Goal: Check status: Check status

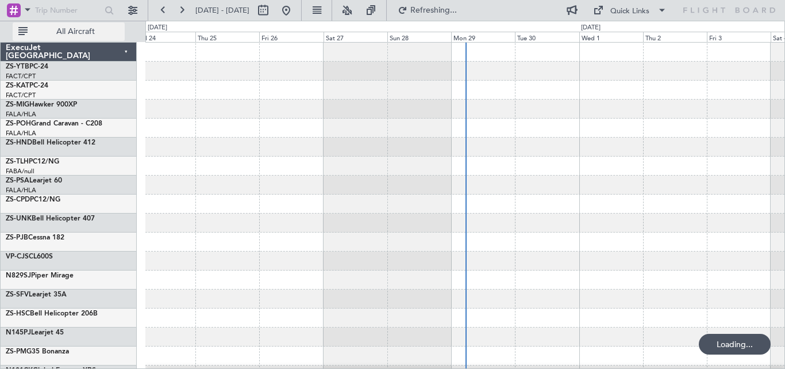
click at [90, 34] on span "All Aircraft" at bounding box center [75, 32] width 91 height 8
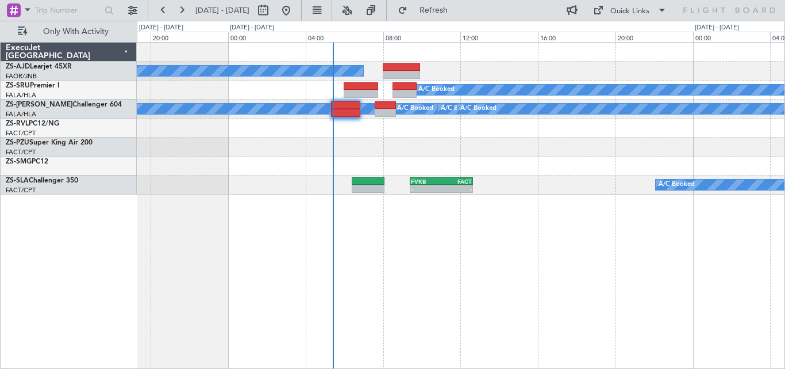
click at [323, 223] on div "A/C Booked A/C Booked A/C Booked A/C Booked A/C Booked A/C Booked A/C Booked A/…" at bounding box center [461, 205] width 649 height 327
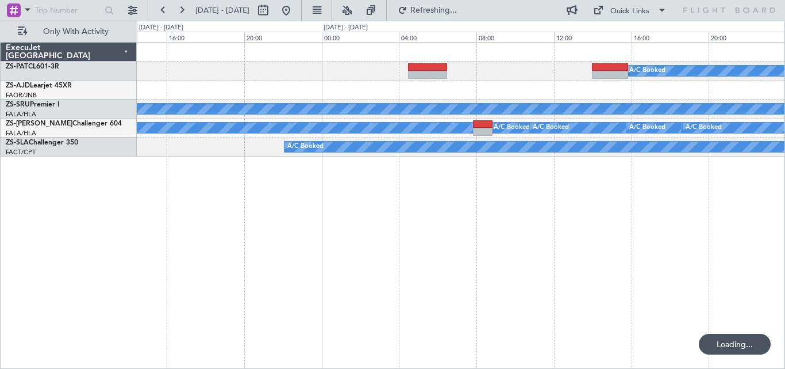
click at [335, 270] on div "A/C Booked A/C Booked A/C Booked A/C Booked A/C Booked A/C Booked A/C Booked A/…" at bounding box center [461, 205] width 649 height 327
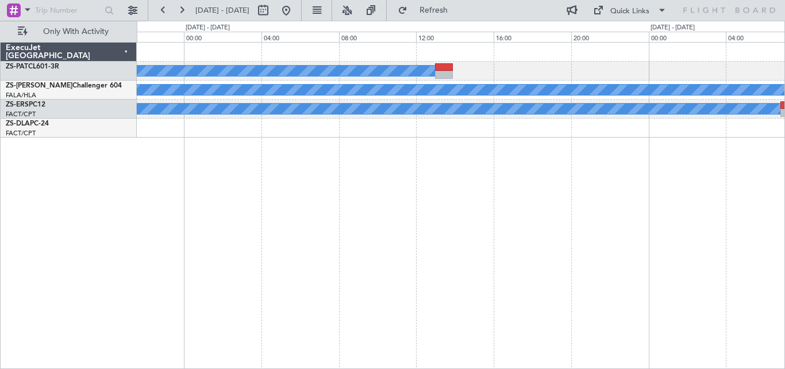
click at [140, 190] on div "A/C Booked A/C Booked A/C Booked A/C Booked A/C Booked A/C Booked A/C Booked A/…" at bounding box center [461, 205] width 649 height 327
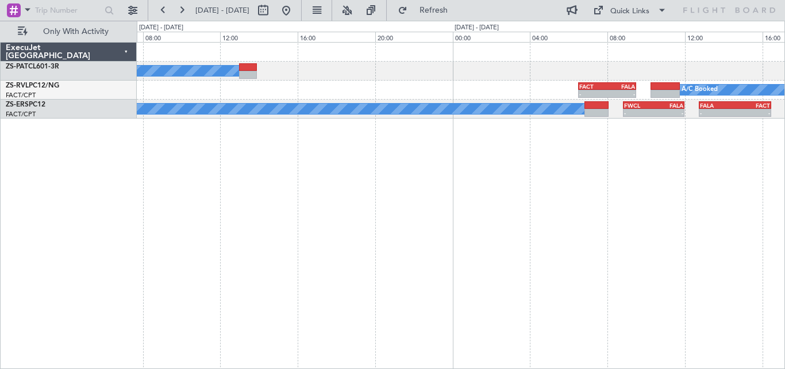
click at [116, 174] on div "A/C Booked - - FACT 06:30 Z FALA 09:30 Z A/C Booked A/C Booked A/C Booked A/C B…" at bounding box center [392, 195] width 785 height 348
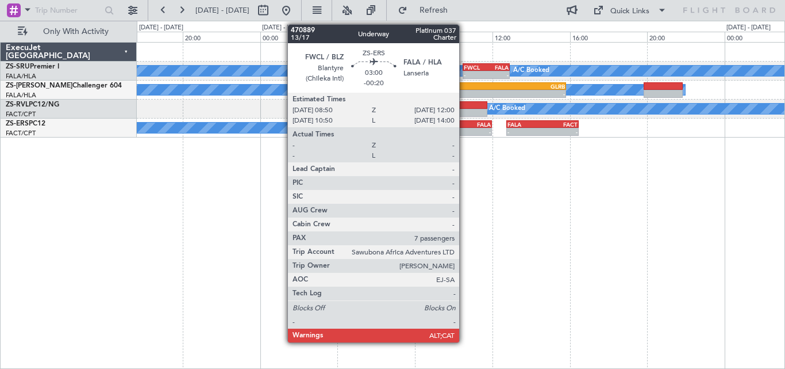
click at [465, 124] on div "FALA" at bounding box center [477, 124] width 30 height 7
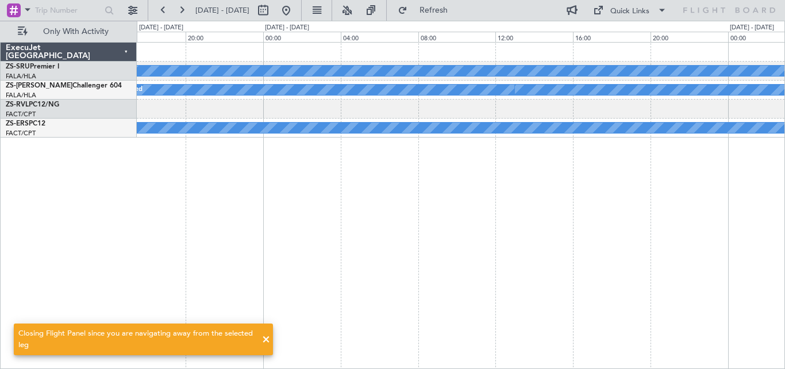
click at [772, 155] on div "A/C Booked A/C Booked A/C Booked FWCL 10:30 Z FALA 12:55 Z - - A/C Booked A/C B…" at bounding box center [461, 205] width 649 height 327
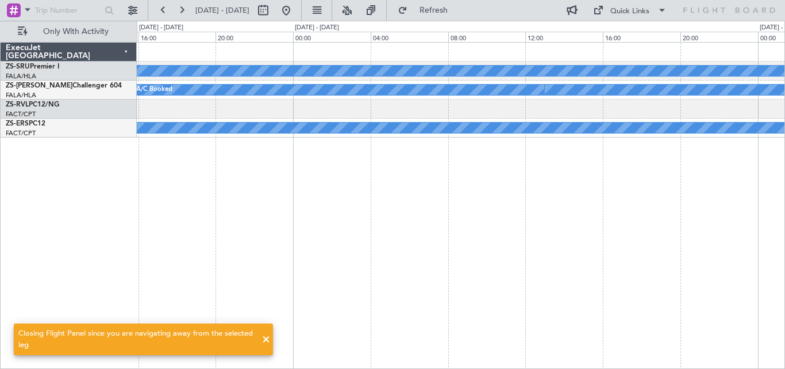
click at [593, 144] on div "A/C Booked A/C Booked A/C Booked A/C Booked A/C Booked A/C Booked A/C Booked A/…" at bounding box center [461, 205] width 649 height 327
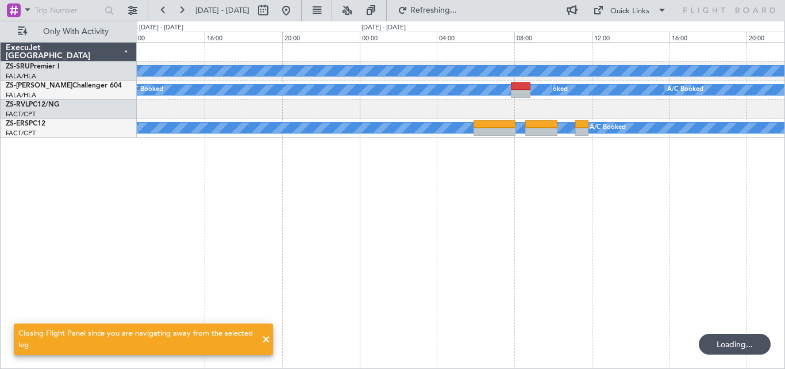
click at [514, 147] on div "A/C Booked A/C Booked A/C Booked A/C Booked A/C Booked A/C Booked A/C Booked A/…" at bounding box center [461, 205] width 649 height 327
click at [652, 132] on div "A/C Booked A/C Booked A/C Booked A/C Booked A/C Booked A/C Booked A/C Booked A/…" at bounding box center [461, 205] width 649 height 327
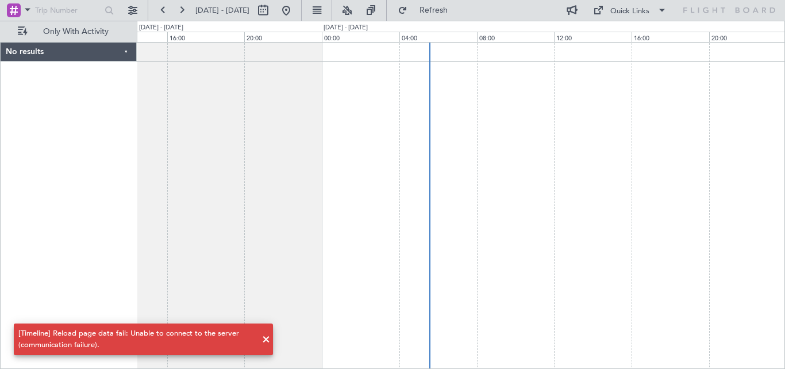
click at [401, 142] on div at bounding box center [461, 205] width 649 height 327
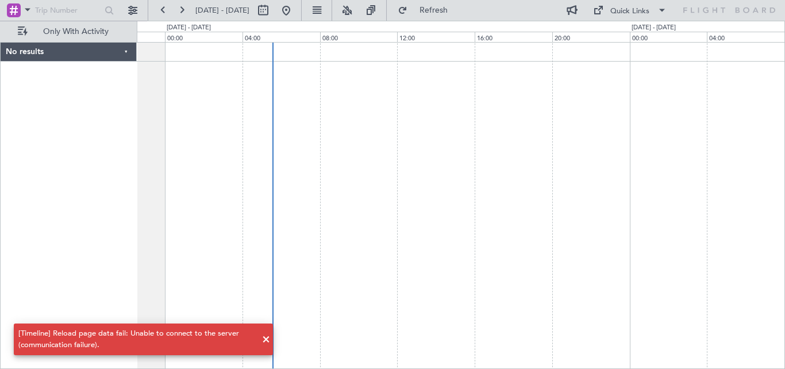
click at [335, 174] on div at bounding box center [461, 205] width 649 height 327
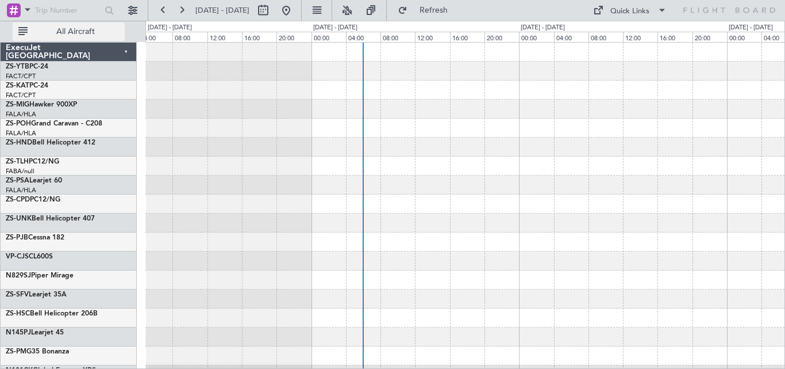
click at [58, 28] on span "All Aircraft" at bounding box center [75, 32] width 91 height 8
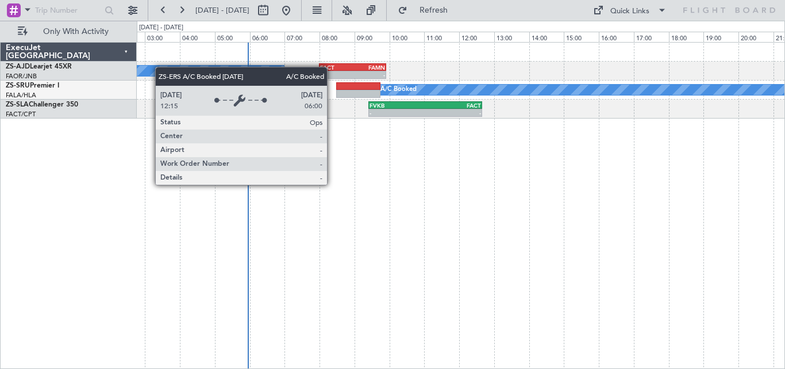
click at [646, 185] on div "- - FACT 08:00 Z FAMN 09:55 Z A/C Booked A/C Booked A/C Booked A/C Booked FALA …" at bounding box center [461, 205] width 649 height 327
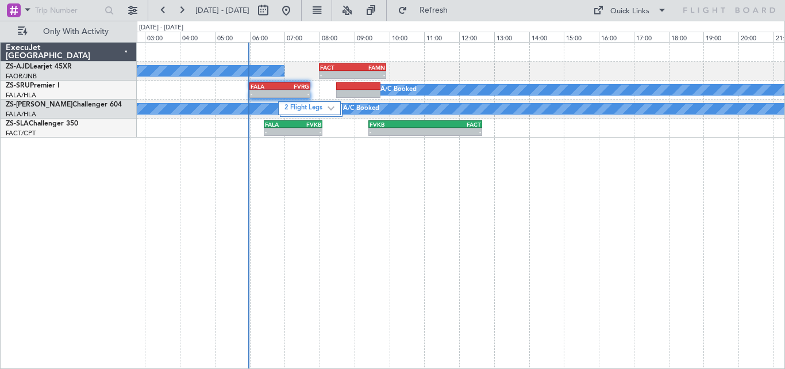
click at [233, 190] on div "- - FACT 08:00 Z FAMN 09:55 Z A/C Booked A/C Booked A/C Booked A/C Booked FALA …" at bounding box center [461, 205] width 649 height 327
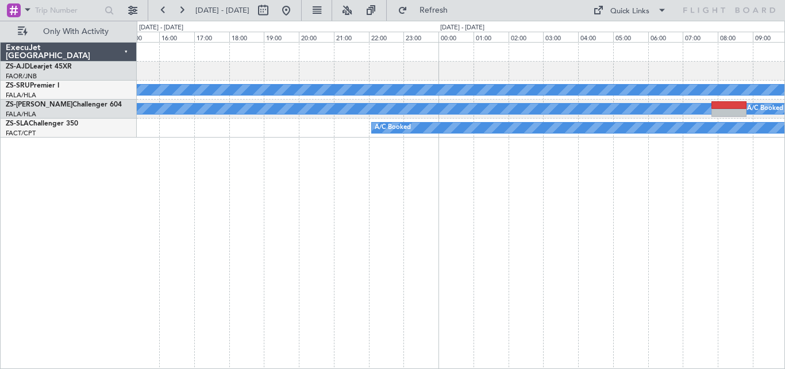
click at [441, 196] on div "A/C Booked A/C Booked A/C Booked A/C Booked A/C Booked A/C Booked A/C Booked A/…" at bounding box center [461, 205] width 649 height 327
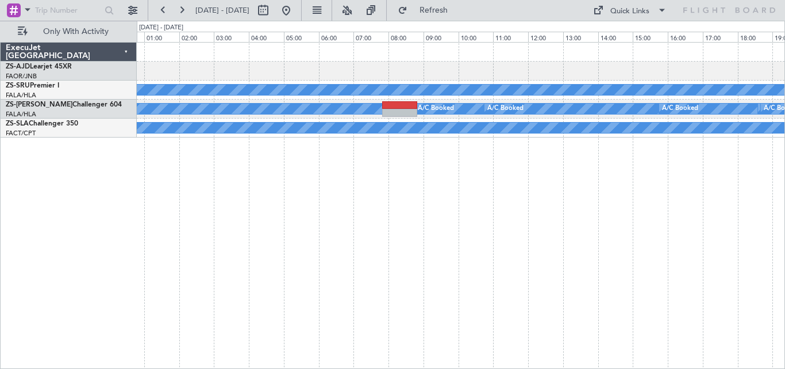
click at [313, 206] on div "A/C Booked A/C Booked A/C Booked A/C Booked A/C Booked A/C Booked A/C Booked A/…" at bounding box center [461, 205] width 649 height 327
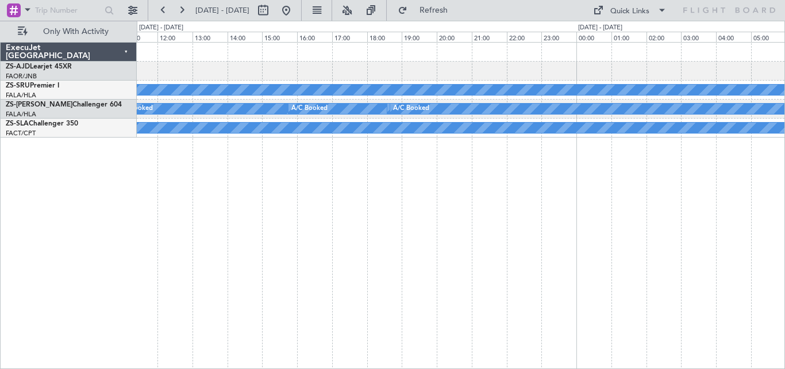
click at [349, 208] on div "A/C Booked A/C Booked A/C Booked A/C Booked A/C Booked A/C Booked A/C Booked A/…" at bounding box center [461, 205] width 649 height 327
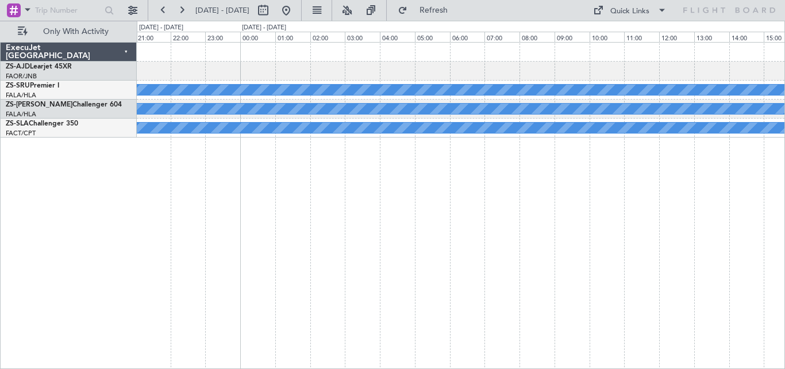
click at [301, 209] on div "A/C Booked A/C Booked A/C Booked A/C Booked A/C Booked A/C Booked A/C Booked A/…" at bounding box center [461, 205] width 649 height 327
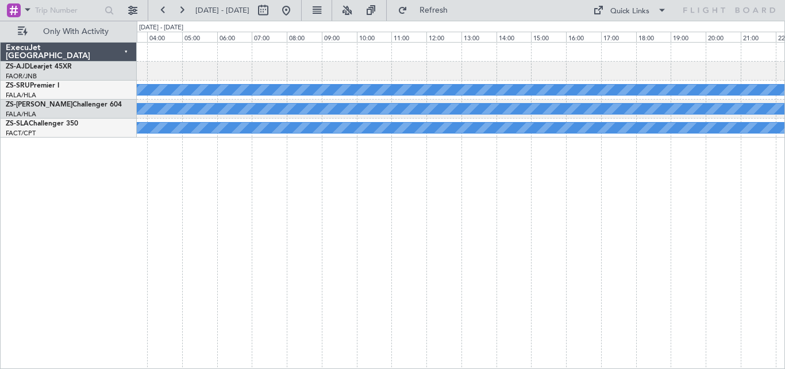
click at [253, 203] on div "A/C Booked A/C Booked A/C Booked A/C Booked A/C Booked A/C Booked A/C Booked A/…" at bounding box center [461, 205] width 649 height 327
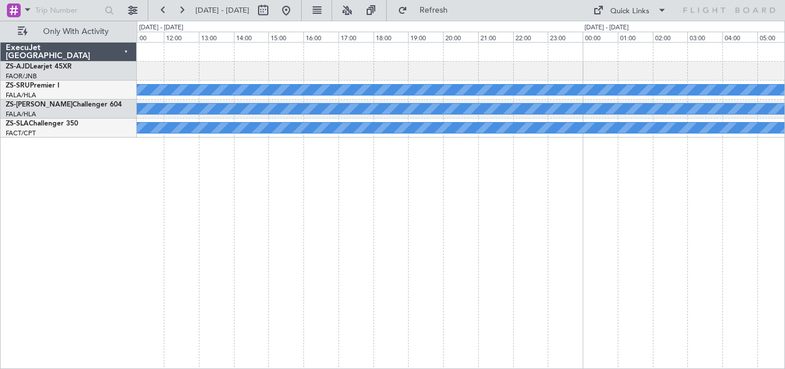
click at [135, 192] on div "A/C Booked A/C Booked A/C Booked A/C Booked A/C Booked A/C Booked A/C Booked A/…" at bounding box center [392, 195] width 785 height 348
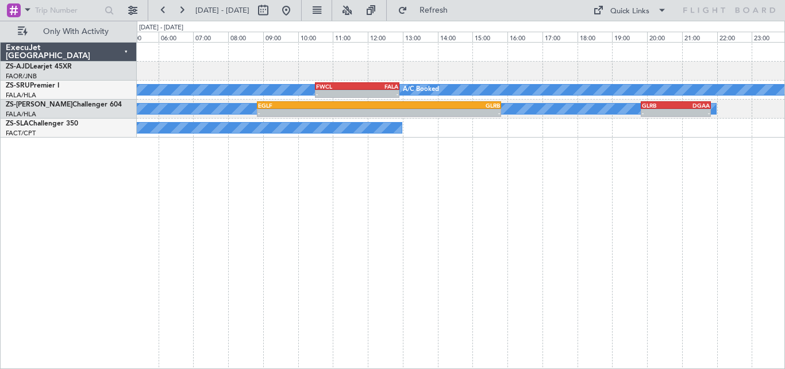
click at [252, 194] on div "A/C Booked A/C Booked A/C Booked FWCL 10:30 Z FALA 12:55 Z - - A/C Booked A/C B…" at bounding box center [461, 205] width 649 height 327
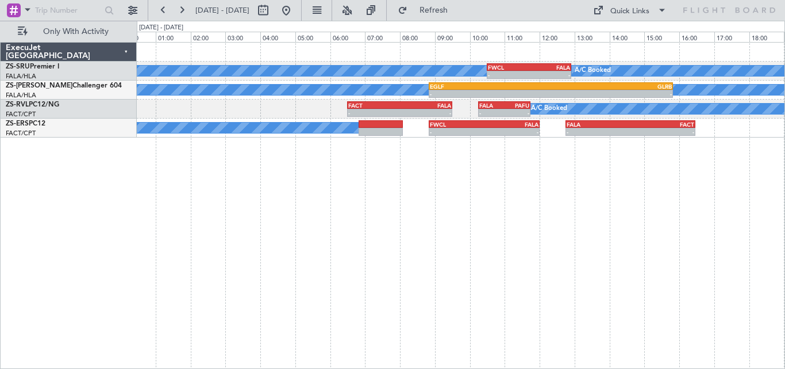
click at [678, 212] on div "A/C Booked A/C Booked A/C Booked FWCL 10:30 Z FALA 12:55 Z - - A/C Booked A/C B…" at bounding box center [461, 205] width 649 height 327
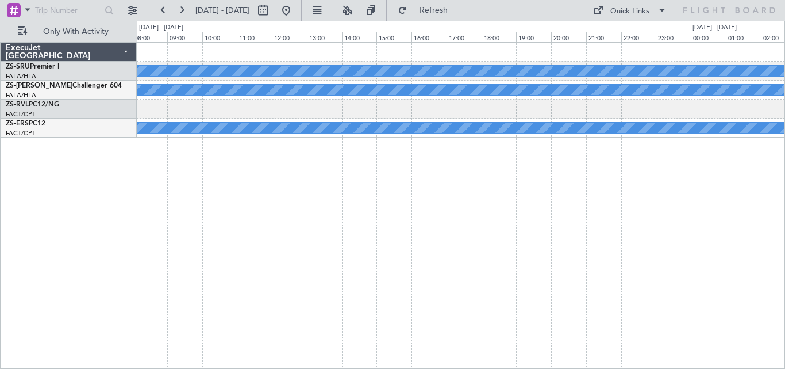
click at [668, 202] on div "A/C Booked A/C Booked A/C Booked A/C Booked A/C Booked A/C Booked A/C Booked A/…" at bounding box center [461, 205] width 649 height 327
click at [472, 193] on div "A/C Booked A/C Booked A/C Booked A/C Booked A/C Booked A/C Booked A/C Booked A/…" at bounding box center [461, 205] width 649 height 327
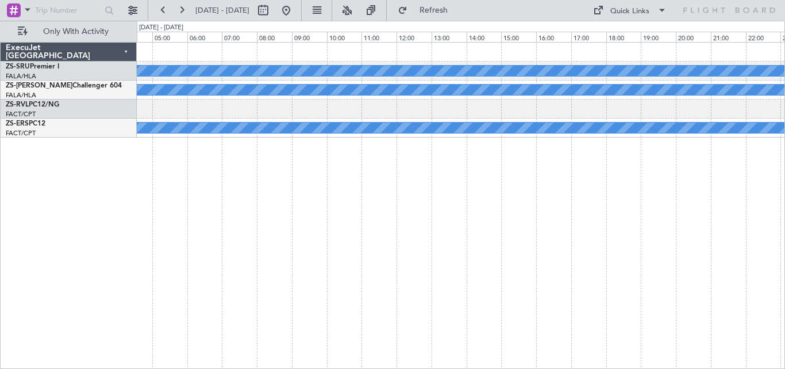
click at [534, 203] on div "A/C Booked A/C Booked A/C Booked A/C Booked A/C Booked A/C Booked A/C Booked A/…" at bounding box center [461, 205] width 649 height 327
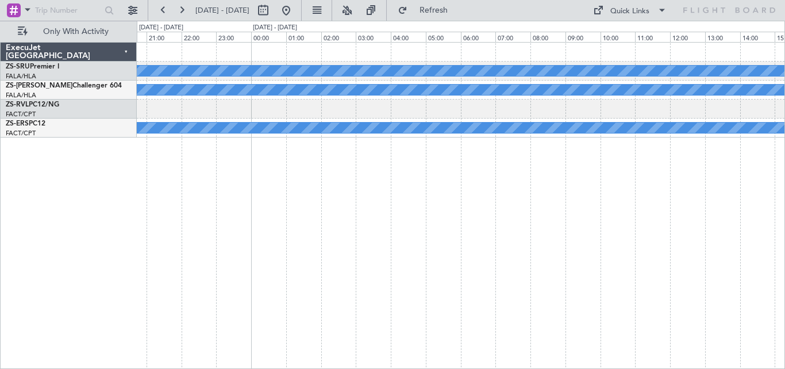
click at [501, 198] on div "A/C Booked A/C Booked A/C Booked A/C Booked A/C Booked A/C Booked A/C Booked A/…" at bounding box center [392, 195] width 785 height 348
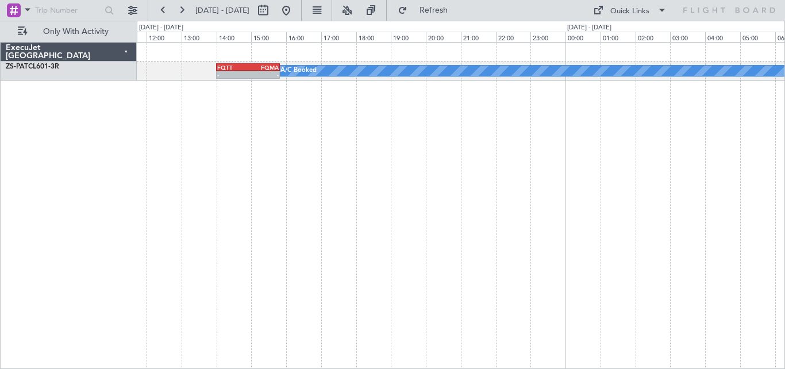
click at [719, 175] on div "A/C Booked FQTT 14:00 Z FQMA 15:50 Z - -" at bounding box center [461, 205] width 649 height 327
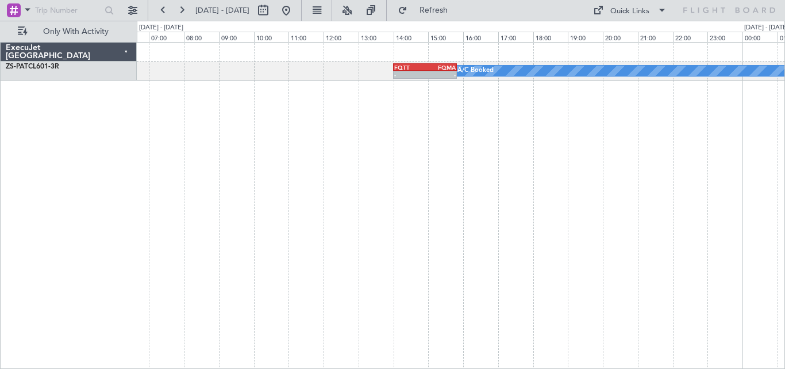
click at [759, 178] on div "A/C Booked FQTT 14:00 Z FQMA 15:50 Z - - FALA 04:30 Z FQTT 06:30 Z - -" at bounding box center [461, 205] width 649 height 327
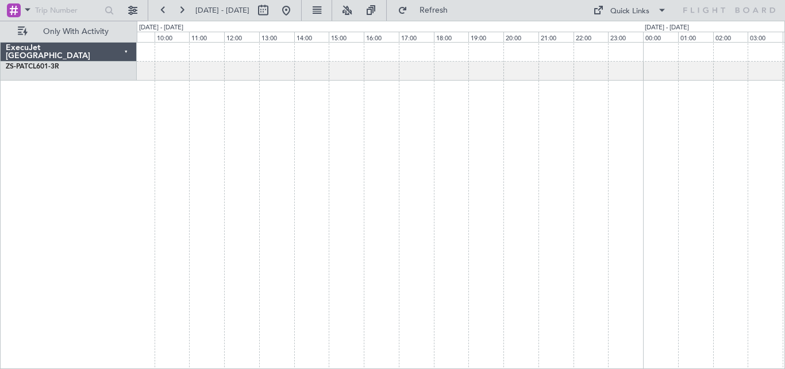
click at [519, 170] on div "FALA 04:30 Z FQTT 06:30 Z - -" at bounding box center [461, 205] width 649 height 327
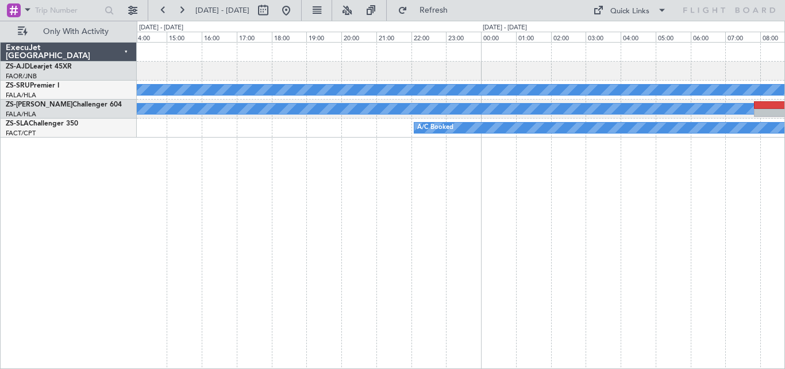
click at [167, 205] on div "- - FACT 08:00 Z FAMN 09:55 Z A/C Booked A/C Booked A/C Booked A/C Booked A/C B…" at bounding box center [461, 205] width 649 height 327
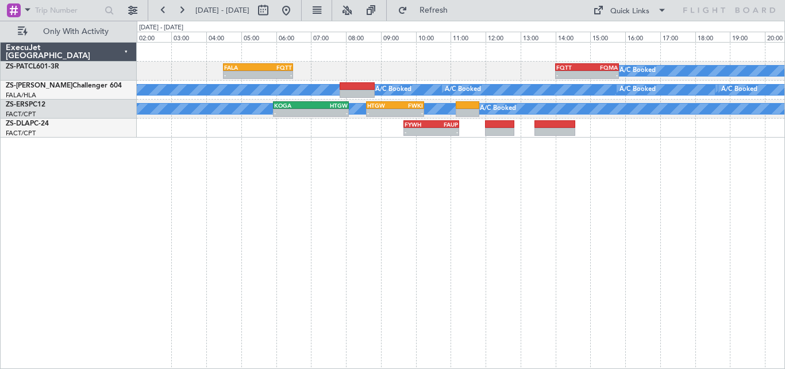
click at [214, 218] on div "- - FALA 04:30 Z FQTT 06:30 Z - - FQTT 14:00 Z FQMA 15:50 Z A/C Booked A/C Book…" at bounding box center [461, 205] width 649 height 327
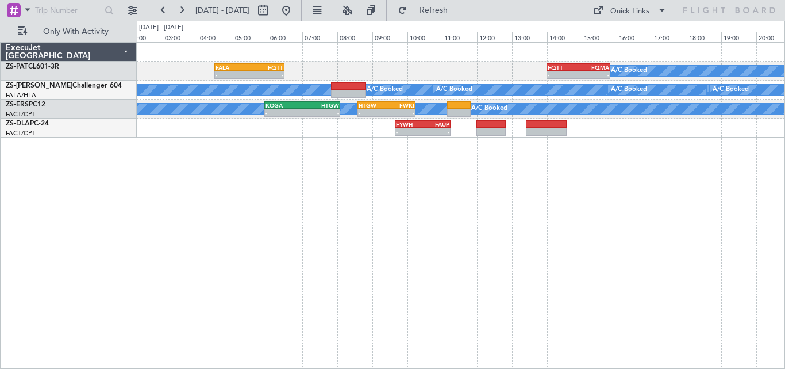
click at [247, 178] on div "- - FALA 04:30 Z FQTT 06:30 Z - - FQTT 14:00 Z FQMA 15:50 Z A/C Booked A/C Book…" at bounding box center [461, 205] width 649 height 327
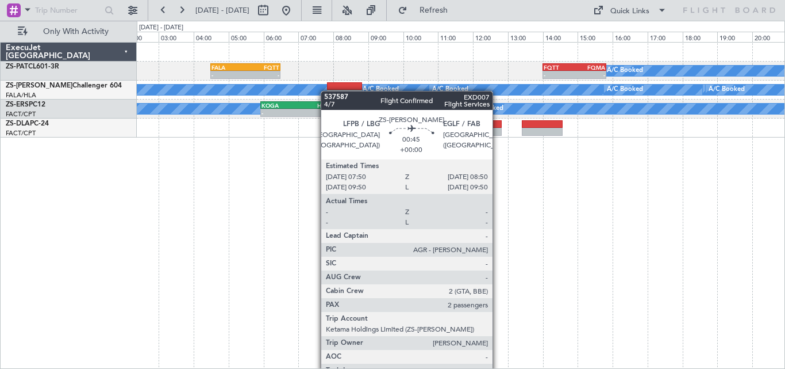
click at [327, 91] on div at bounding box center [344, 94] width 35 height 8
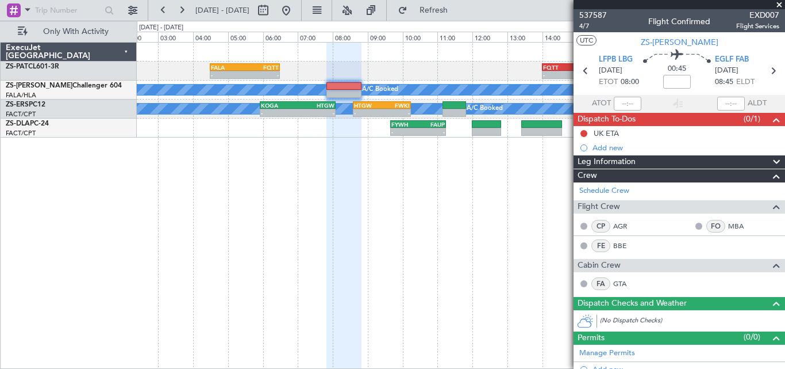
click at [780, 3] on span at bounding box center [779, 5] width 11 height 10
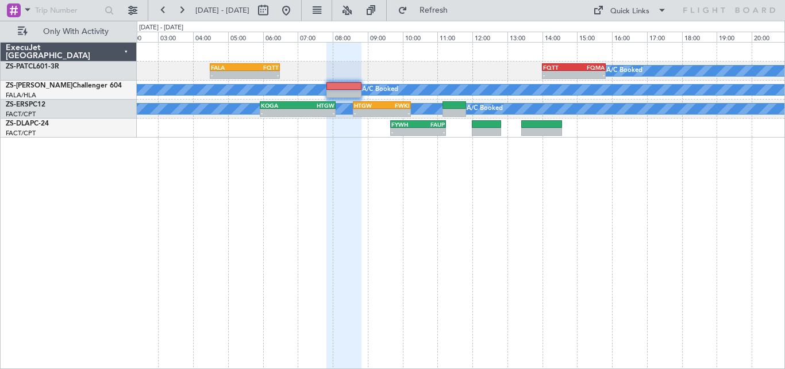
type input "0"
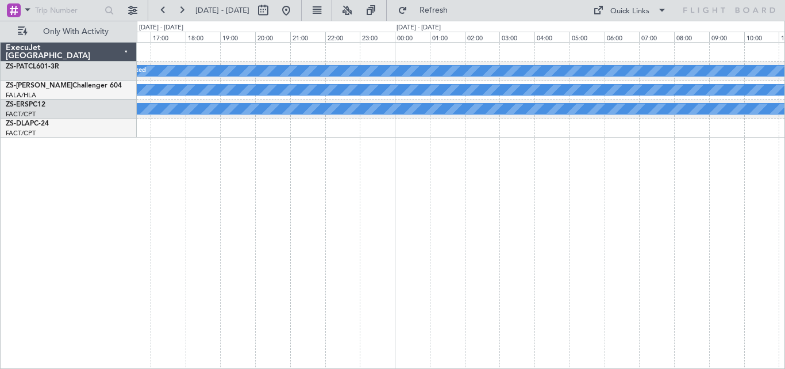
click at [156, 236] on div "A/C Booked FQTT 14:00 Z FQMA 15:50 Z - - A/C Booked A/C Booked A/C Booked A/C B…" at bounding box center [461, 205] width 649 height 327
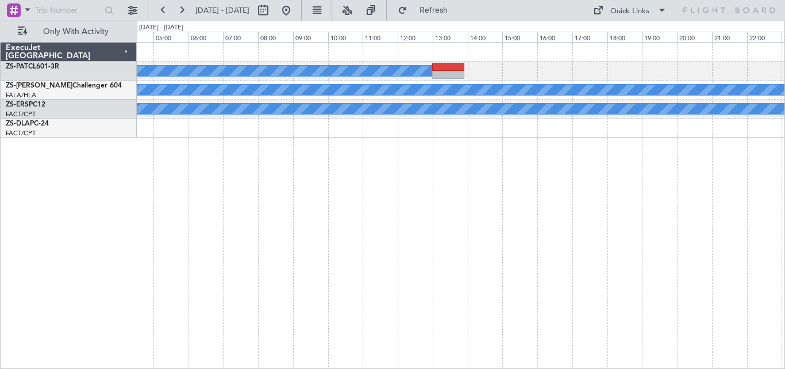
click at [97, 200] on div "A/C Booked A/C Booked A/C Booked A/C Booked A/C Booked A/C Booked A/C Booked A/…" at bounding box center [392, 195] width 785 height 348
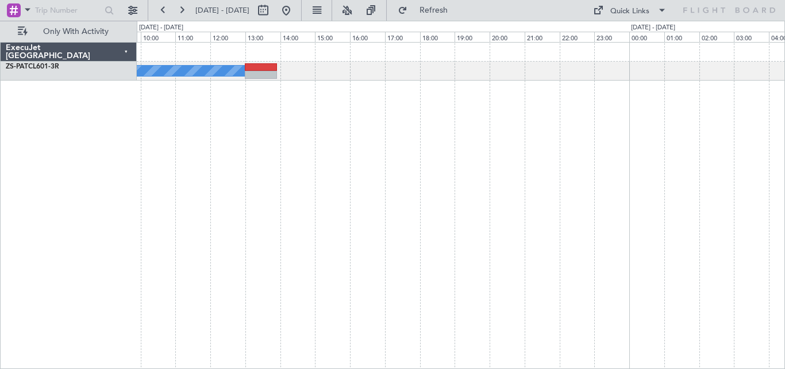
click at [177, 185] on div "A/C Booked" at bounding box center [461, 205] width 649 height 327
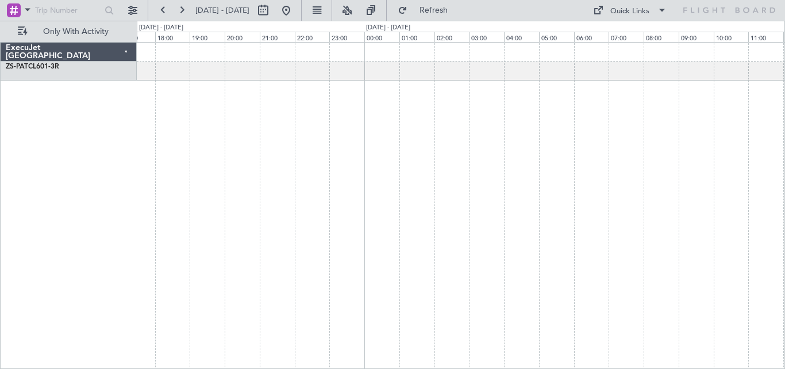
click at [1, 178] on div "A/C Booked ExecuJet [GEOGRAPHIC_DATA] ZS-PAT CL601-3R 0 0 17:00 18:00 19:00 20:…" at bounding box center [392, 195] width 785 height 348
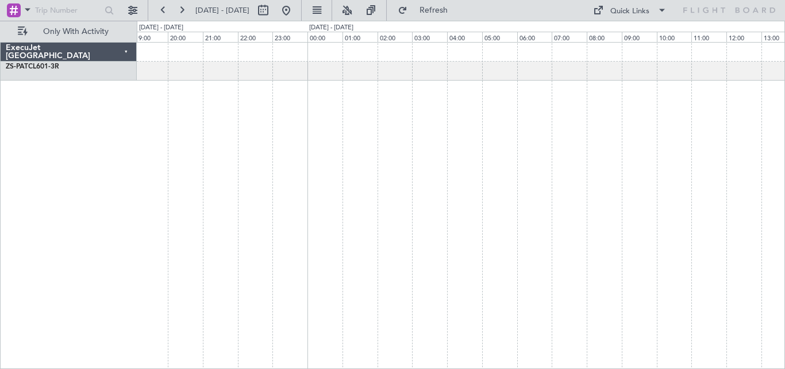
click at [328, 197] on div at bounding box center [461, 205] width 649 height 327
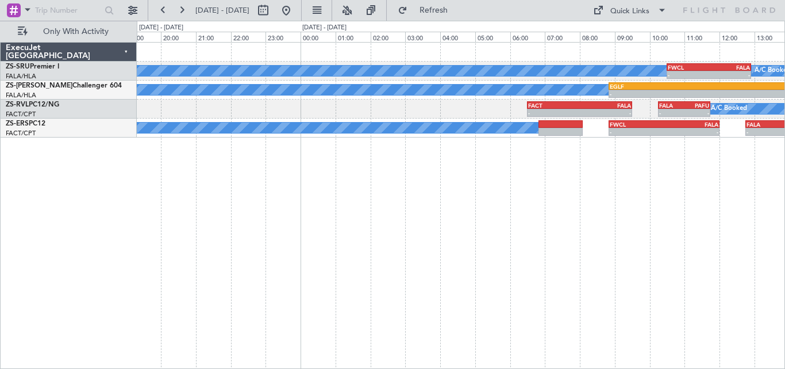
click at [693, 232] on div "A/C Booked A/C Booked A/C Booked A/C Booked A/C Booked - - FWCL 10:30 Z FALA 12…" at bounding box center [461, 205] width 649 height 327
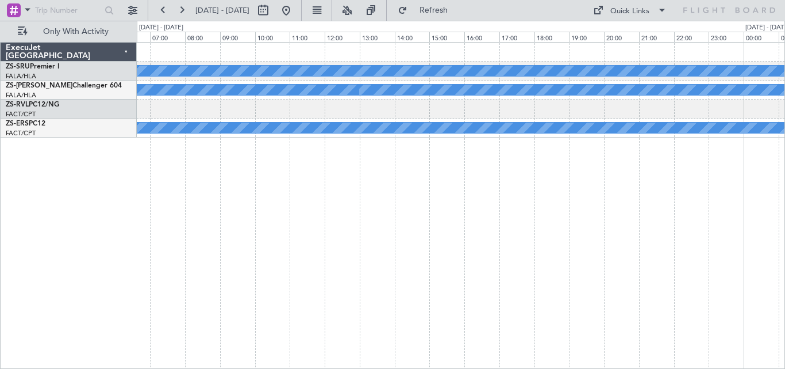
click at [549, 216] on div "A/C Booked A/C Booked A/C Booked A/C Booked A/C Booked A/C Booked A/C Booked A/…" at bounding box center [461, 205] width 649 height 327
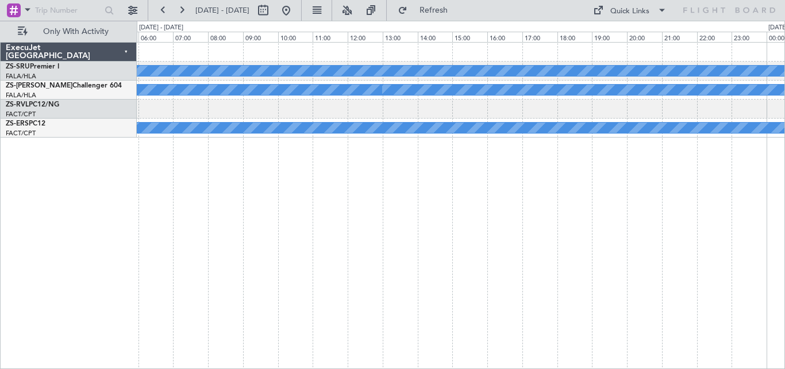
click at [533, 213] on div "A/C Booked A/C Booked A/C Booked A/C Booked A/C Booked A/C Booked A/C Booked A/…" at bounding box center [461, 205] width 649 height 327
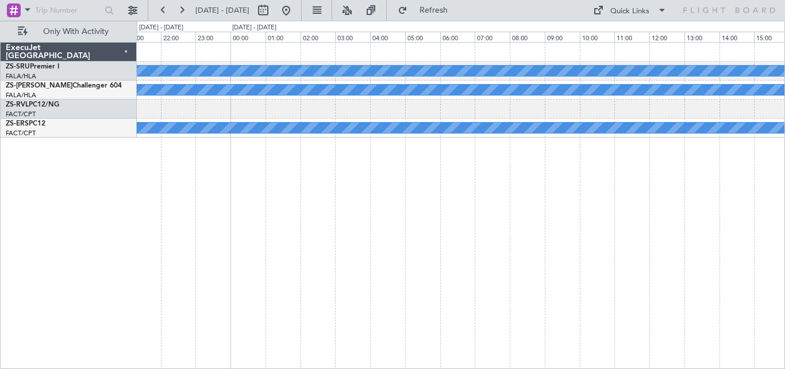
click at [707, 228] on div "A/C Booked A/C Booked A/C Booked A/C Booked A/C Booked A/C Booked A/C Booked A/…" at bounding box center [461, 205] width 649 height 327
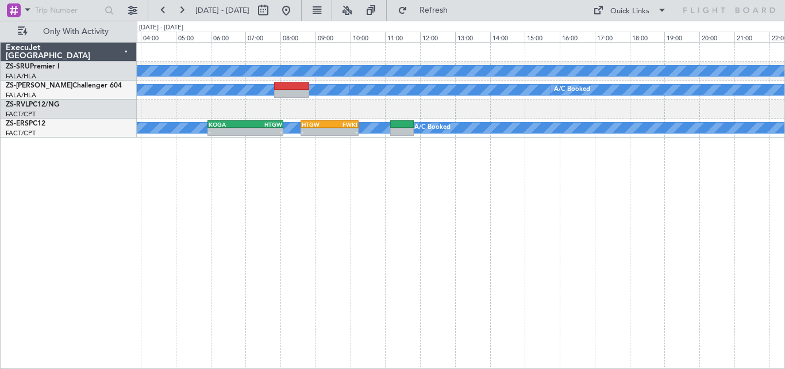
click at [418, 233] on div "A/C Booked A/C Booked A/C Booked A/C Booked A/C Booked A/C Booked A/C Booked A/…" at bounding box center [461, 205] width 649 height 327
click at [504, 225] on div "A/C Booked A/C Booked A/C Booked A/C Booked A/C Booked A/C Booked A/C Booked A/…" at bounding box center [461, 205] width 649 height 327
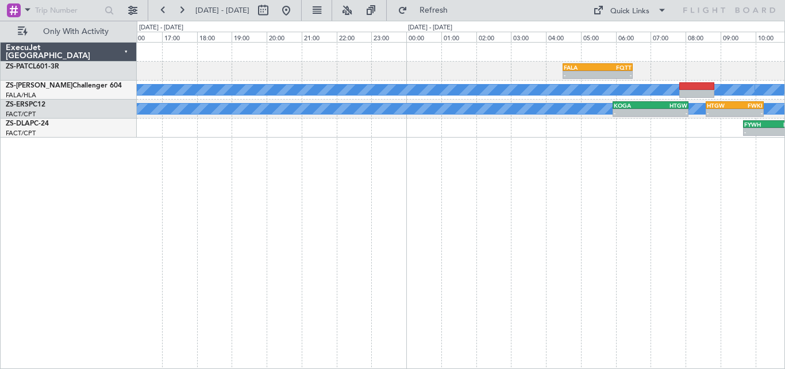
click at [709, 224] on div "- - FALA 04:30 Z FQTT 06:30 Z - - FQTT 14:00 Z FQMA 15:50 Z A/C Booked A/C Book…" at bounding box center [461, 205] width 649 height 327
click at [785, 199] on div "- - FALA 04:30 Z FQTT 06:30 Z - - FQTT 14:00 Z FQMA 15:50 Z A/C Booked A/C Book…" at bounding box center [392, 195] width 785 height 348
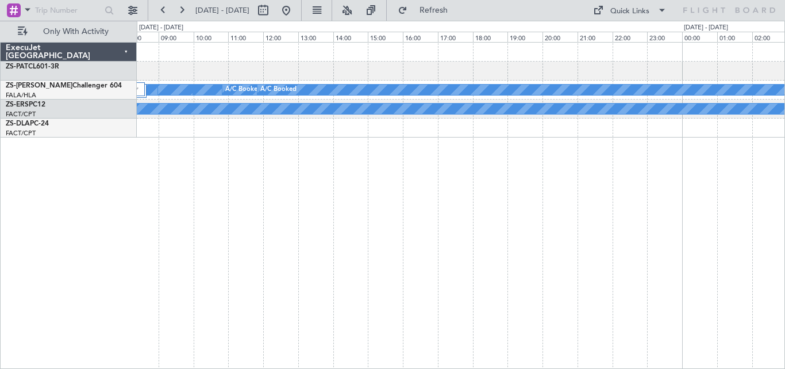
click at [569, 182] on div "FALA 04:30 Z FQTT 06:30 Z - - A/C Booked A/C Booked A/C Booked A/C Booked A/C B…" at bounding box center [461, 205] width 649 height 327
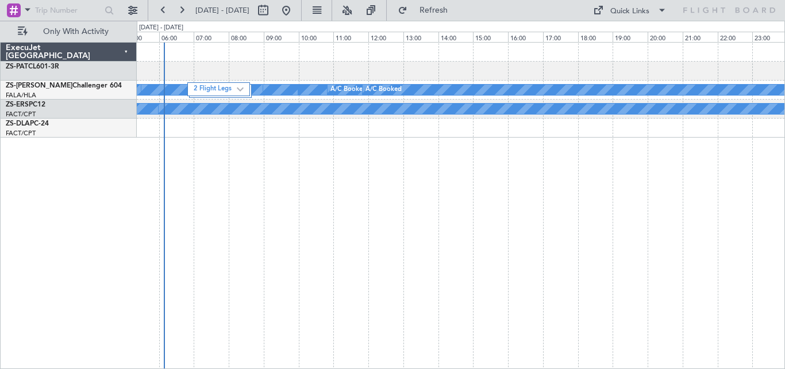
click at [593, 195] on div "FALA 04:30 Z FQTT 06:30 Z - - A/C Booked A/C Booked A/C Booked A/C Booked A/C B…" at bounding box center [461, 205] width 649 height 327
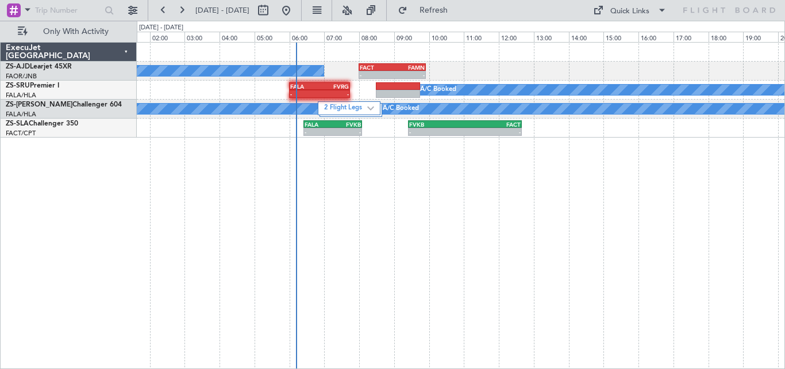
click at [55, 241] on div "A/C Booked - - FACT 08:00 Z FAMN 09:55 Z A/C Booked A/C Booked A/C Booked - - F…" at bounding box center [392, 195] width 785 height 348
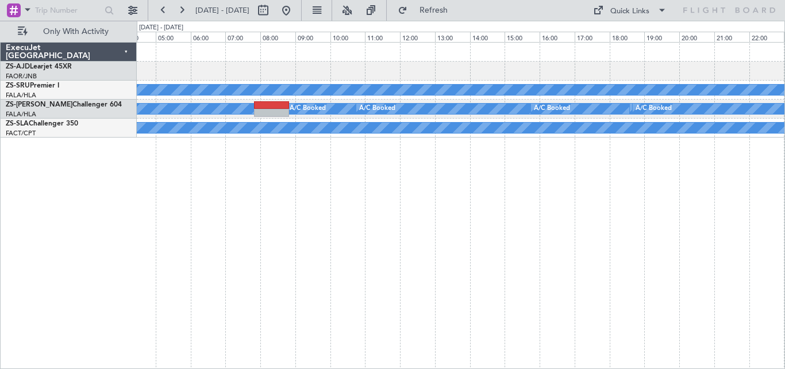
click at [123, 251] on div "A/C Booked A/C Booked A/C Booked A/C Booked A/C Booked A/C Booked A/C Booked A/…" at bounding box center [392, 195] width 785 height 348
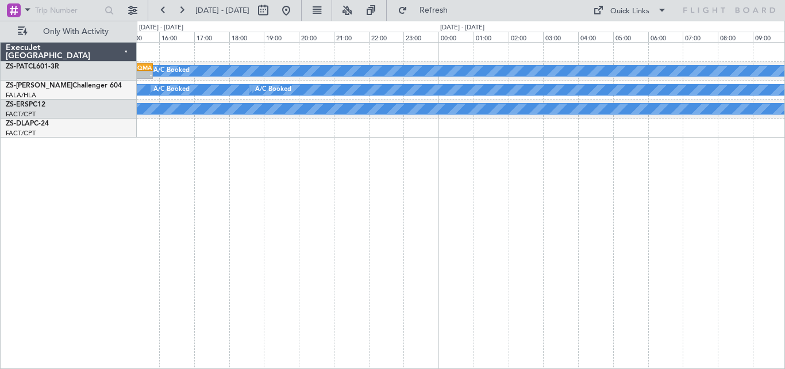
click at [309, 231] on div "A/C Booked - - FQTT 14:00 Z FQMA 15:50 Z A/C Booked A/C Booked A/C Booked A/C B…" at bounding box center [461, 205] width 649 height 327
click at [347, 241] on div "A/C Booked - - FQTT 14:00 Z FQMA 15:50 Z A/C Booked A/C Booked A/C Booked A/C B…" at bounding box center [461, 205] width 649 height 327
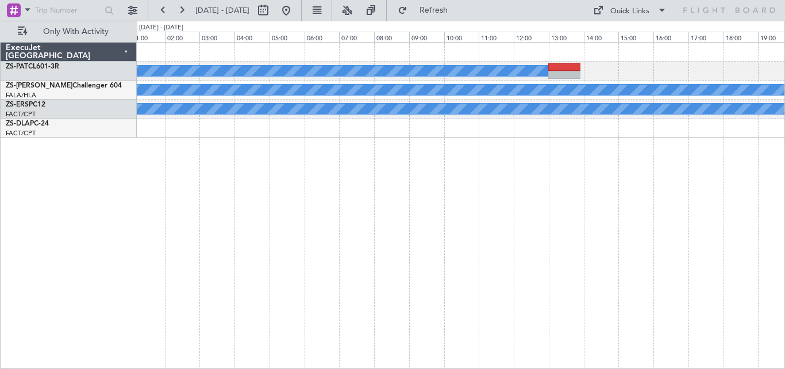
click at [365, 248] on div "A/C Booked A/C Booked A/C Booked A/C Booked A/C Booked A/C Booked A/C Booked A/…" at bounding box center [461, 205] width 649 height 327
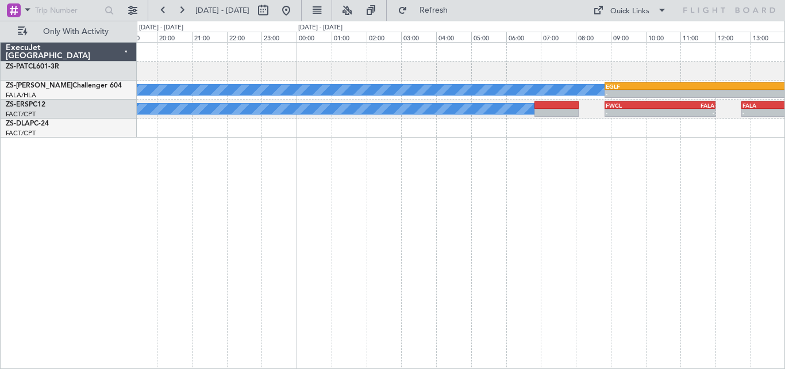
click at [319, 243] on div "A/C Booked A/C Booked A/C Booked A/C Booked A/C Booked A/C Booked A/C Booked A/…" at bounding box center [461, 205] width 649 height 327
click at [365, 244] on div "A/C Booked A/C Booked A/C Booked A/C Booked A/C Booked A/C Booked A/C Booked A/…" at bounding box center [461, 205] width 649 height 327
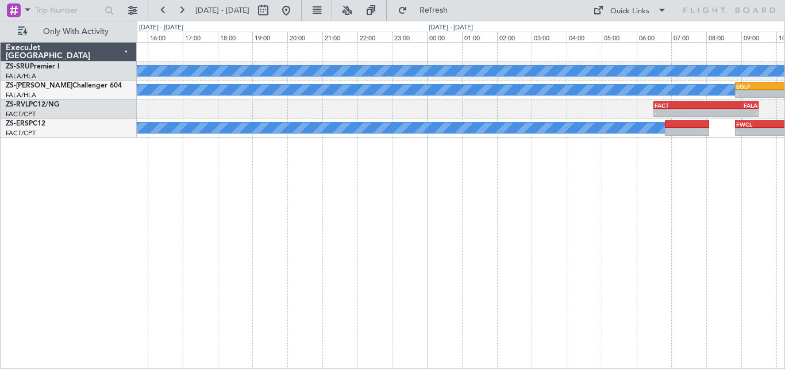
click at [703, 217] on div "A/C Booked A/C Booked A/C Booked FWCL 10:30 Z FALA 12:55 Z - - A/C Booked A/C B…" at bounding box center [461, 205] width 649 height 327
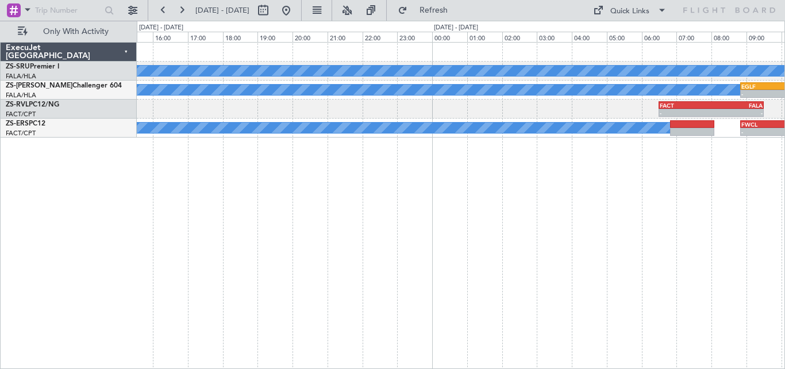
click at [692, 168] on div "A/C Booked A/C Booked A/C Booked FWCL 10:30 Z FALA 12:55 Z - - A/C Booked A/C B…" at bounding box center [461, 205] width 649 height 327
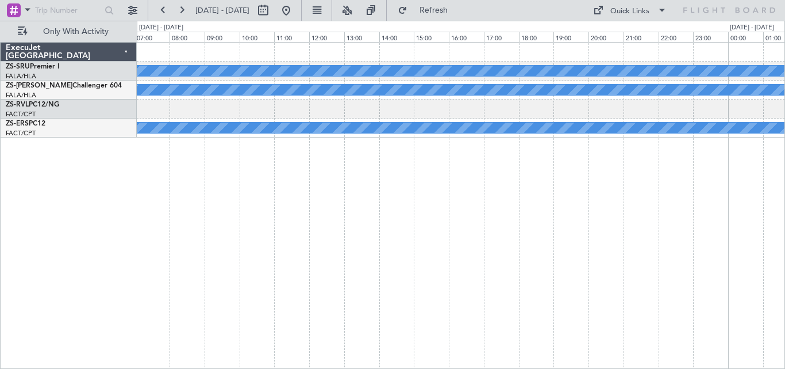
click at [664, 181] on div "A/C Booked A/C Booked A/C Booked A/C Booked A/C Booked A/C Booked A/C Booked A/…" at bounding box center [461, 205] width 649 height 327
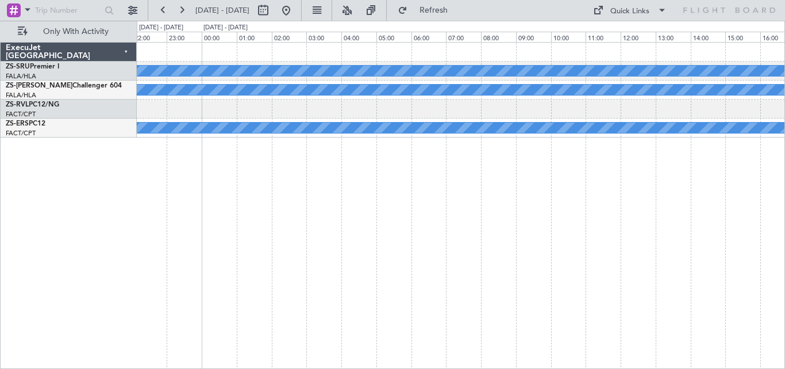
click at [578, 184] on div "A/C Booked A/C Booked A/C Booked A/C Booked A/C Booked A/C Booked A/C Booked A/…" at bounding box center [461, 205] width 649 height 327
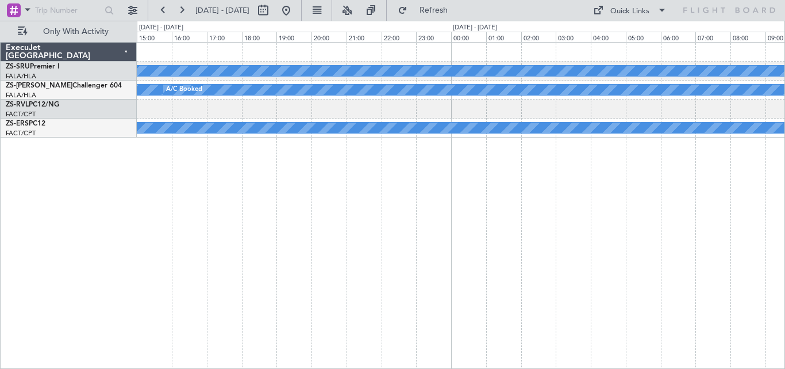
click at [640, 197] on div "A/C Booked A/C Booked A/C Booked A/C Booked A/C Booked A/C Booked A/C Booked A/…" at bounding box center [461, 205] width 649 height 327
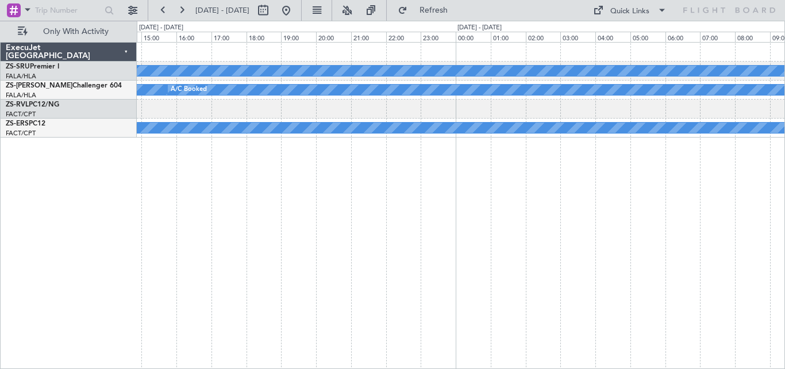
click at [629, 209] on div "A/C Booked A/C Booked A/C Booked A/C Booked A/C Booked A/C Booked A/C Booked A/…" at bounding box center [461, 205] width 649 height 327
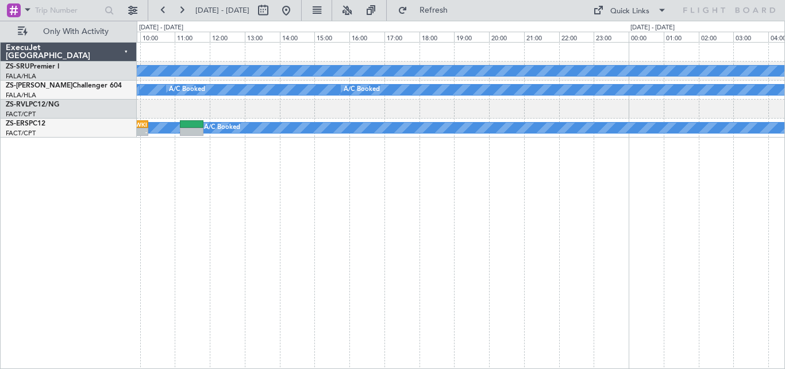
click at [785, 232] on div "A/C Booked A/C Booked A/C Booked A/C Booked A/C Booked A/C Booked A/C Booked A/…" at bounding box center [392, 195] width 785 height 348
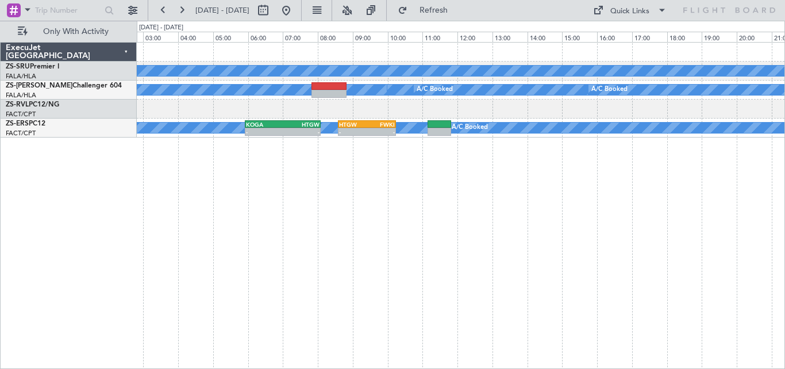
click at [617, 217] on div "A/C Booked A/C Booked A/C Booked A/C Booked A/C Booked A/C Booked A/C Booked A/…" at bounding box center [461, 205] width 649 height 327
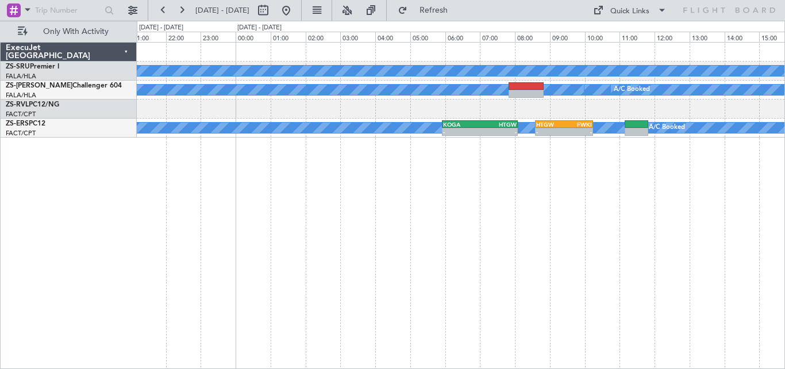
click at [553, 224] on div "A/C Booked A/C Booked A/C Booked A/C Booked A/C Booked A/C Booked A/C Booked A/…" at bounding box center [461, 205] width 649 height 327
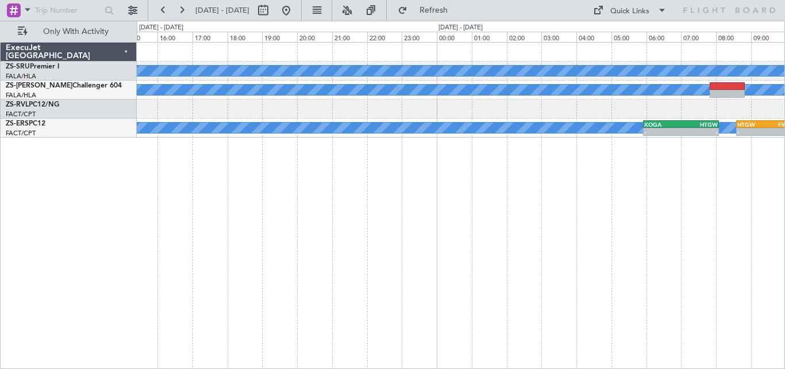
click at [569, 236] on div "A/C Booked A/C Booked A/C Booked A/C Booked A/C Booked A/C Booked A/C Booked A/…" at bounding box center [461, 205] width 649 height 327
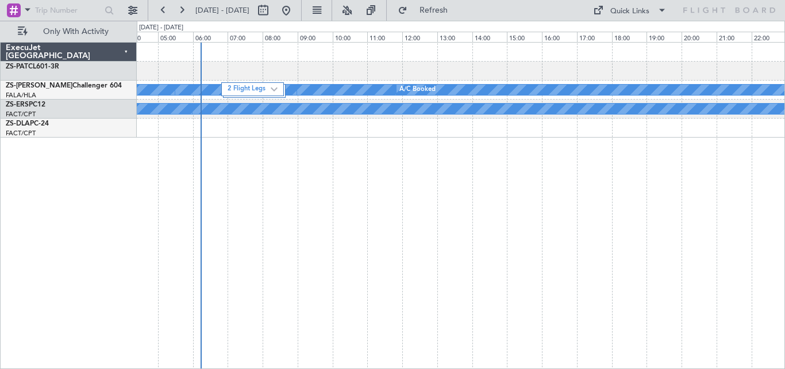
click at [785, 274] on div "A/C Booked A/C Booked A/C Booked A/C Booked A/C Booked A/C Booked A/C Booked A/…" at bounding box center [392, 195] width 785 height 348
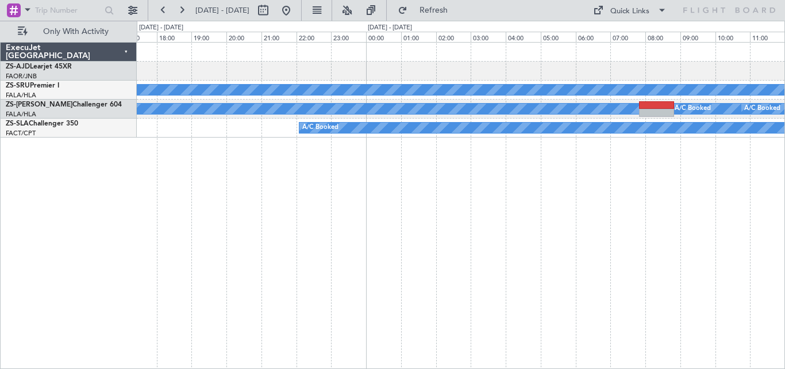
click at [160, 211] on div "A/C Booked A/C Booked A/C Booked A/C Booked A/C Booked A/C Booked A/C Booked A/…" at bounding box center [461, 205] width 649 height 327
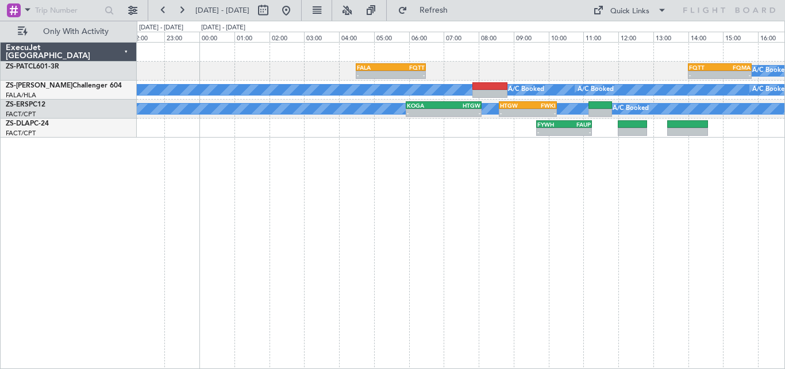
click at [423, 240] on div "- - FALA 04:30 Z FQTT 06:30 Z - - FQTT 14:00 Z FQMA 15:50 Z A/C Booked A/C Book…" at bounding box center [461, 205] width 649 height 327
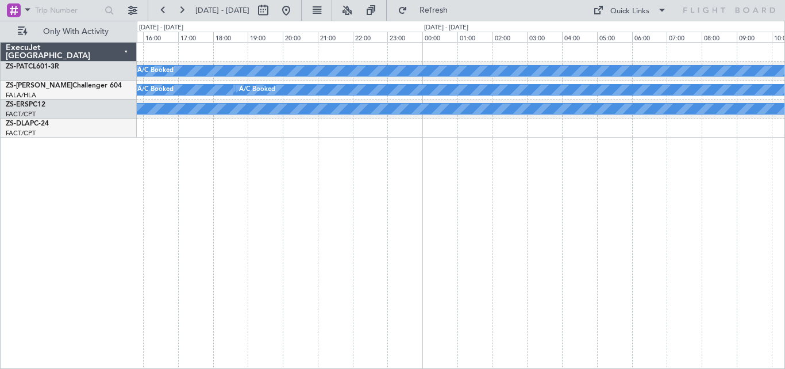
click at [109, 200] on div "A/C Booked FQTT 14:00 Z FQMA 15:50 Z - - A/C Booked A/C Booked A/C Booked A/C B…" at bounding box center [392, 195] width 785 height 348
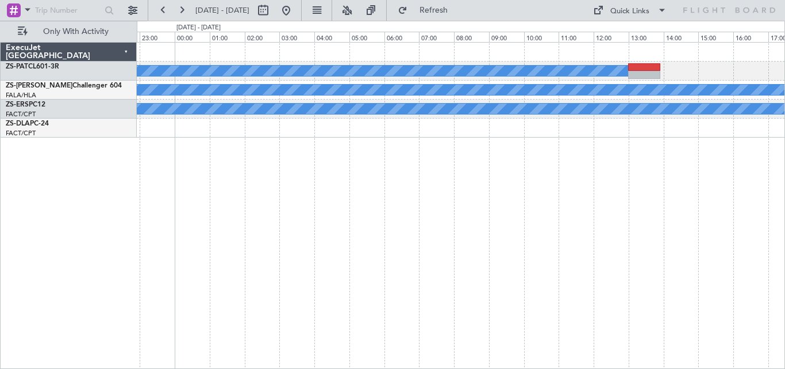
click at [216, 179] on div "A/C Booked A/C Booked A/C Booked A/C Booked A/C Booked A/C Booked A/C Booked A/…" at bounding box center [461, 205] width 649 height 327
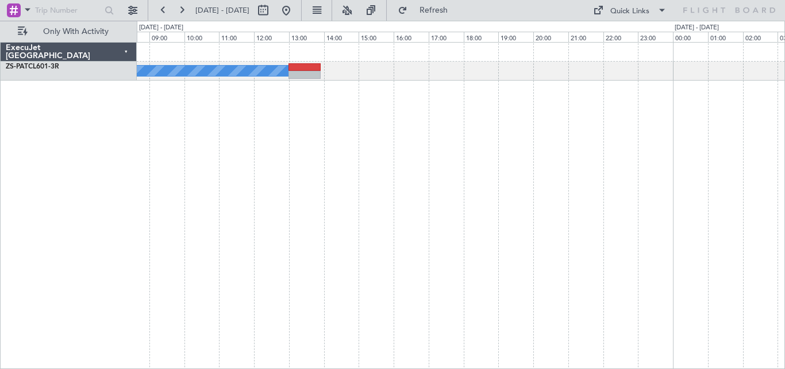
click at [0, 149] on html "[DATE] - [DATE] Refresh Quick Links Only With Activity A/C Booked ExecuJet [GEO…" at bounding box center [392, 184] width 785 height 369
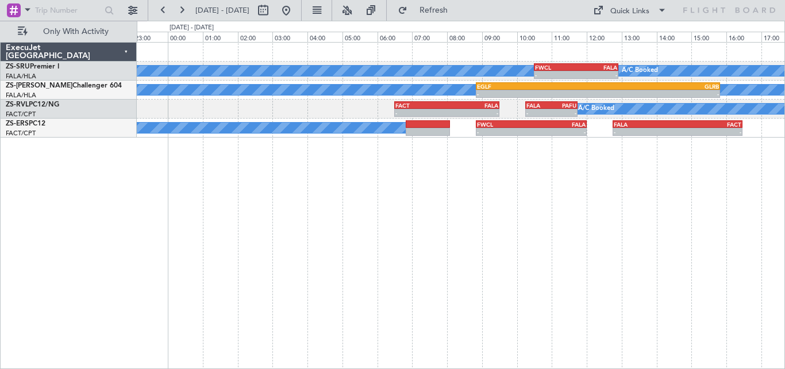
click at [115, 195] on div "A/C Booked A/C Booked A/C Booked - - FWCL 10:30 Z FALA 12:55 Z A/C Booked A/C B…" at bounding box center [392, 195] width 785 height 348
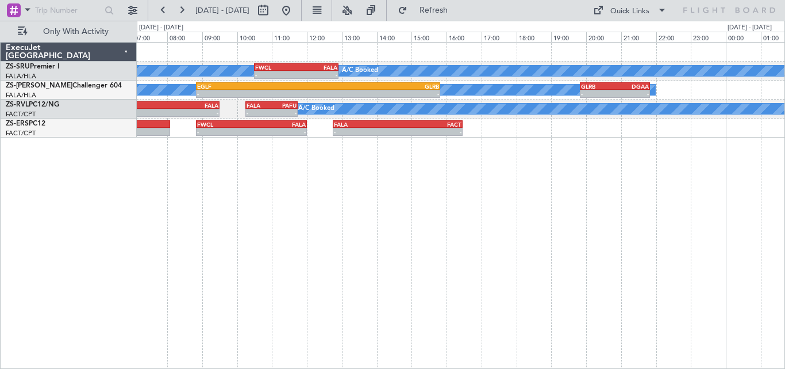
click at [543, 189] on div "A/C Booked A/C Booked A/C Booked - - FWCL 10:30 Z FALA 12:55 Z A/C Booked A/C B…" at bounding box center [461, 205] width 649 height 327
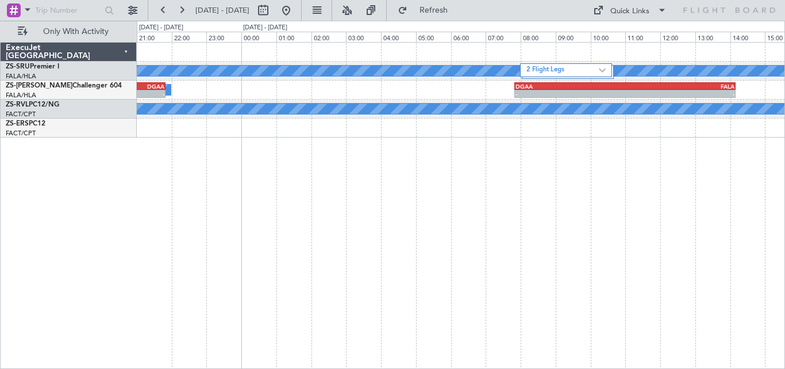
click at [241, 143] on div "A/C Booked A/C Booked A/C Booked 2 Flight Legs A/C Booked A/C Booked - - GLRB 1…" at bounding box center [461, 205] width 649 height 327
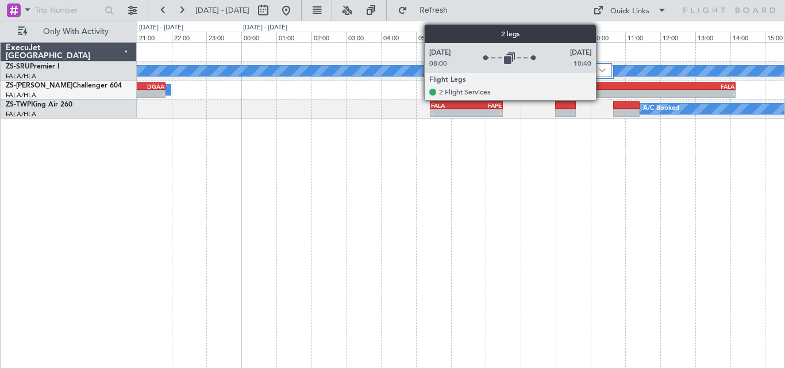
click at [601, 72] on img at bounding box center [602, 70] width 7 height 5
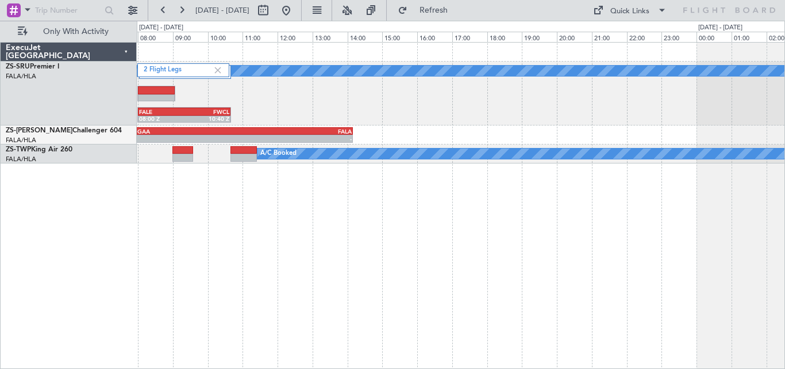
click at [214, 254] on div "2 Flight Legs A/C Booked A/C Booked A/C Booked FALE 08:00 Z FWCL 10:40 Z - - DG…" at bounding box center [461, 205] width 649 height 327
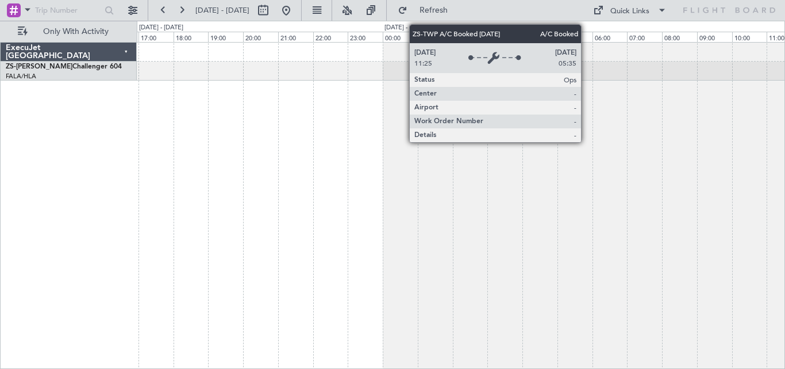
click at [360, 167] on div "- - DGAA 07:50 Z FALA 14:10 Z" at bounding box center [461, 205] width 649 height 327
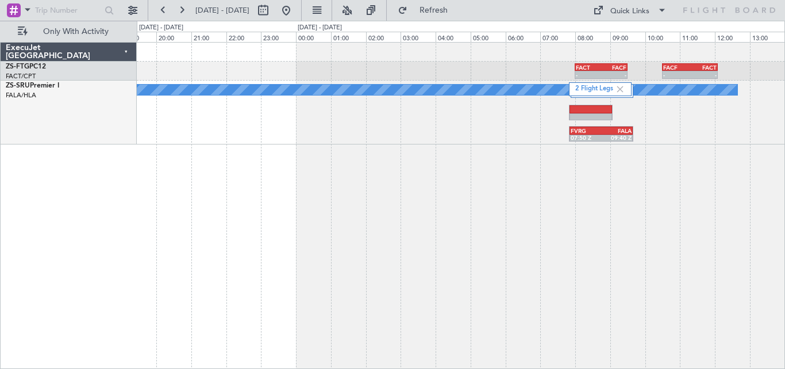
click at [413, 225] on div "- - FACT 08:00 Z FACF 09:30 Z - - FACF 10:30 Z FACT 12:05 Z 2 Flight Legs A/C B…" at bounding box center [461, 205] width 649 height 327
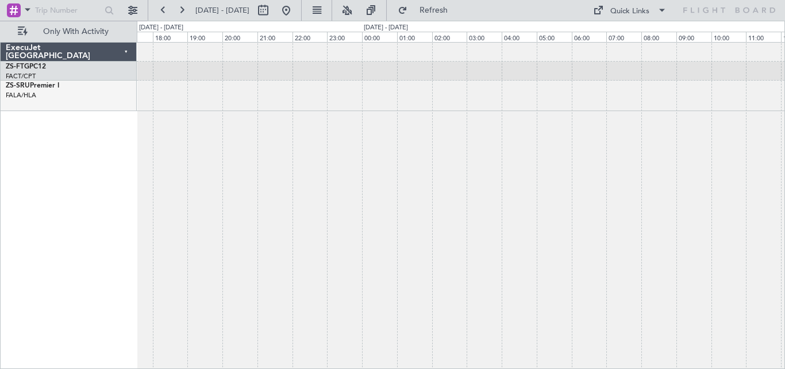
click at [456, 143] on div at bounding box center [461, 205] width 649 height 327
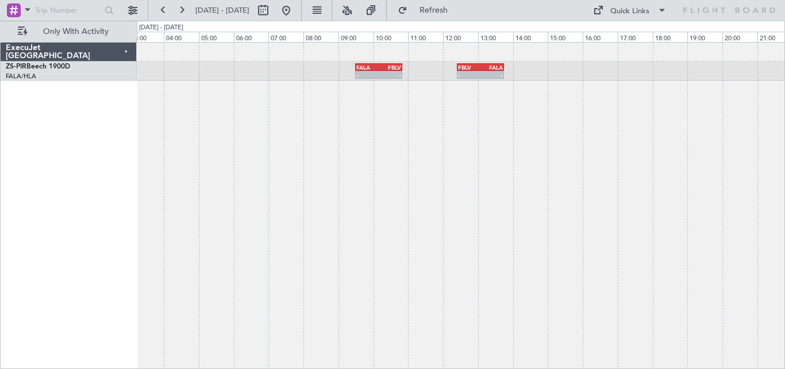
click at [264, 117] on div "- - FALA 09:30 Z FBLV 10:50 Z - - FBLV 12:25 Z FALA 13:45 Z" at bounding box center [461, 205] width 649 height 327
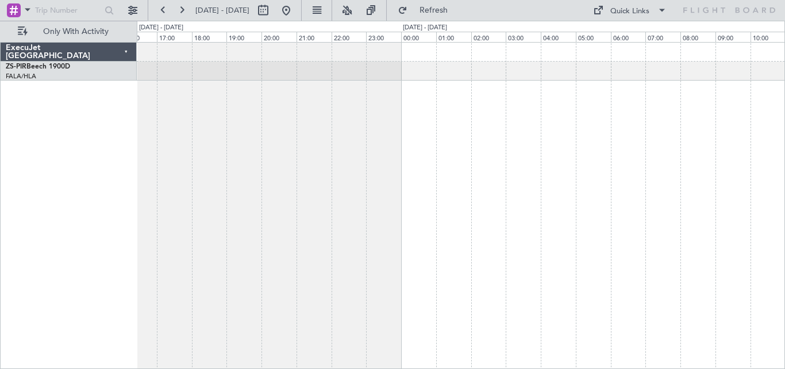
click at [135, 247] on div "- - FBLV 12:25 Z FALA 13:45 Z ExecuJet [GEOGRAPHIC_DATA] ZS-PIR Beech 1900D FAL…" at bounding box center [392, 195] width 785 height 348
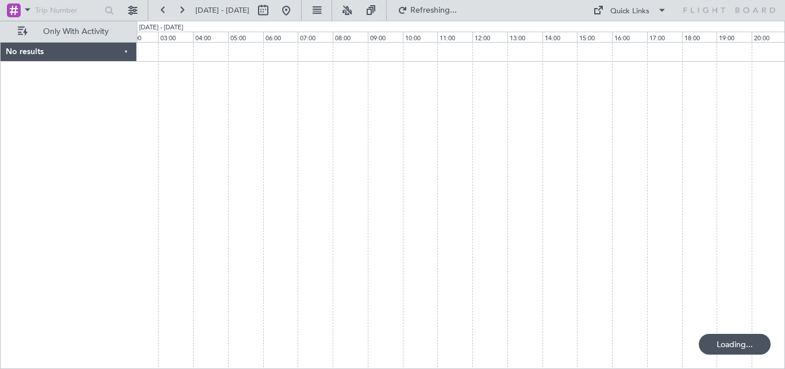
click at [206, 152] on div at bounding box center [461, 205] width 649 height 327
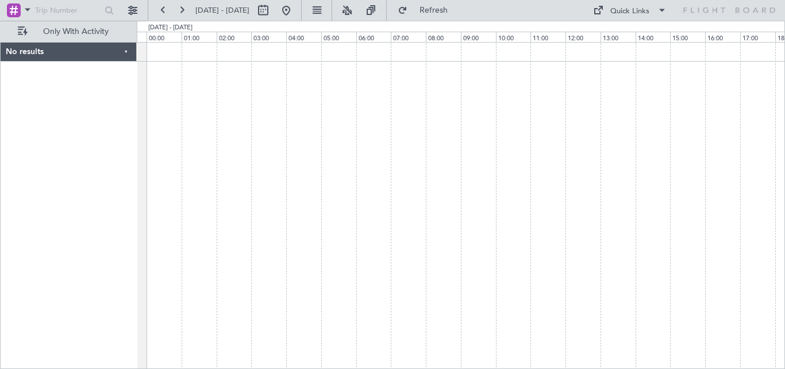
click at [578, 176] on div at bounding box center [461, 205] width 649 height 327
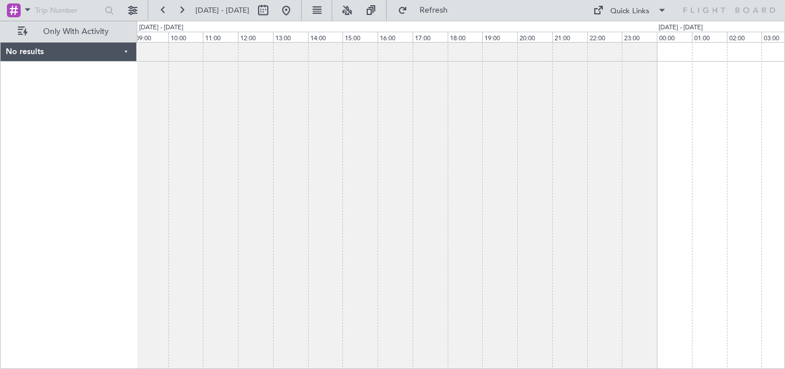
click at [588, 170] on div at bounding box center [461, 205] width 649 height 327
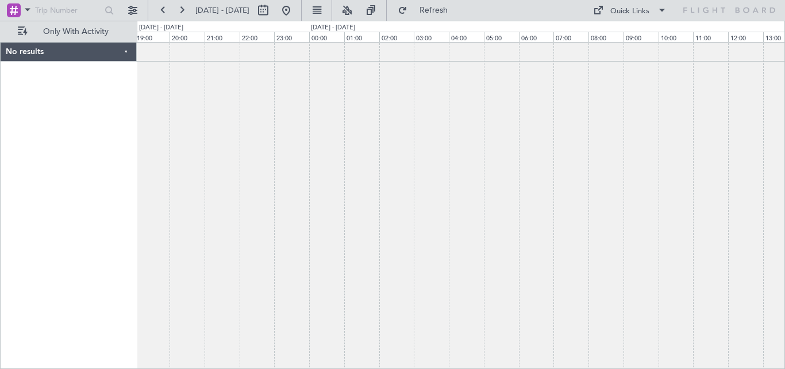
click at [581, 198] on div at bounding box center [461, 205] width 649 height 327
click at [597, 194] on div at bounding box center [461, 205] width 649 height 327
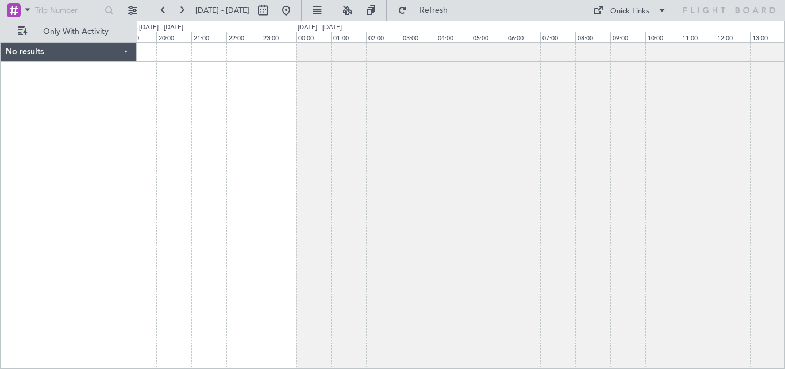
click at [723, 201] on div at bounding box center [461, 205] width 649 height 327
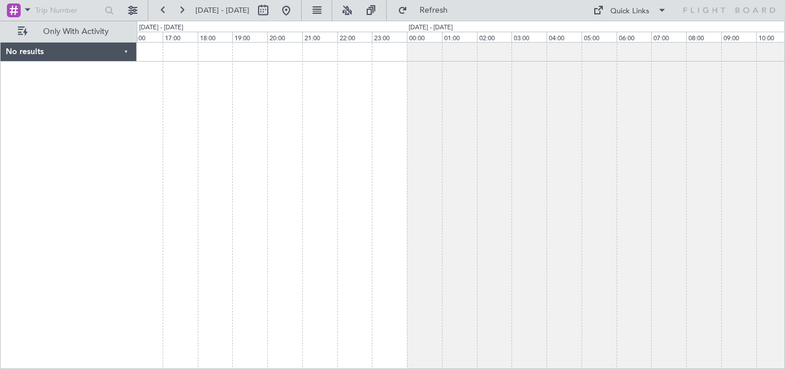
click at [681, 200] on div at bounding box center [461, 205] width 649 height 327
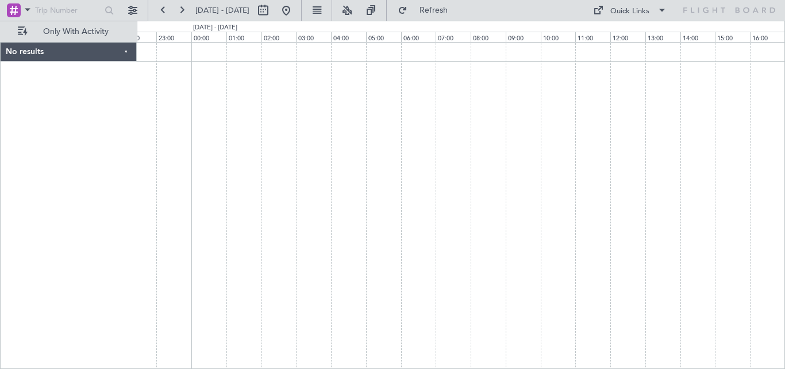
click at [592, 175] on div at bounding box center [461, 205] width 649 height 327
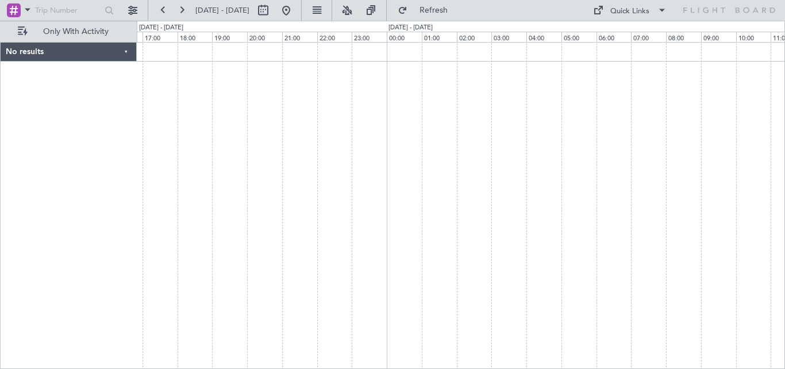
click at [676, 155] on div at bounding box center [461, 205] width 649 height 327
click at [666, 136] on div at bounding box center [461, 205] width 649 height 327
click at [647, 144] on div at bounding box center [461, 205] width 649 height 327
click at [663, 160] on div at bounding box center [461, 205] width 649 height 327
click at [639, 136] on div at bounding box center [461, 205] width 649 height 327
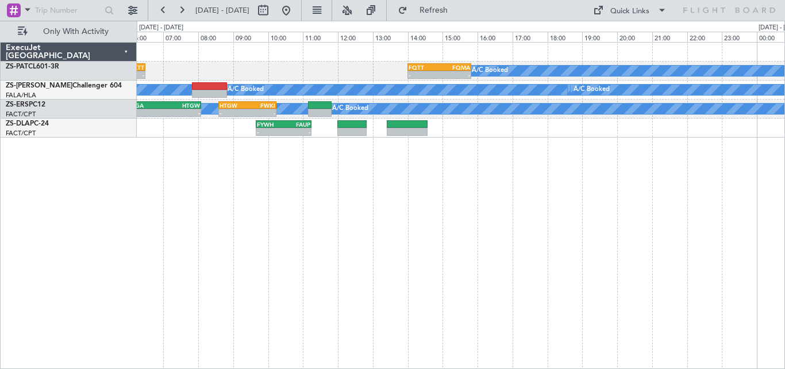
click at [227, 160] on div "A/C Booked - - FALA 04:30 Z FQTT 06:30 Z - - FQTT 14:00 Z FQMA 15:50 Z A/C Book…" at bounding box center [461, 205] width 649 height 327
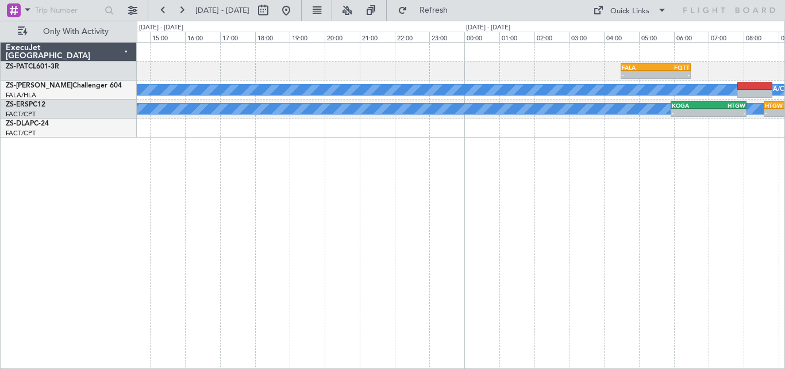
click at [773, 204] on div "- - FALA 04:30 Z FQTT 06:30 Z A/C Booked A/C Booked A/C Booked A/C Booked A/C B…" at bounding box center [461, 205] width 649 height 327
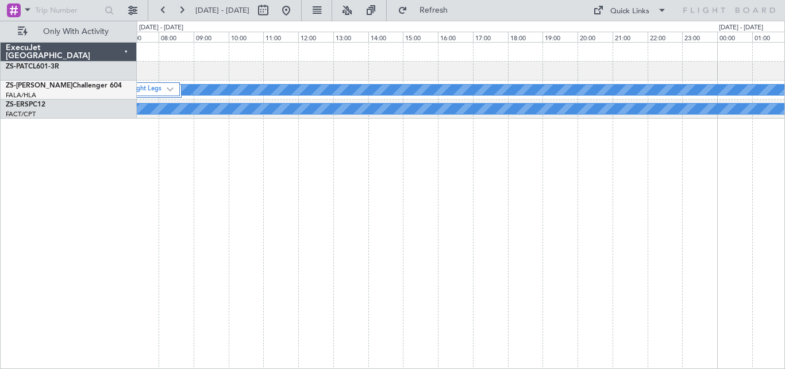
click at [685, 167] on div "- - FALA 04:30 Z FQTT 06:30 Z A/C Booked A/C Booked A/C Booked A/C Booked A/C B…" at bounding box center [461, 205] width 649 height 327
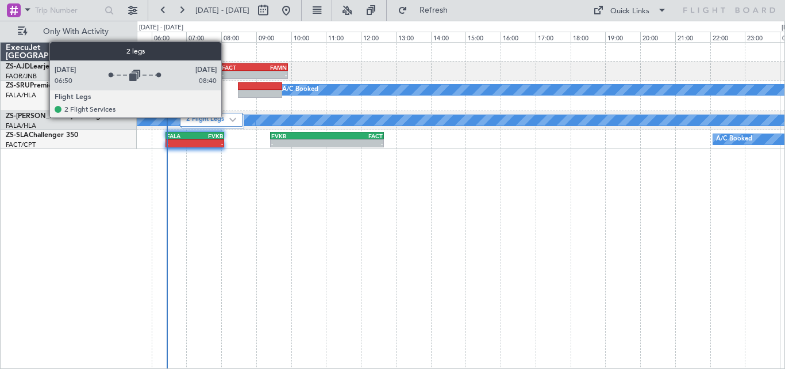
click at [228, 116] on label "2 Flight Legs" at bounding box center [207, 120] width 43 height 10
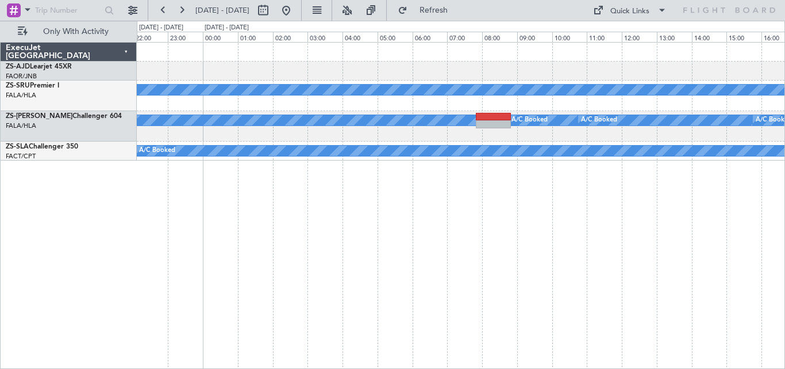
click at [317, 210] on div "A/C Booked A/C Booked A/C Booked A/C Booked A/C Booked A/C Booked A/C Booked A/…" at bounding box center [461, 205] width 649 height 327
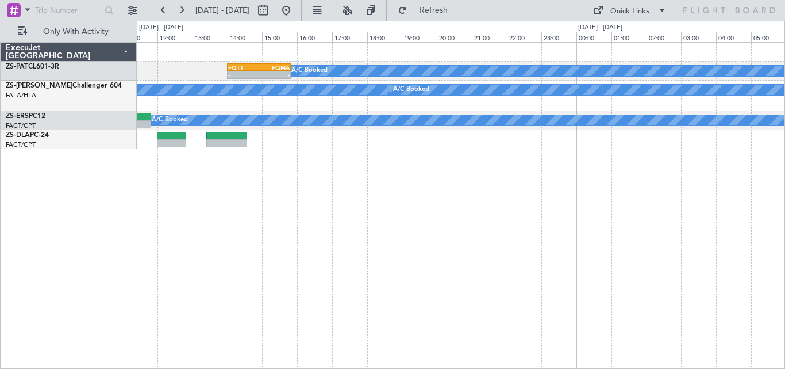
click at [221, 300] on div "A/C Booked - - FQTT 14:00 Z FQMA 15:50 Z A/C Booked A/C Booked A/C Booked A/C B…" at bounding box center [461, 205] width 649 height 327
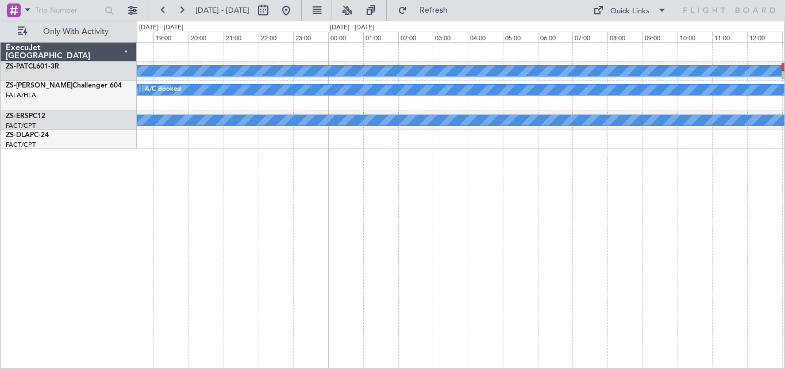
click at [331, 288] on div "A/C Booked - - FQTT 14:00 Z FQMA 15:50 Z A/C Booked A/C Booked A/C Booked A/C B…" at bounding box center [461, 205] width 649 height 327
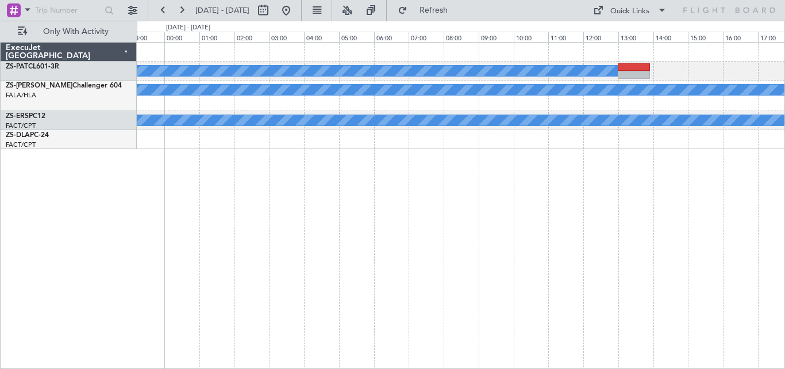
click at [283, 283] on div "A/C Booked A/C Booked A/C Booked A/C Booked A/C Booked A/C Booked A/C Booked A/…" at bounding box center [461, 205] width 649 height 327
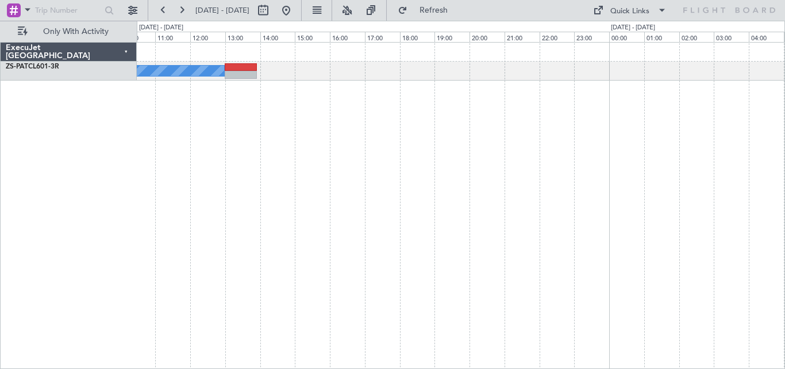
click at [143, 206] on div "A/C Booked" at bounding box center [461, 205] width 649 height 327
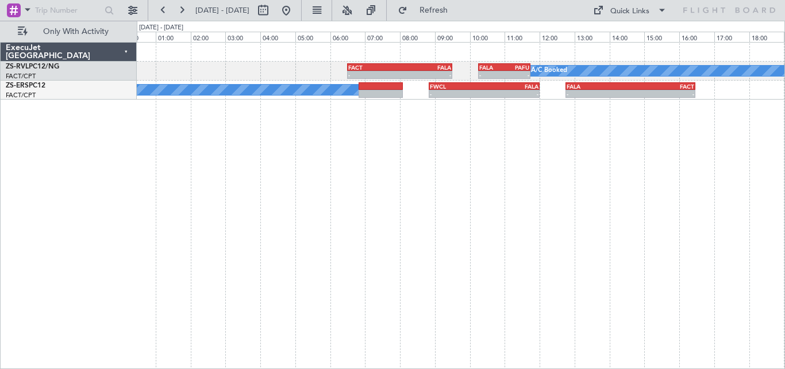
click at [176, 234] on div "- - FACT 06:30 Z FALA 09:30 Z - - FALA 10:15 Z PAFU 11:45 Z A/C Booked A/C Book…" at bounding box center [461, 205] width 649 height 327
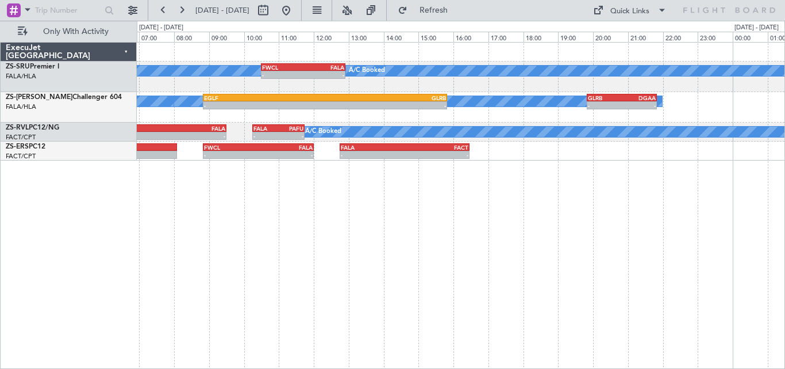
click at [312, 233] on div "A/C Booked A/C Booked A/C Booked A/C Booked A/C Booked - - FWCL 10:30 Z FALA 12…" at bounding box center [461, 205] width 649 height 327
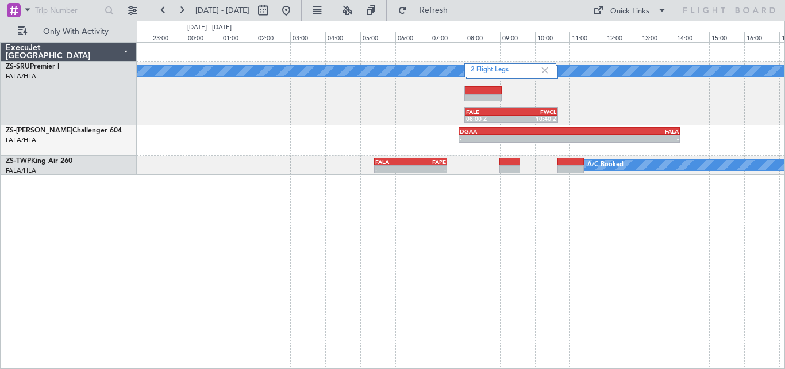
click at [463, 244] on div "A/C Booked A/C Booked A/C Booked 2 Flight Legs FALE 08:00 Z FWCL 10:40 Z - - DG…" at bounding box center [461, 205] width 649 height 327
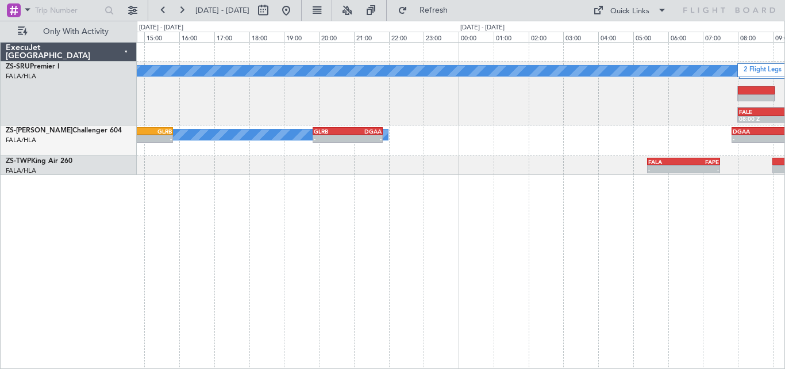
click at [616, 262] on div "A/C Booked A/C Booked A/C Booked 2 Flight Legs FALE 08:00 Z FWCL 10:40 Z FWCL 1…" at bounding box center [461, 205] width 649 height 327
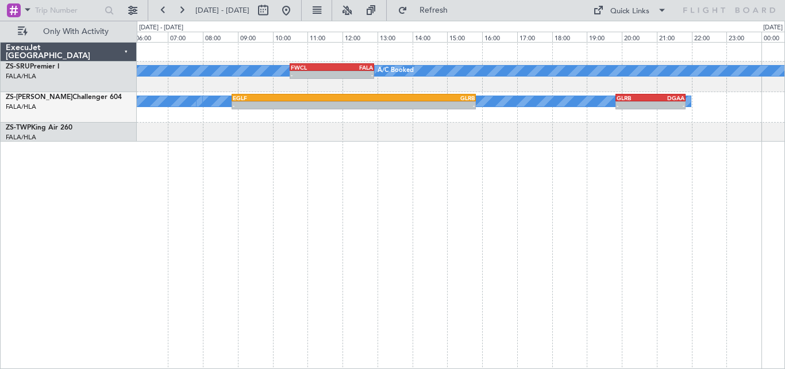
click at [600, 216] on div "A/C Booked A/C Booked A/C Booked FWCL 10:30 Z FALA 12:55 Z - - A/C Booked A/C B…" at bounding box center [461, 205] width 649 height 327
click at [531, 225] on div "A/C Booked A/C Booked A/C Booked FWCL 10:30 Z FALA 12:55 Z - - A/C Booked A/C B…" at bounding box center [461, 205] width 649 height 327
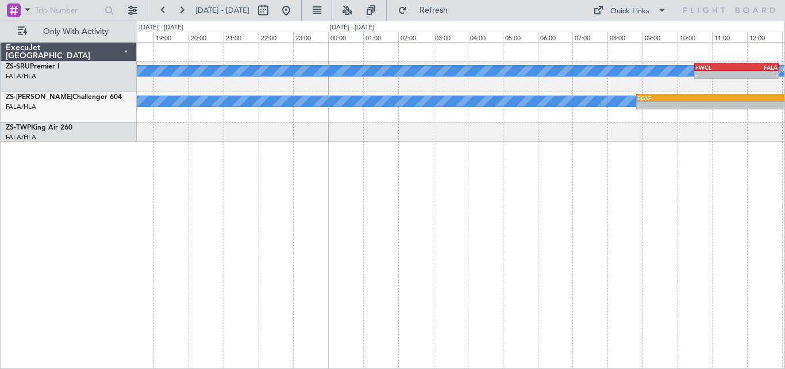
click at [785, 242] on div "A/C Booked A/C Booked A/C Booked FWCL 10:30 Z FALA 12:55 Z - - A/C Booked A/C B…" at bounding box center [392, 195] width 785 height 348
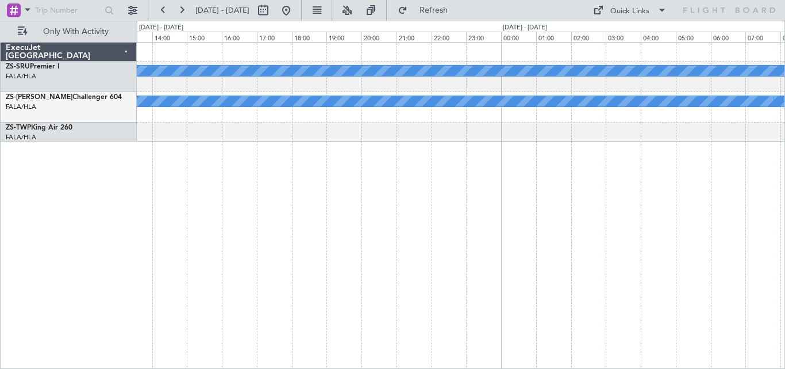
click at [580, 204] on div "A/C Booked A/C Booked A/C Booked FWCL 10:30 Z FALA 12:55 Z - - A/C Booked A/C B…" at bounding box center [461, 205] width 649 height 327
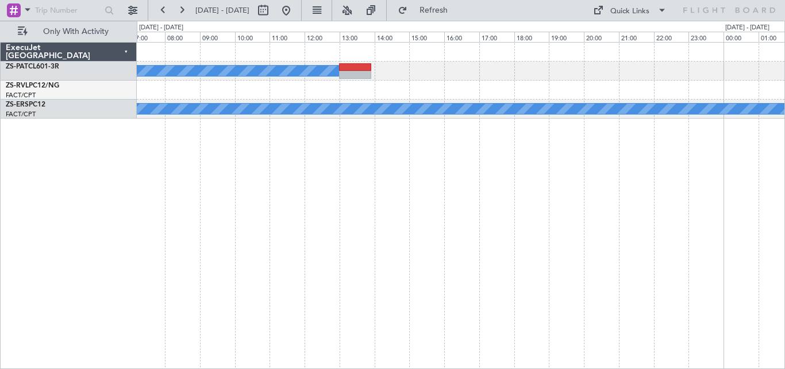
click at [754, 223] on div "A/C Booked A/C Booked A/C Booked A/C Booked A/C Booked A/C Booked A/C Booked A/…" at bounding box center [461, 205] width 649 height 327
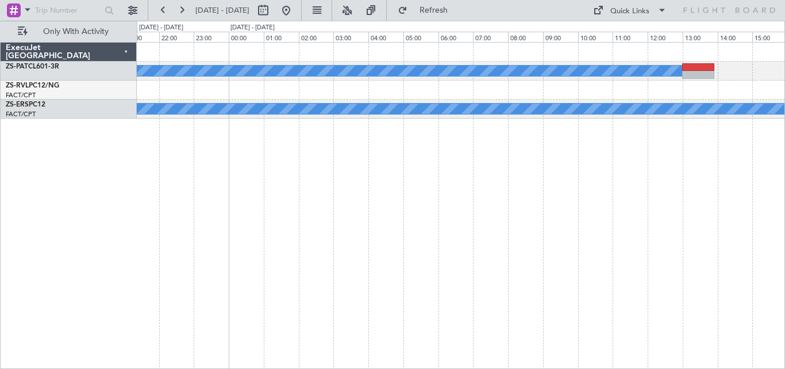
click at [598, 218] on div "A/C Booked A/C Booked A/C Booked A/C Booked A/C Booked A/C Booked A/C Booked A/…" at bounding box center [461, 205] width 649 height 327
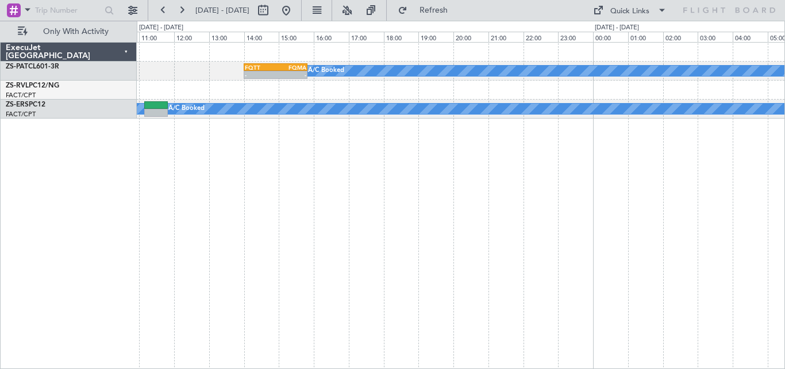
click at [785, 216] on div "A/C Booked - - FQTT 14:00 Z FQMA 15:50 Z FALA 04:30 Z FQTT 06:30 Z - - A/C Book…" at bounding box center [392, 195] width 785 height 348
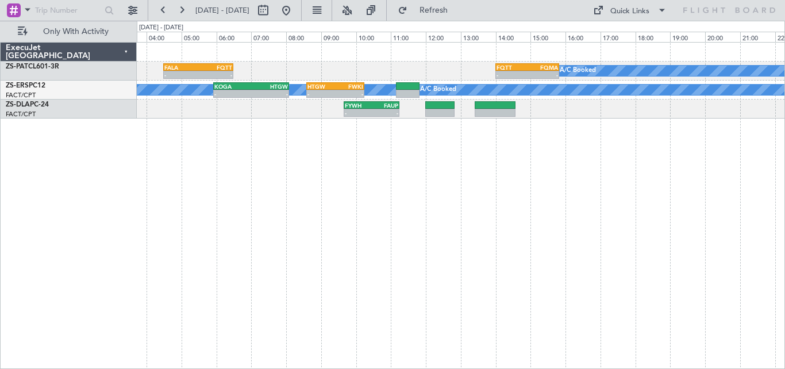
click at [544, 229] on div "A/C Booked - - FQTT 14:00 Z FQMA 15:50 Z FALA 04:30 Z FQTT 06:30 Z - - A/C Book…" at bounding box center [461, 205] width 649 height 327
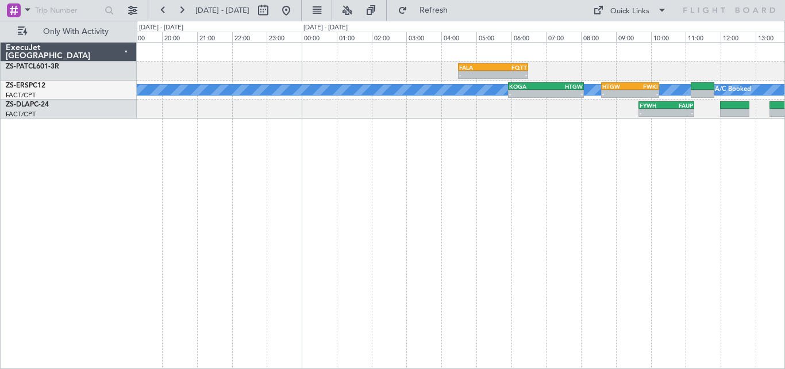
click at [595, 198] on div "FALA 04:30 Z FQTT 06:30 Z - - - - FQTT 14:00 Z FQMA 15:50 Z A/C Booked A/C Book…" at bounding box center [461, 205] width 649 height 327
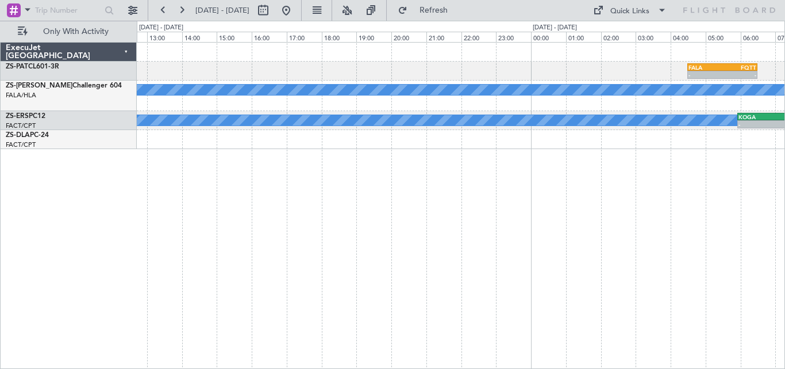
click at [580, 218] on div "FALA 04:30 Z FQTT 06:30 Z - - A/C Booked A/C Booked A/C Booked A/C Booked A/C B…" at bounding box center [461, 205] width 649 height 327
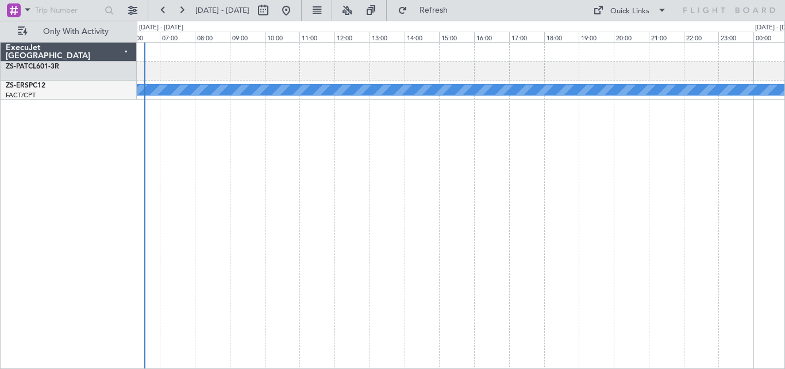
click at [616, 201] on div "- - FALA 04:30 Z FQTT 06:30 Z A/C Booked A/C Booked A/C Booked A/C Booked A/C B…" at bounding box center [461, 205] width 649 height 327
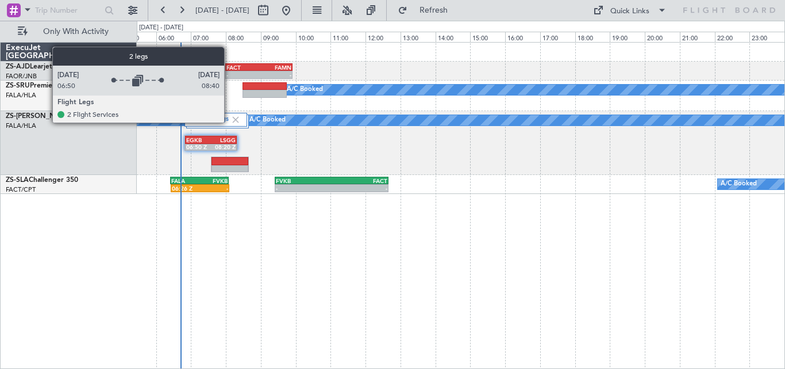
click at [229, 122] on label "2 Flight Legs" at bounding box center [211, 120] width 40 height 10
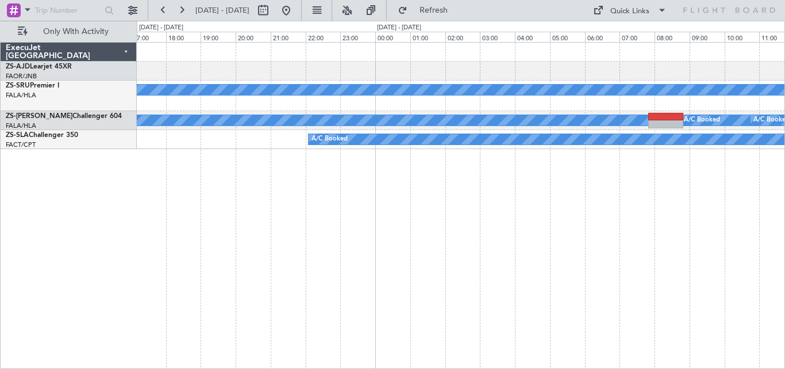
click at [148, 184] on div "A/C Booked A/C Booked A/C Booked A/C Booked A/C Booked A/C Booked A/C Booked A/…" at bounding box center [461, 205] width 649 height 327
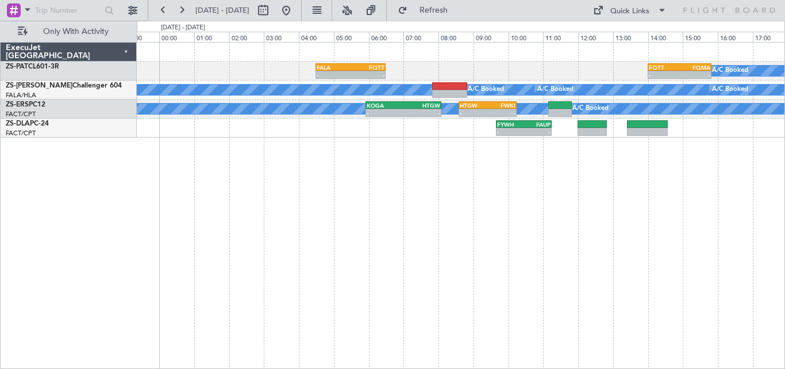
click at [297, 177] on div "- - FALA 04:30 Z FQTT 06:30 Z - - FQTT 14:00 Z FQMA 15:50 Z A/C Booked A/C Book…" at bounding box center [461, 205] width 649 height 327
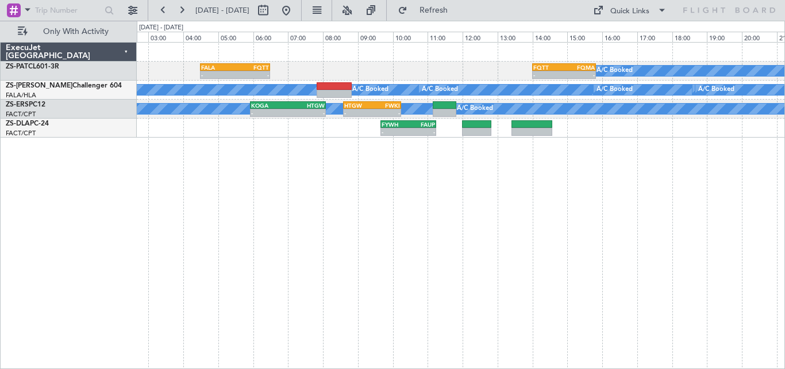
click at [494, 205] on div "- - FALA 04:30 Z FQTT 06:30 Z - - FQTT 14:00 Z FQMA 15:50 Z A/C Booked A/C Book…" at bounding box center [461, 205] width 649 height 327
click at [686, 136] on div "- - FALA 04:30 Z FQTT 06:30 Z - - FQTT 14:00 Z FQMA 15:50 Z A/C Booked A/C Book…" at bounding box center [461, 205] width 649 height 327
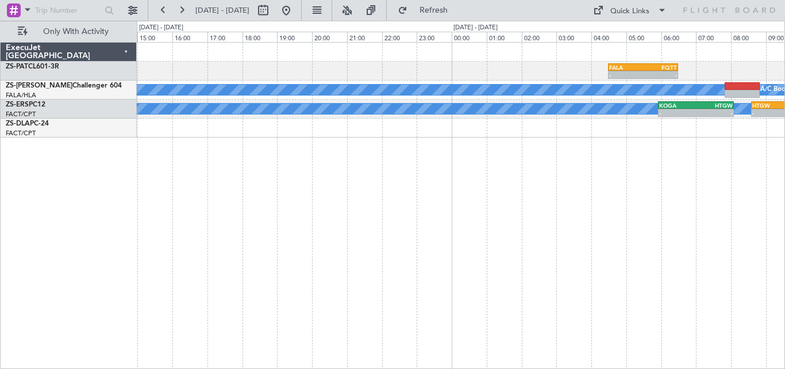
click at [636, 131] on div "- - FALA 04:30 Z FQTT 06:30 Z - - FQTT 14:00 Z FQMA 15:50 Z A/C Booked A/C Book…" at bounding box center [461, 205] width 649 height 327
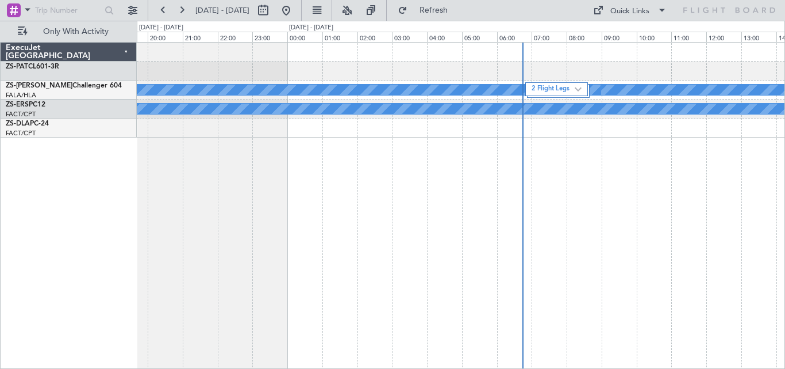
click at [569, 143] on div "A/C Booked A/C Booked A/C Booked A/C Booked A/C Booked A/C Booked A/C Booked A/…" at bounding box center [461, 205] width 649 height 327
click at [588, 129] on div "A/C Booked A/C Booked A/C Booked A/C Booked A/C Booked A/C Booked A/C Booked A/…" at bounding box center [461, 205] width 649 height 327
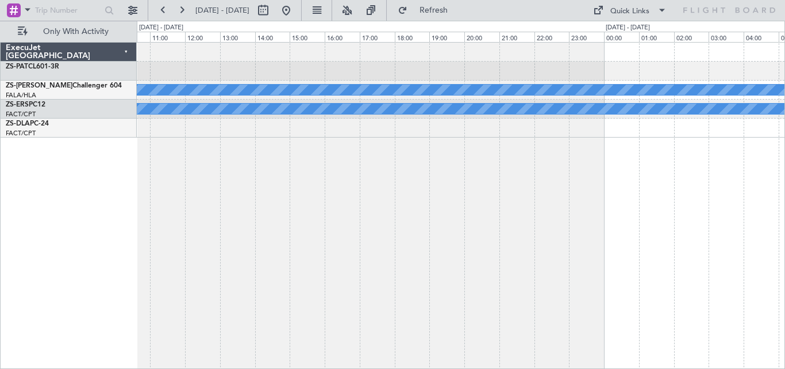
click at [620, 112] on div "A/C Booked A/C Booked A/C Booked A/C Booked A/C Booked A/C Booked A/C Booked A/…" at bounding box center [461, 205] width 649 height 327
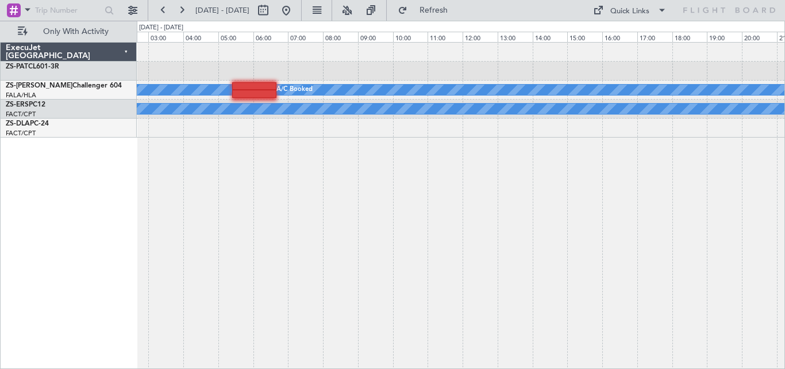
click at [583, 114] on div "A/C Booked A/C Booked A/C Booked A/C Booked A/C Booked A/C Booked A/C Booked A/…" at bounding box center [461, 205] width 649 height 327
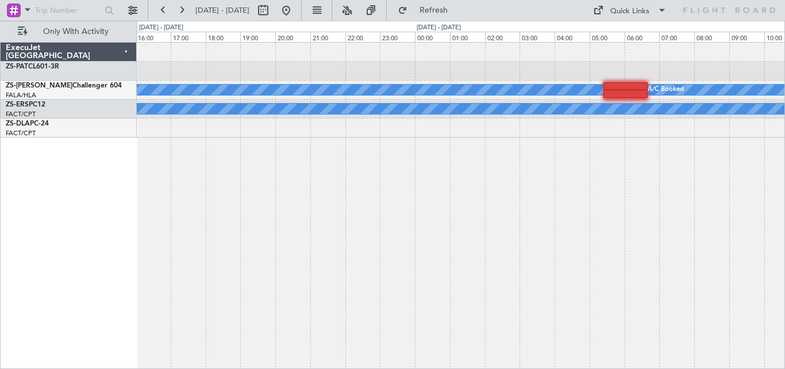
click at [435, 140] on div "A/C Booked A/C Booked A/C Booked A/C Booked A/C Booked A/C Booked A/C Booked A/…" at bounding box center [461, 205] width 649 height 327
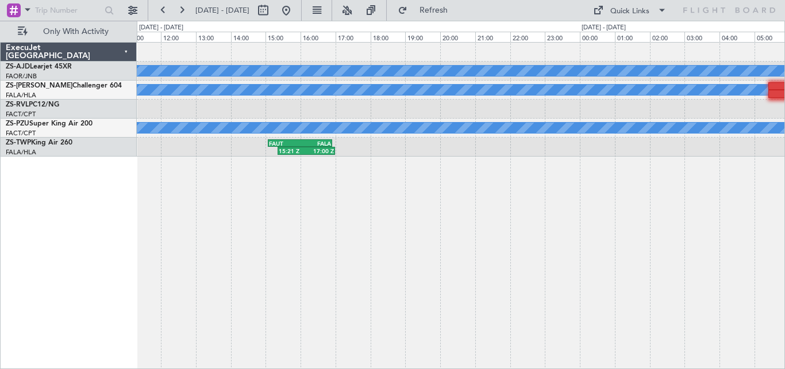
click at [482, 156] on div "15:21 Z 17:00 Z FAUT 15:05 Z FALA 16:55 Z FALA 05:00 Z FAUT 06:45 Z" at bounding box center [461, 146] width 648 height 19
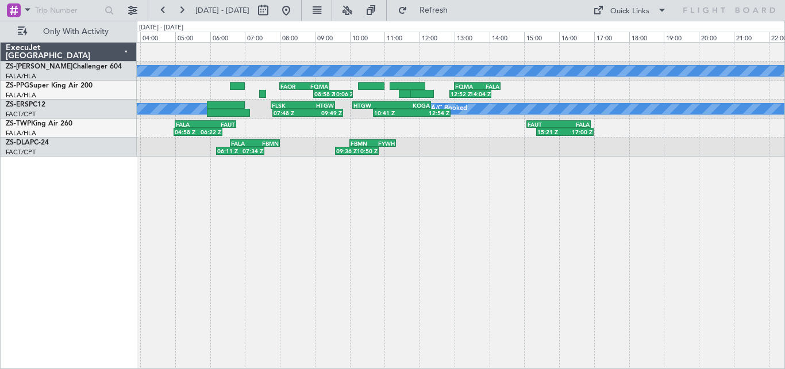
click at [586, 160] on div "A/C Booked 12:52 Z 14:04 Z FQMA 13:00 Z FALA 14:20 Z FAOR 08:00 Z FQMA 09:25 Z …" at bounding box center [461, 205] width 649 height 327
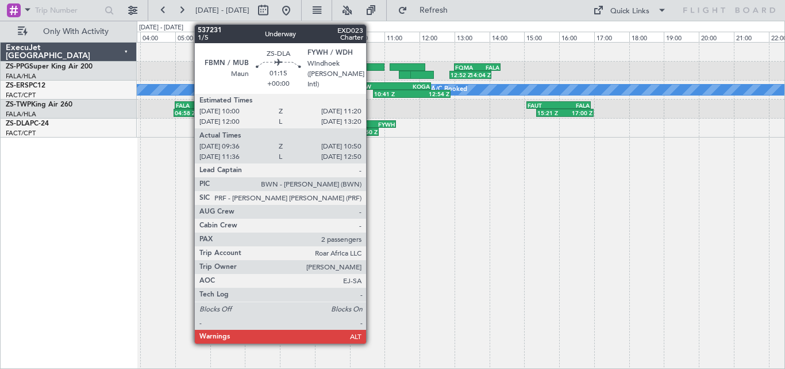
click at [371, 127] on div "FBMN 10:00 Z FYWH 11:20 Z" at bounding box center [373, 124] width 47 height 8
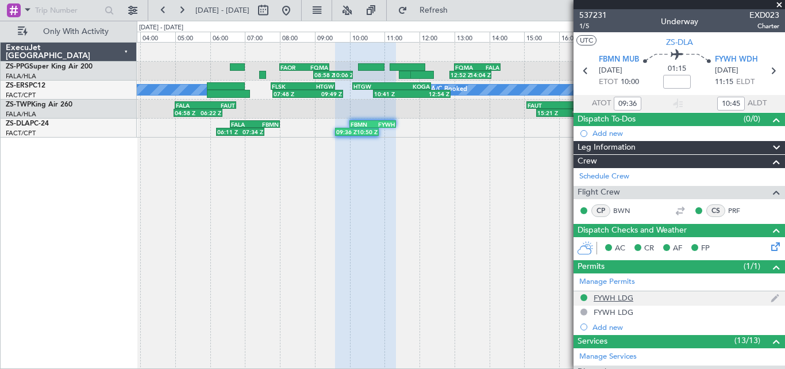
click at [608, 294] on div "FYWH LDG" at bounding box center [614, 298] width 40 height 10
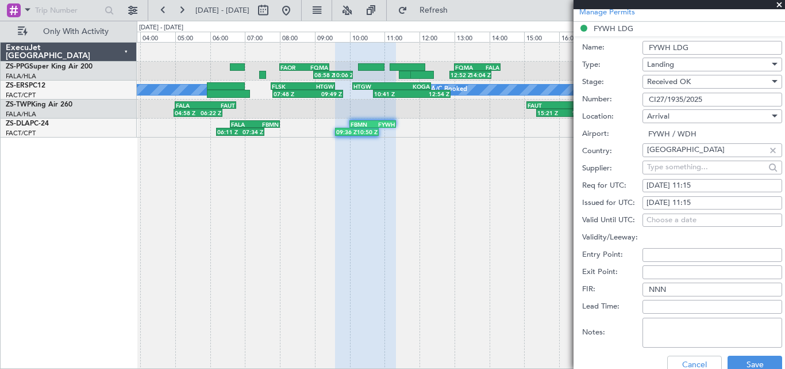
scroll to position [257, 0]
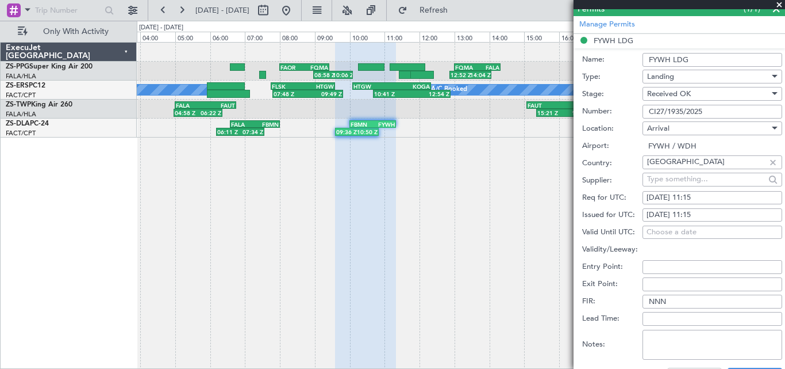
drag, startPoint x: 648, startPoint y: 112, endPoint x: 716, endPoint y: 112, distance: 67.8
click at [716, 112] on input "CI27/1935/2025" at bounding box center [713, 112] width 140 height 14
click at [778, 3] on span at bounding box center [779, 5] width 11 height 10
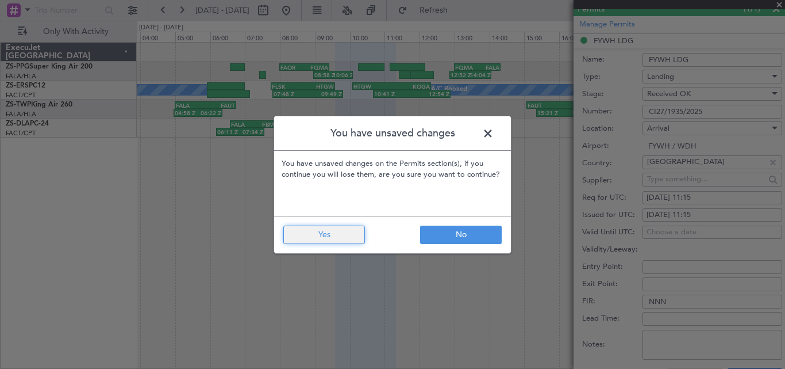
click at [306, 235] on button "Yes" at bounding box center [324, 234] width 82 height 18
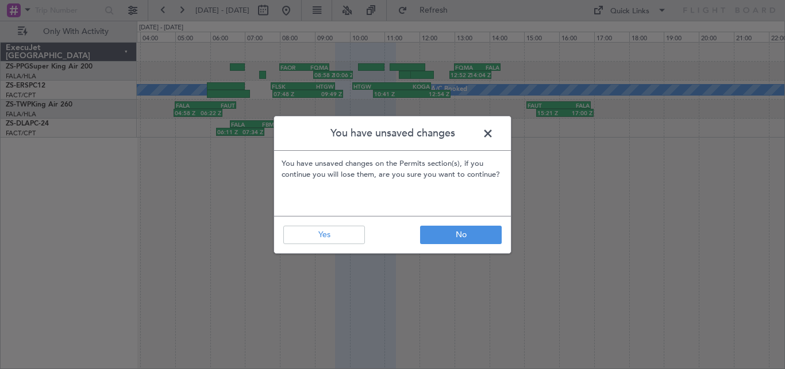
type input "0"
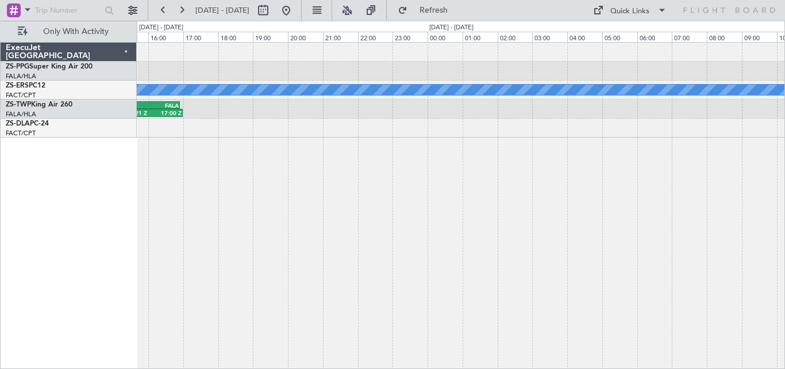
click at [222, 237] on div "12:52 Z 14:04 Z FQMA 13:00 Z FALA 14:20 Z A/C Booked A/C Booked A/C Booked A/C …" at bounding box center [461, 205] width 649 height 327
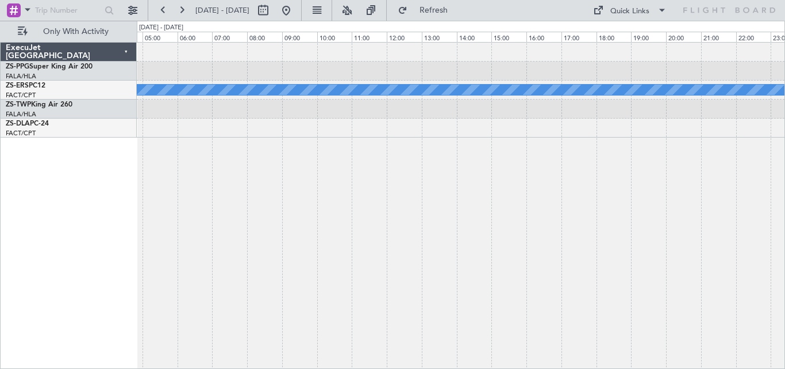
click at [336, 230] on div "A/C Booked A/C Booked A/C Booked A/C Booked A/C Booked A/C Booked A/C Booked A/…" at bounding box center [461, 205] width 649 height 327
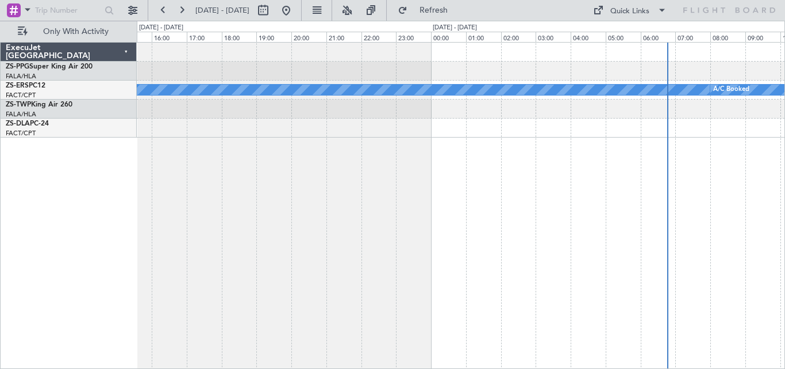
click at [300, 233] on div "A/C Booked A/C Booked A/C Booked A/C Booked A/C Booked A/C Booked A/C Booked A/…" at bounding box center [461, 205] width 649 height 327
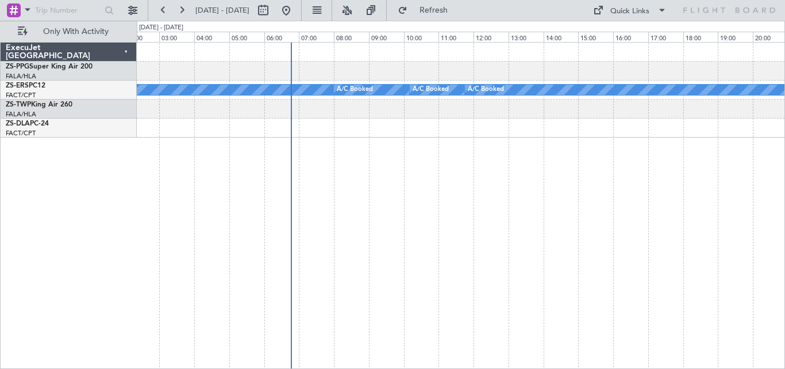
click at [149, 235] on div "A/C Booked A/C Booked A/C Booked A/C Booked A/C Booked A/C Booked A/C Booked A/…" at bounding box center [461, 205] width 649 height 327
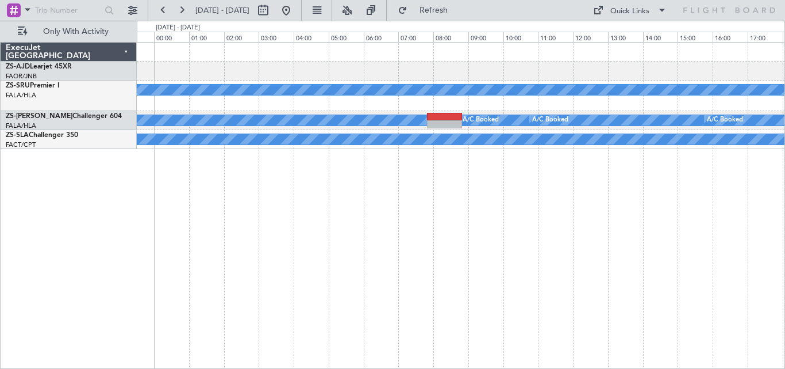
click at [66, 204] on div "A/C Booked A/C Booked A/C Booked A/C Booked A/C Booked A/C Booked A/C Booked A/…" at bounding box center [392, 195] width 785 height 348
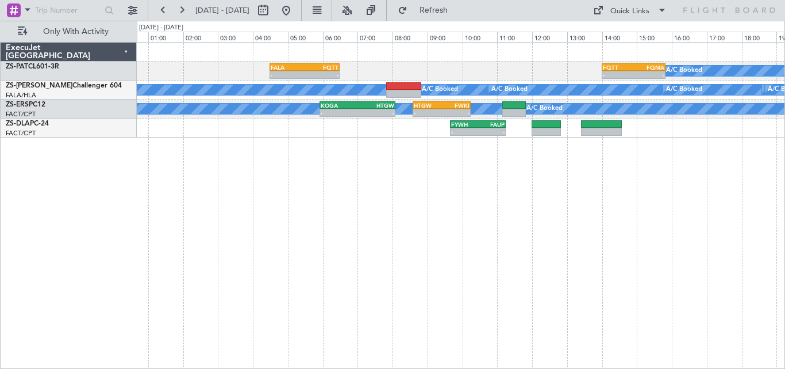
click at [540, 186] on div "A/C Booked - - FALA 04:30 Z FQTT 06:30 Z - - FQTT 14:00 Z FQMA 15:50 Z A/C Book…" at bounding box center [461, 205] width 649 height 327
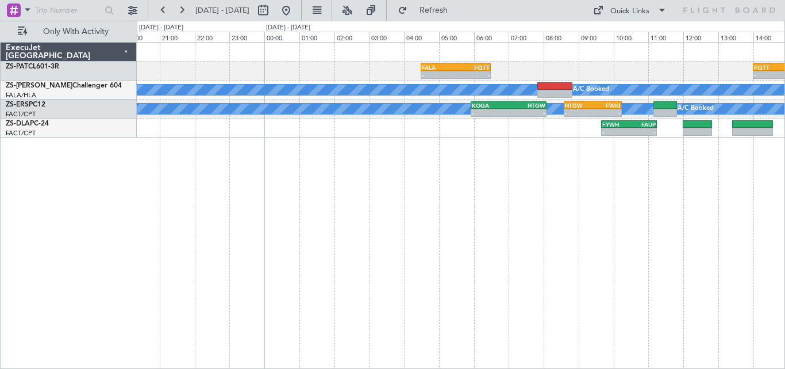
click at [617, 182] on div "- - FALA 04:30 Z FQTT 06:30 Z - - FQTT 14:00 Z FQMA 15:50 Z A/C Booked A/C Book…" at bounding box center [461, 205] width 649 height 327
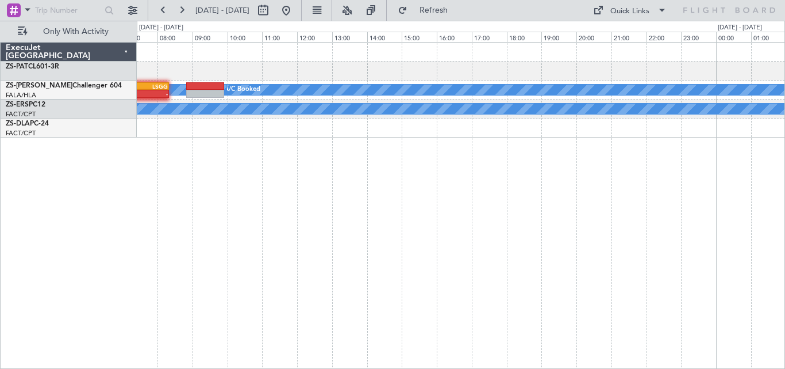
click at [676, 186] on div "- - FALA 04:30 Z FQTT 06:30 Z A/C Booked A/C Booked - - EGKB 06:50 Z LSGG 08:20…" at bounding box center [461, 205] width 649 height 327
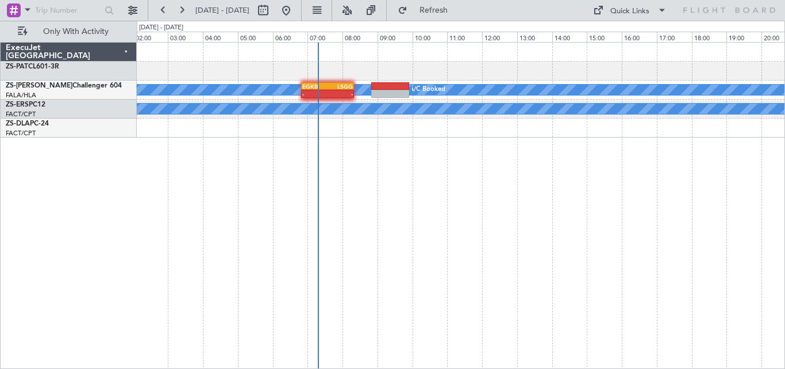
click at [490, 187] on div "A/C Booked A/C Booked - - EGKB 06:50 Z LSGG 08:20 Z A/C Booked A/C Booked A/C B…" at bounding box center [461, 205] width 649 height 327
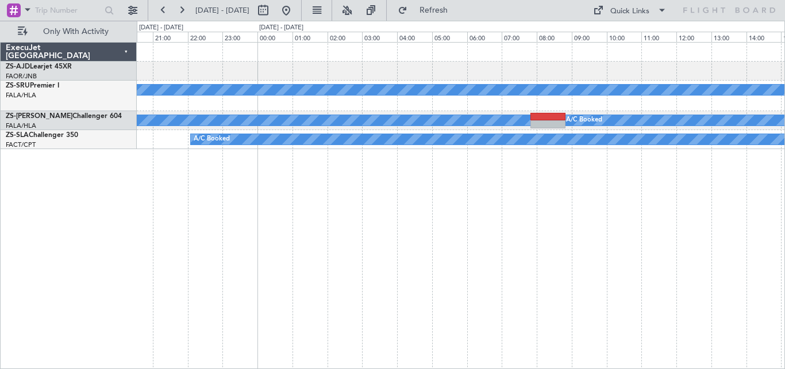
click at [0, 180] on html "[DATE] - [DATE] Refresh Quick Links Only With Activity A/C Booked A/C Booked A/…" at bounding box center [392, 184] width 785 height 369
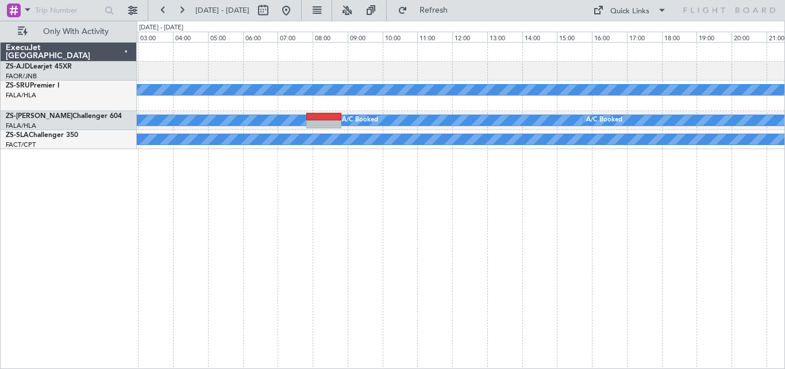
click at [482, 186] on div "A/C Booked A/C Booked A/C Booked A/C Booked A/C Booked A/C Booked A/C Booked" at bounding box center [461, 205] width 649 height 327
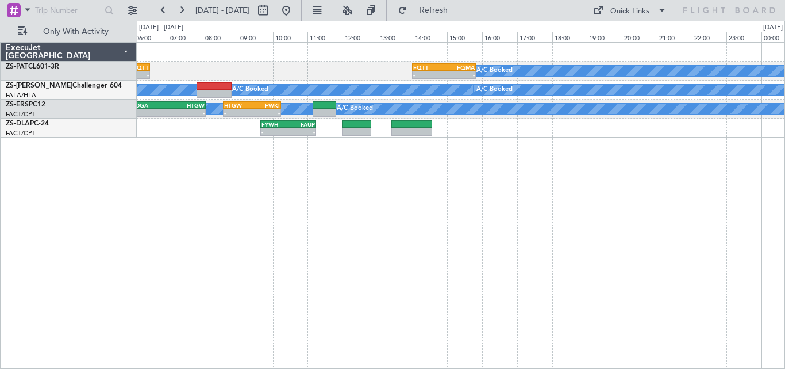
click at [374, 198] on div "A/C Booked - - FALA 04:30 Z FQTT 06:30 Z - - FQTT 14:00 Z FQMA 15:50 Z A/C Book…" at bounding box center [461, 205] width 649 height 327
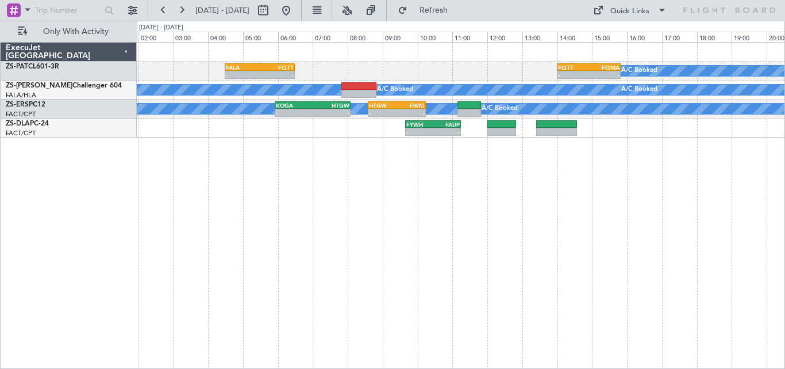
click at [600, 202] on div "A/C Booked - - FALA 04:30 Z FQTT 06:30 Z - - FQTT 14:00 Z FQMA 15:50 Z A/C Book…" at bounding box center [461, 205] width 649 height 327
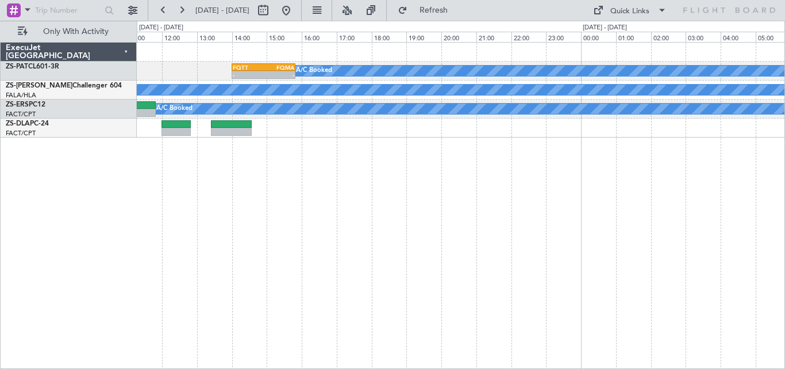
click at [244, 153] on div "A/C Booked - - FQTT 14:00 Z FQMA 15:50 Z A/C Booked A/C Booked A/C Booked A/C B…" at bounding box center [461, 205] width 649 height 327
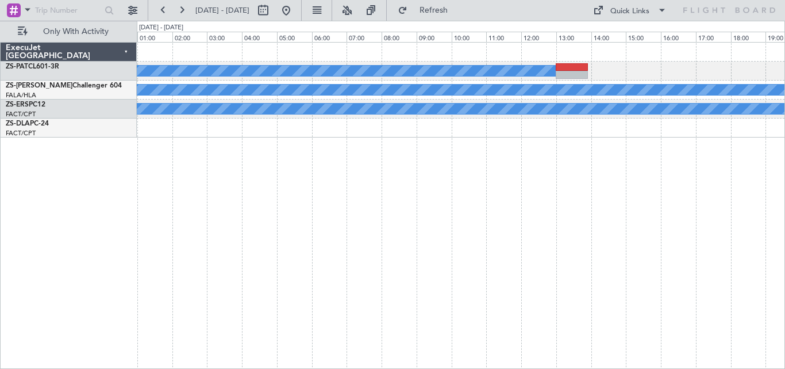
click at [132, 164] on div "A/C Booked A/C Booked A/C Booked A/C Booked A/C Booked A/C Booked A/C Booked A/…" at bounding box center [392, 195] width 785 height 348
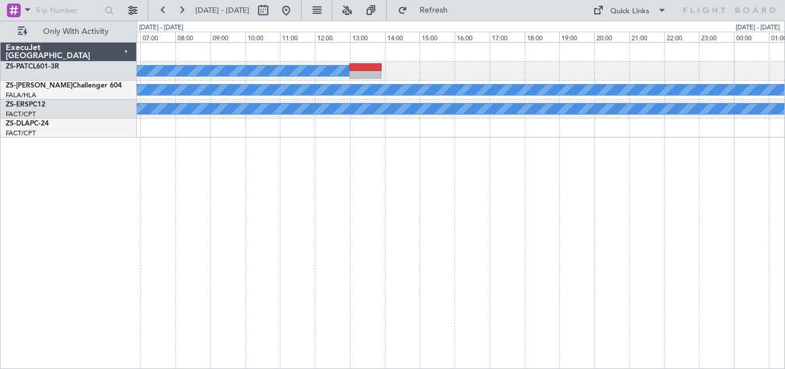
click at [196, 206] on div "A/C Booked A/C Booked A/C Booked A/C Booked A/C Booked A/C Booked A/C Booked A/…" at bounding box center [461, 205] width 649 height 327
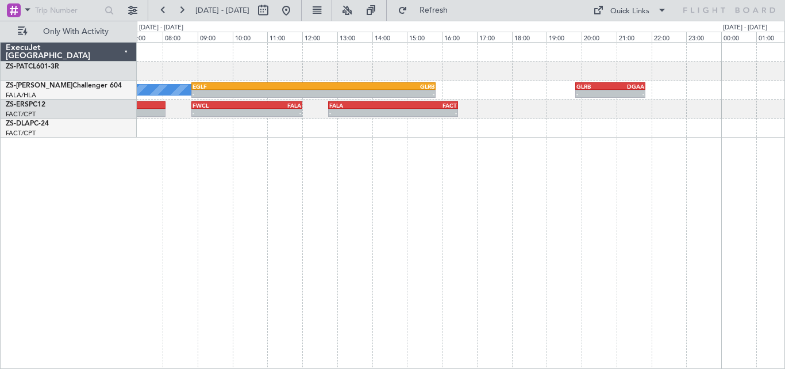
click at [193, 195] on div "A/C Booked EGLF 08:50 Z GLRB 15:50 Z - - - - GLRB 19:50 Z DGAA 21:50 Z FWCL 08:…" at bounding box center [461, 205] width 649 height 327
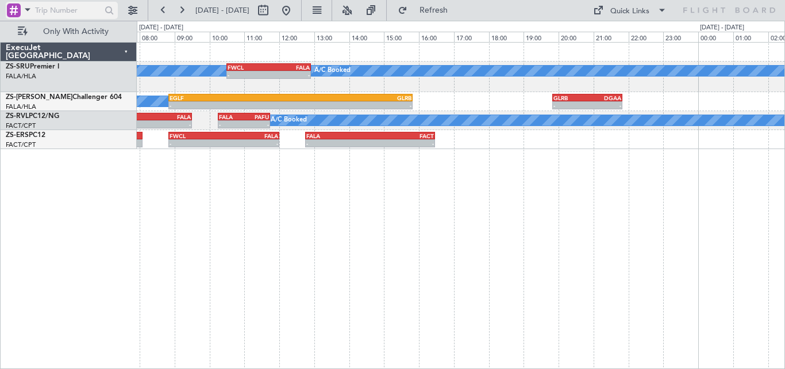
click at [82, 16] on input "text" at bounding box center [68, 10] width 66 height 17
paste input "537453"
type input "537453"
drag, startPoint x: 113, startPoint y: 24, endPoint x: 112, endPoint y: 13, distance: 11.6
click at [112, 13] on div "537453 [DATE] - [DATE] Refresh Quick Links Only With Activity" at bounding box center [392, 10] width 785 height 21
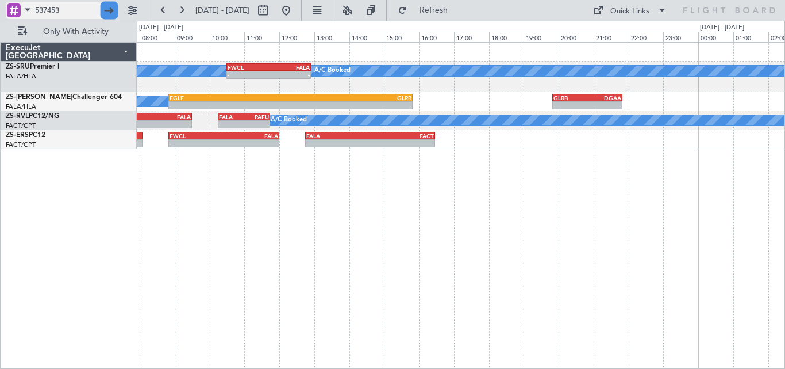
click at [112, 12] on div at bounding box center [110, 11] width 18 height 18
click at [74, 19] on body "537453 [DATE] - [DATE] Refresh Quick Links Only With Activity A/C Booked A/C Bo…" at bounding box center [392, 184] width 785 height 369
click at [103, 12] on div at bounding box center [110, 11] width 18 height 18
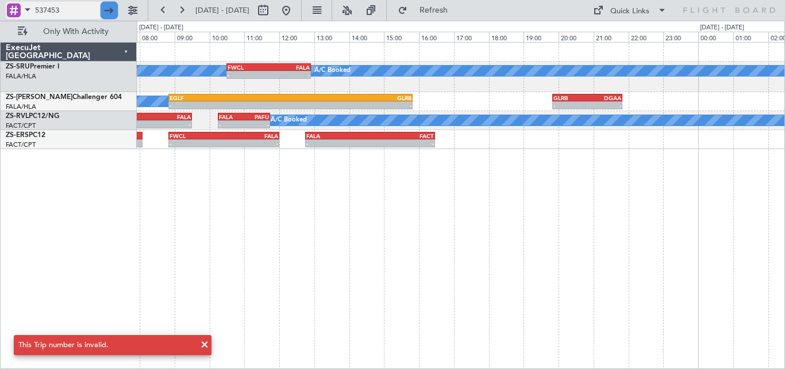
click at [105, 16] on div at bounding box center [110, 11] width 18 height 18
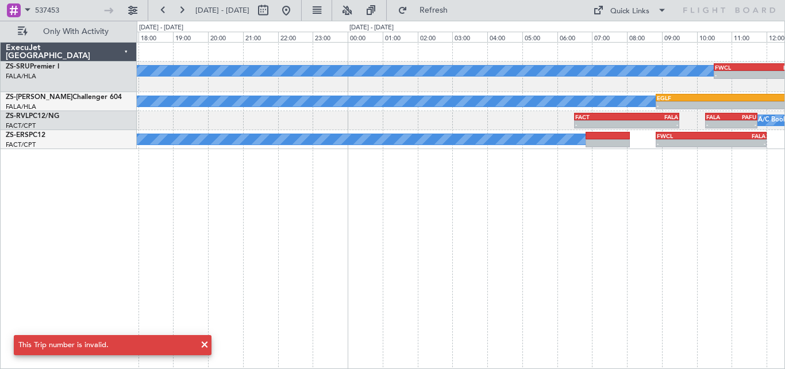
click at [785, 206] on div "A/C Booked A/C Booked A/C Booked - - FWCL 10:30 Z FALA 12:55 Z A/C Booked A/C B…" at bounding box center [392, 195] width 785 height 348
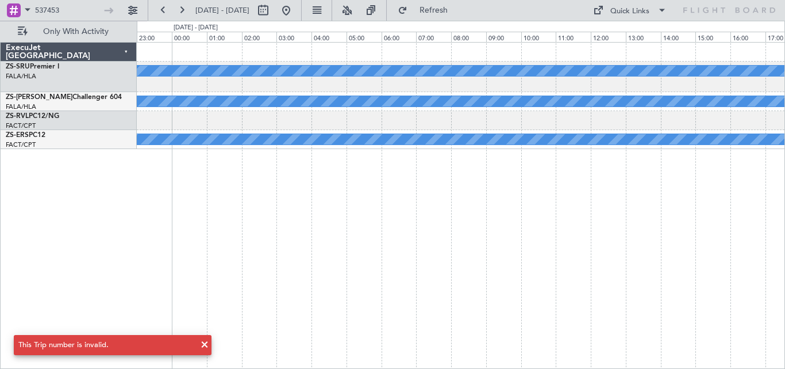
click at [771, 193] on div "A/C Booked A/C Booked A/C Booked A/C Booked A/C Booked A/C Booked A/C Booked A/…" at bounding box center [461, 205] width 649 height 327
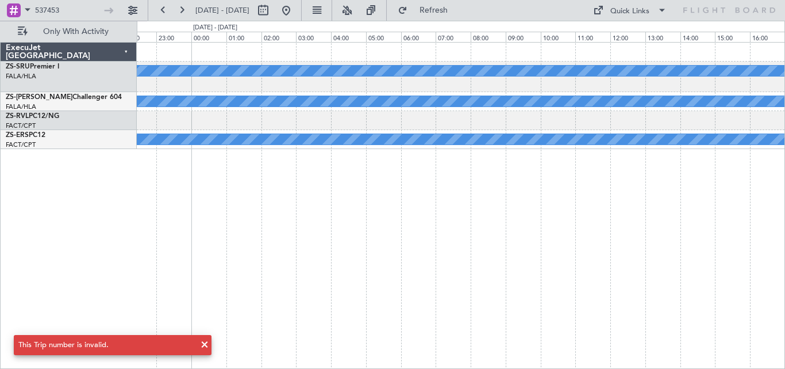
click at [710, 179] on div "A/C Booked A/C Booked A/C Booked A/C Booked A/C Booked A/C Booked A/C Booked A/…" at bounding box center [461, 205] width 649 height 327
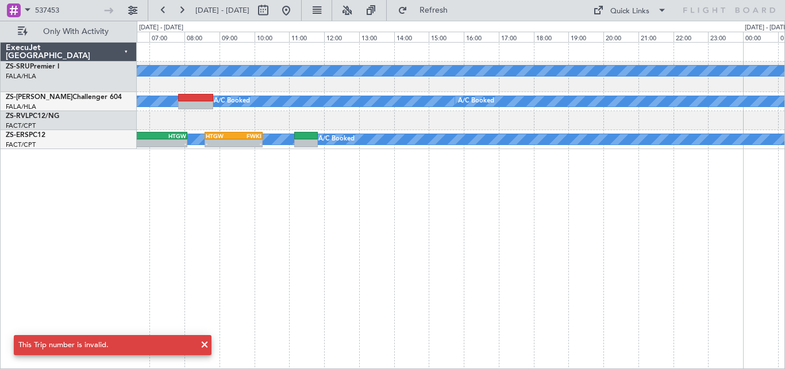
click at [757, 157] on div "A/C Booked A/C Booked A/C Booked A/C Booked A/C Booked A/C Booked A/C Booked A/…" at bounding box center [461, 205] width 649 height 327
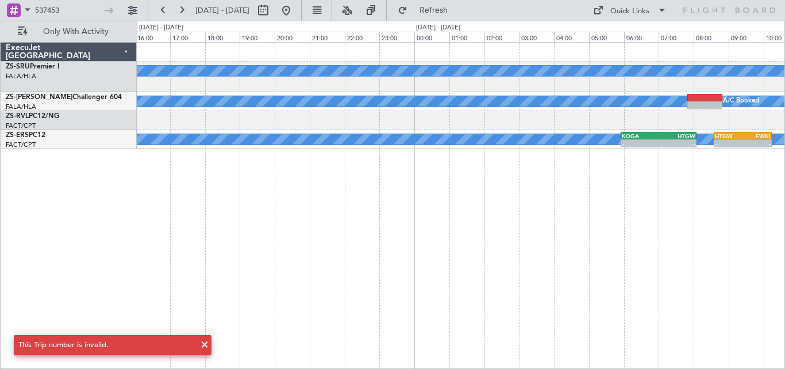
click at [639, 186] on div "A/C Booked A/C Booked A/C Booked A/C Booked A/C Booked A/C Booked A/C Booked A/…" at bounding box center [461, 205] width 649 height 327
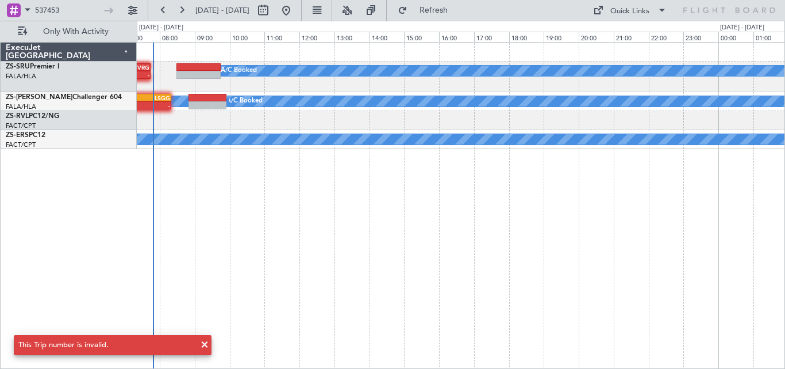
click at [531, 177] on div "A/C Booked A/C Booked A/C Booked FALA 06:00 Z FVRG 07:45 Z - - A/C Booked EGKB …" at bounding box center [461, 205] width 649 height 327
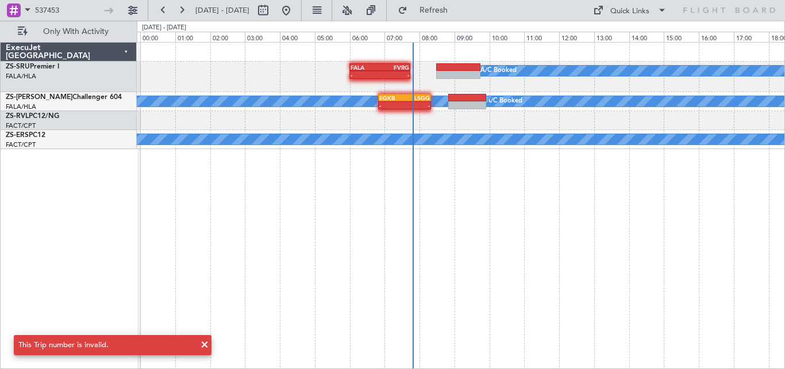
click at [409, 184] on div "A/C Booked A/C Booked A/C Booked FALA 06:00 Z FVRG 07:45 Z - - A/C Booked EGKB …" at bounding box center [461, 205] width 649 height 327
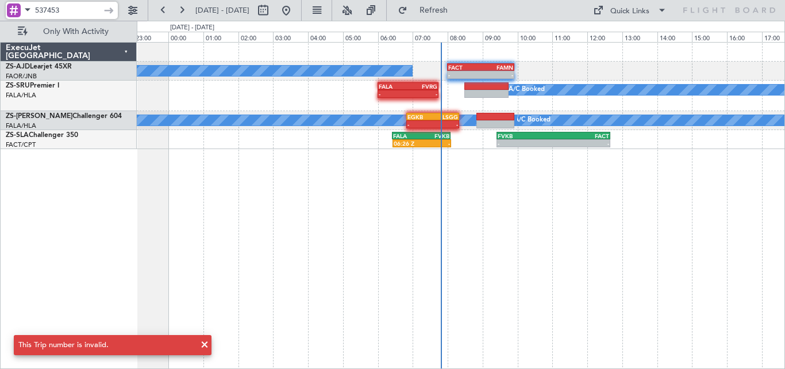
drag, startPoint x: 72, startPoint y: 7, endPoint x: -11, endPoint y: 17, distance: 83.9
click at [0, 17] on html "537453 [DATE] - [DATE] Refresh Quick Links Only With Activity A/C Booked - - FA…" at bounding box center [392, 184] width 785 height 369
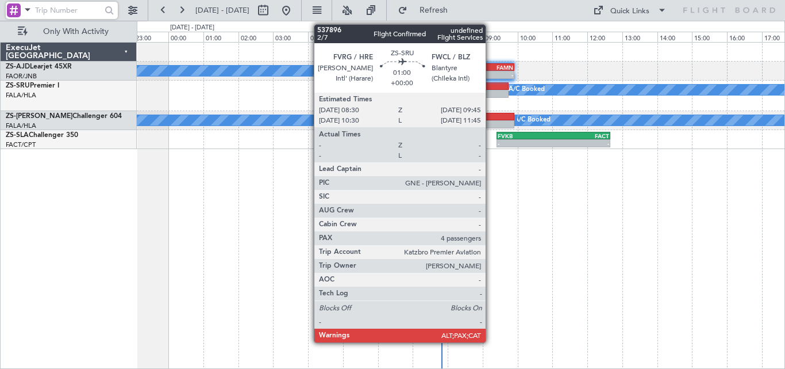
click at [491, 85] on div at bounding box center [487, 86] width 44 height 8
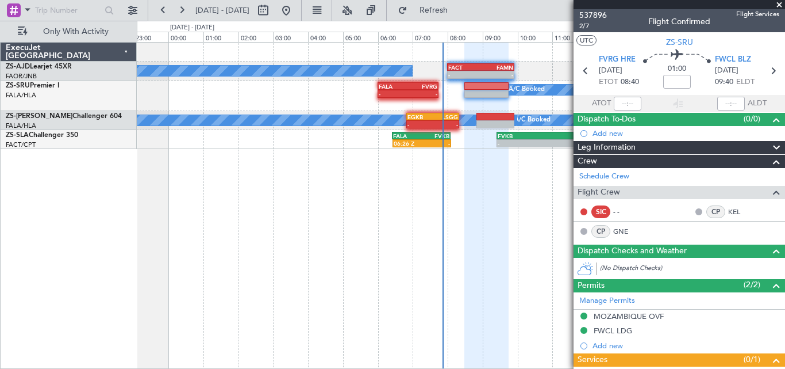
click at [777, 3] on span at bounding box center [779, 5] width 11 height 10
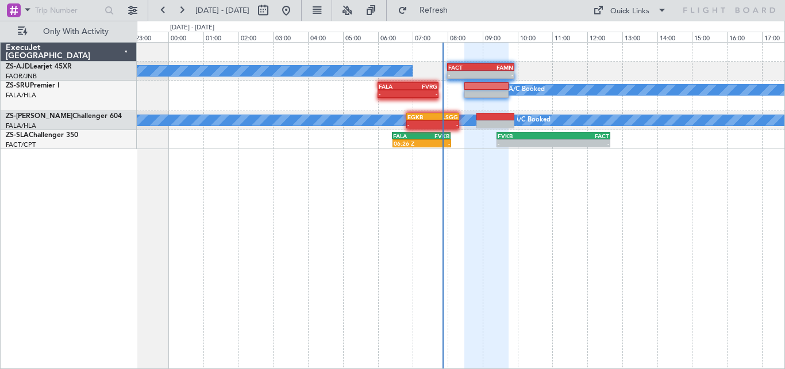
type input "0"
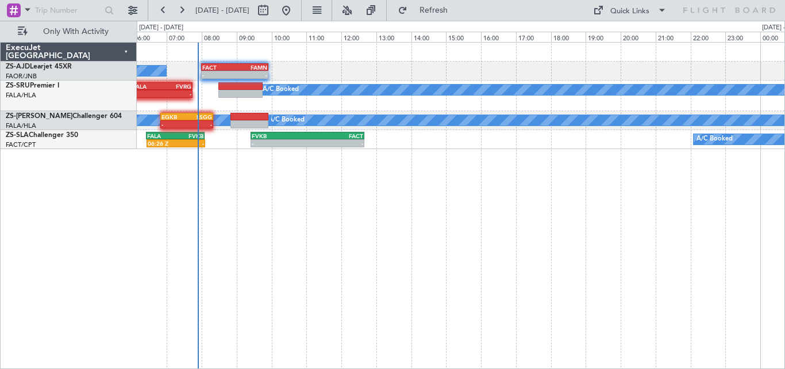
click at [258, 168] on div "A/C Booked - - FACT 08:00 Z FAMN 09:55 Z A/C Booked A/C Booked A/C Booked - - F…" at bounding box center [461, 205] width 649 height 327
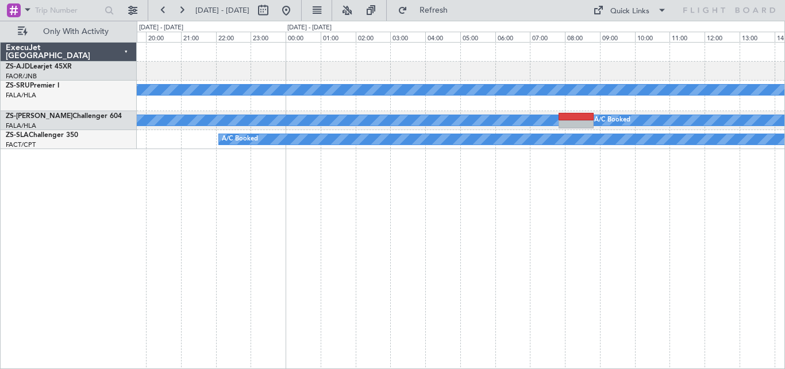
click at [203, 209] on div "A/C Booked A/C Booked A/C Booked A/C Booked A/C Booked A/C Booked A/C Booked" at bounding box center [461, 205] width 649 height 327
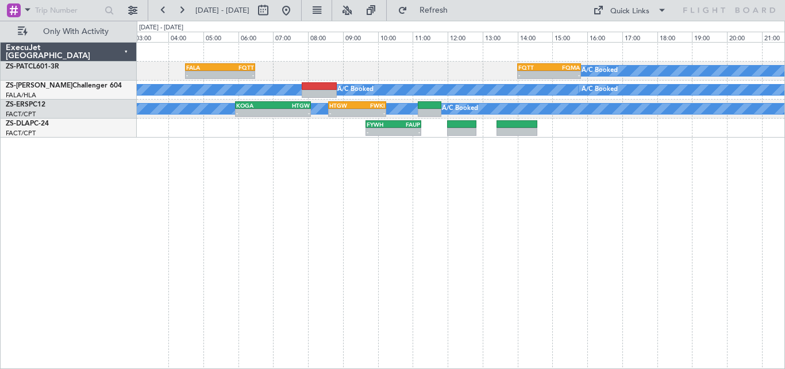
click at [149, 186] on div "- - FALA 04:30 Z FQTT 06:30 Z - - FQTT 14:00 Z FQMA 15:50 Z A/C Booked A/C Book…" at bounding box center [461, 205] width 649 height 327
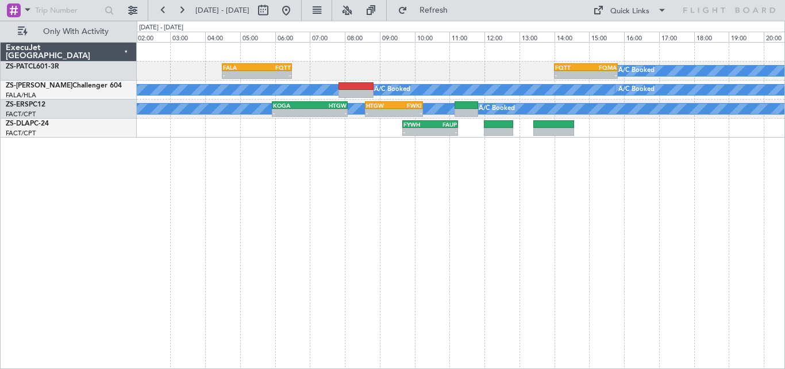
click at [433, 214] on div "- - FALA 04:30 Z FQTT 06:30 Z - - FQTT 14:00 Z FQMA 15:50 Z A/C Booked A/C Book…" at bounding box center [461, 205] width 649 height 327
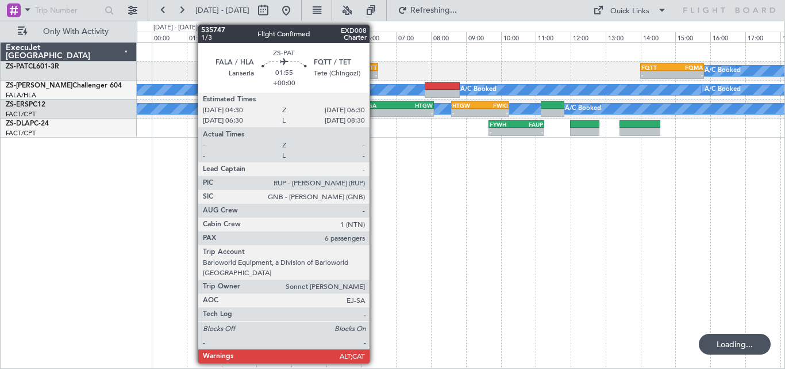
click at [375, 68] on div "FQTT" at bounding box center [360, 67] width 34 height 7
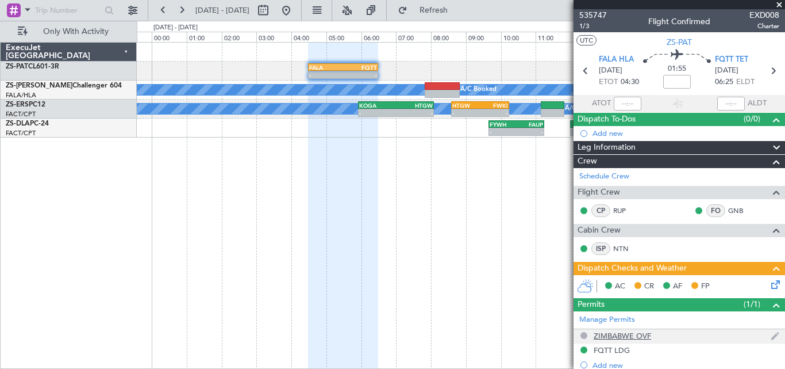
click at [608, 336] on div "ZIMBABWE OVF" at bounding box center [622, 336] width 57 height 10
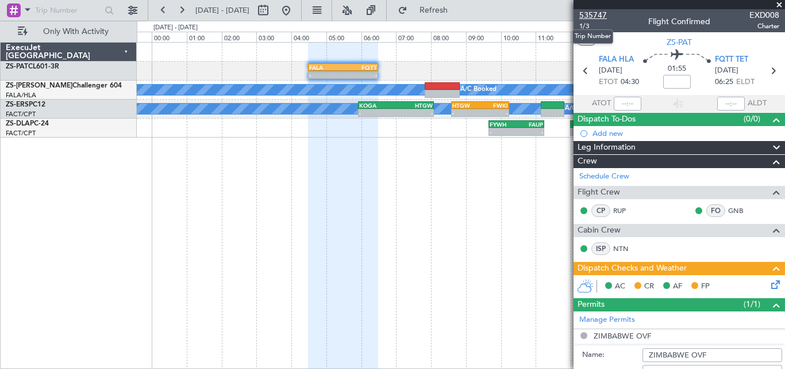
click at [597, 16] on span "535747" at bounding box center [594, 15] width 28 height 12
click at [770, 68] on icon at bounding box center [773, 70] width 15 height 15
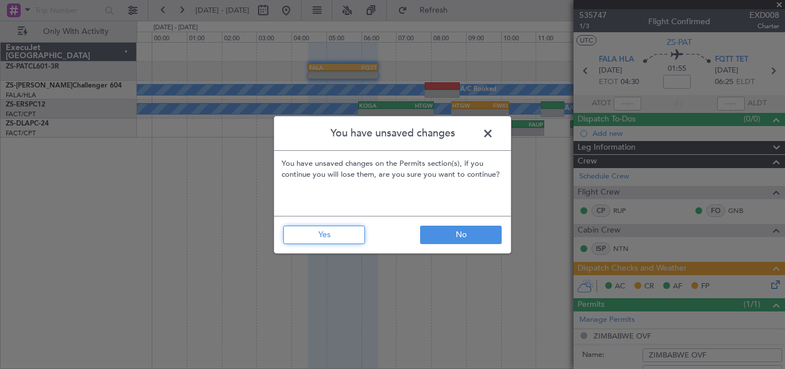
drag, startPoint x: 310, startPoint y: 238, endPoint x: 467, endPoint y: 249, distance: 157.3
click at [310, 238] on button "Yes" at bounding box center [324, 234] width 82 height 18
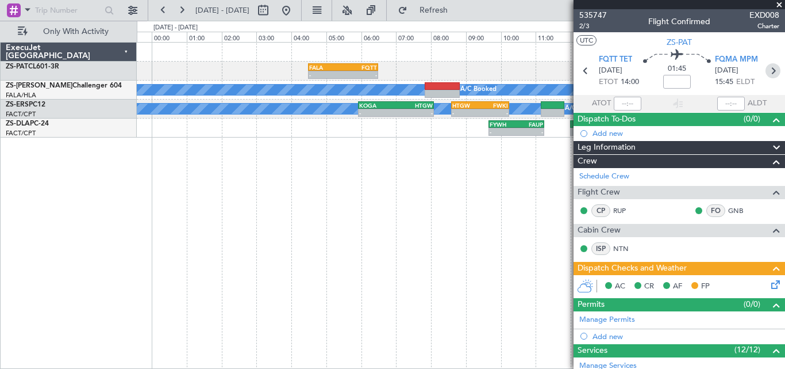
click at [774, 71] on icon at bounding box center [773, 70] width 15 height 15
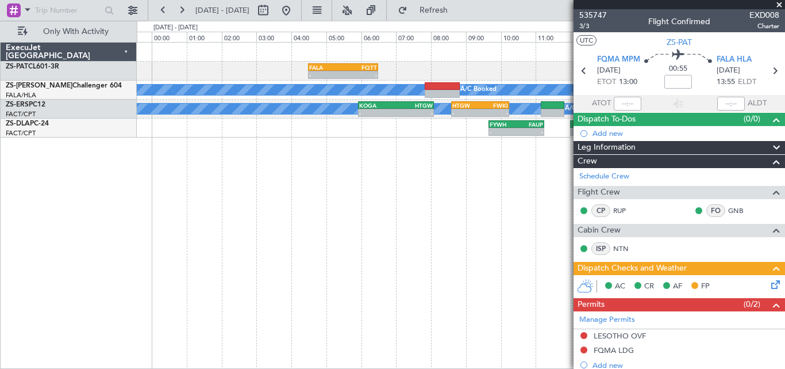
click at [778, 2] on span at bounding box center [779, 5] width 11 height 10
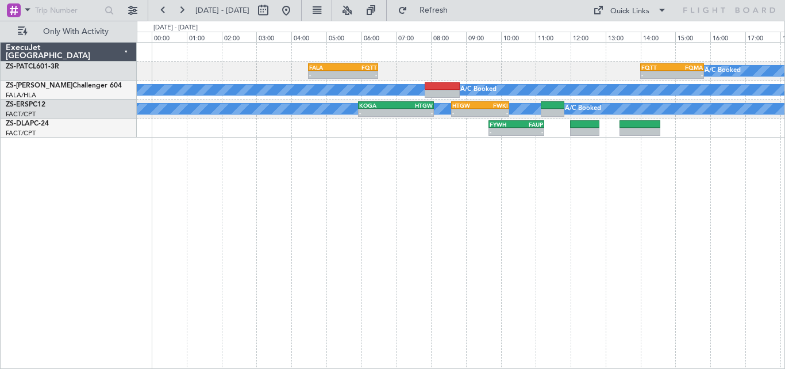
type input "0"
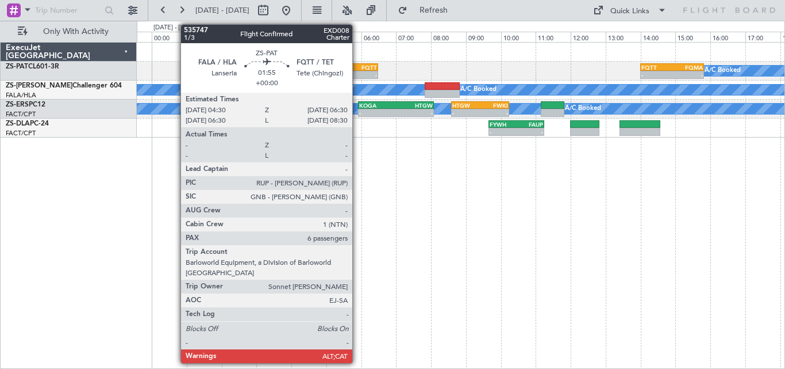
click at [358, 67] on div "FQTT" at bounding box center [360, 67] width 34 height 7
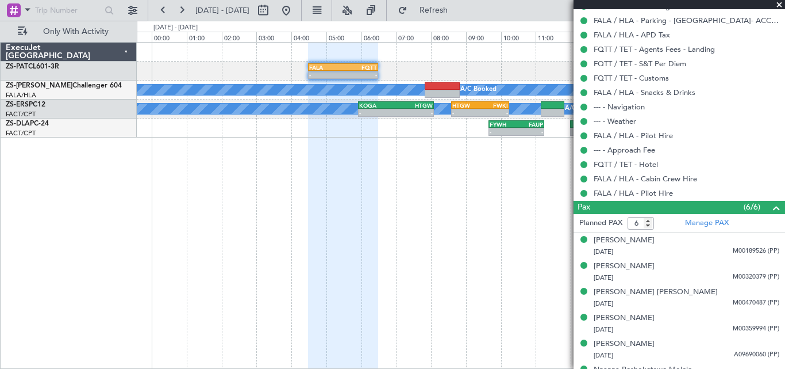
scroll to position [565, 0]
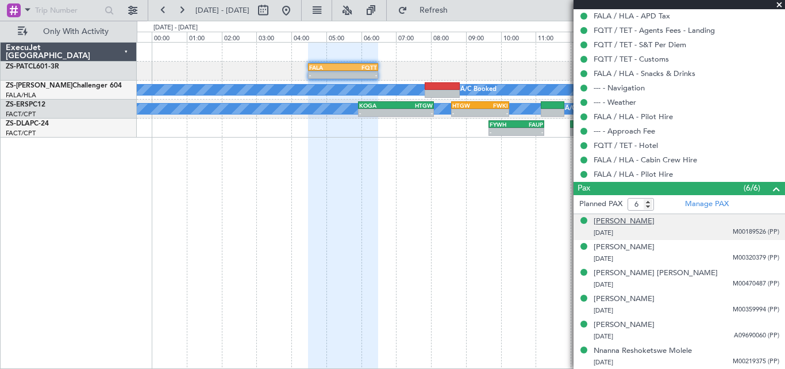
click at [655, 223] on div "[PERSON_NAME]" at bounding box center [624, 221] width 61 height 11
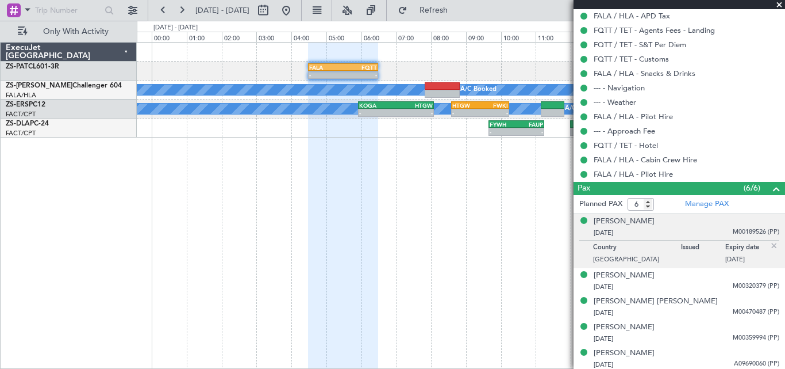
click at [653, 251] on p "Country" at bounding box center [637, 248] width 88 height 11
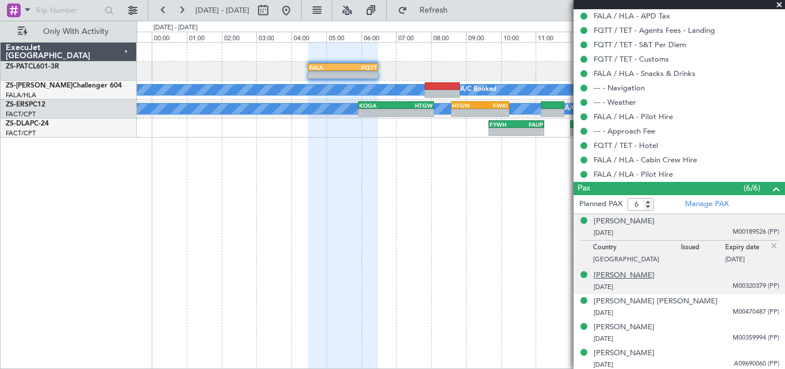
click at [636, 273] on div "[PERSON_NAME]" at bounding box center [624, 275] width 61 height 11
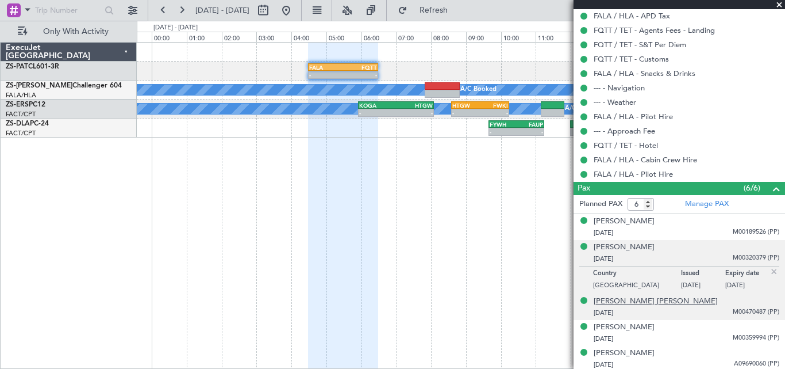
click at [623, 299] on div "[PERSON_NAME] [PERSON_NAME]" at bounding box center [656, 301] width 124 height 11
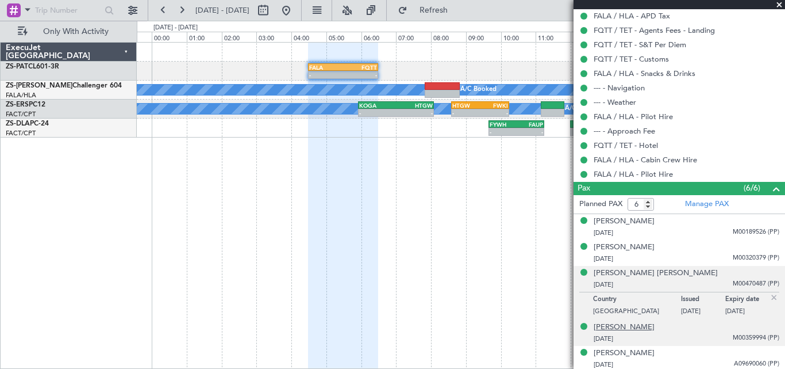
click at [630, 329] on div "[PERSON_NAME]" at bounding box center [624, 326] width 61 height 11
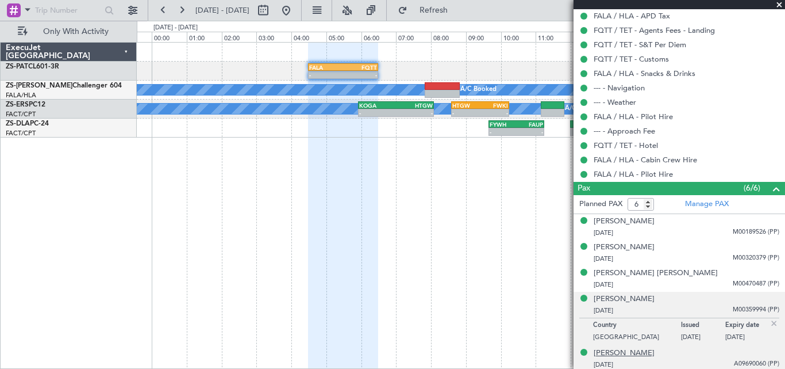
click at [632, 352] on div "[PERSON_NAME]" at bounding box center [624, 352] width 61 height 11
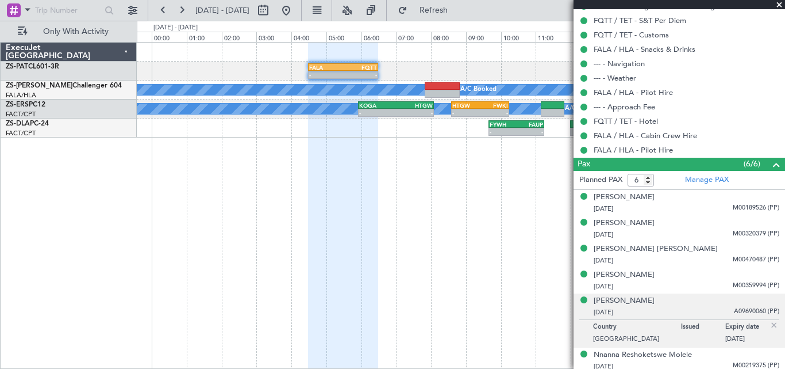
scroll to position [593, 0]
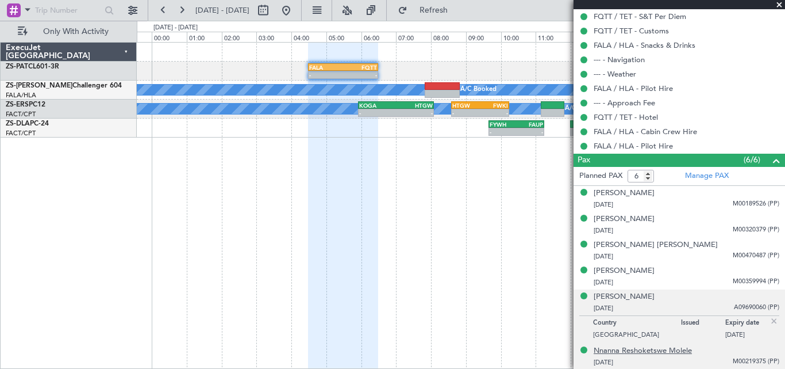
click at [655, 348] on div "Nnanna Reshoketswe Molele" at bounding box center [643, 350] width 98 height 11
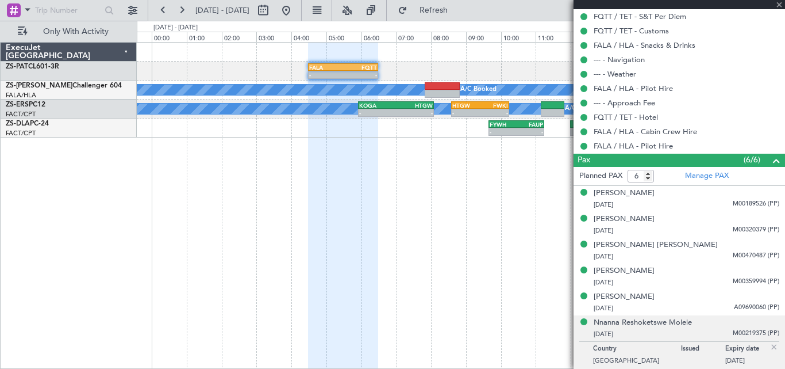
click at [780, 3] on div at bounding box center [680, 4] width 212 height 9
click at [779, 3] on div at bounding box center [680, 4] width 212 height 9
click at [778, 1] on span at bounding box center [779, 5] width 11 height 10
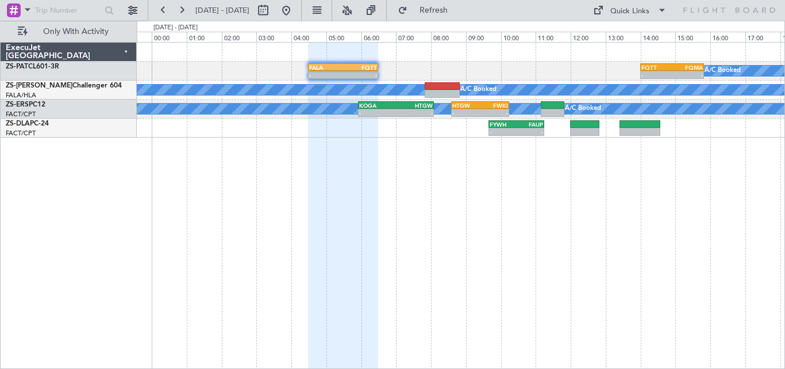
type input "0"
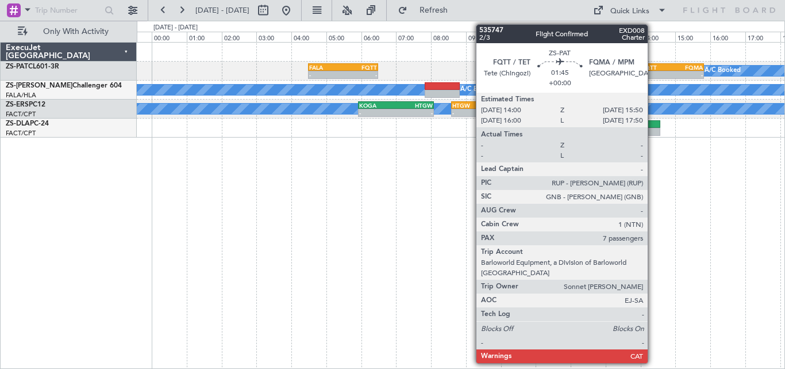
click at [653, 71] on div "- -" at bounding box center [672, 75] width 64 height 8
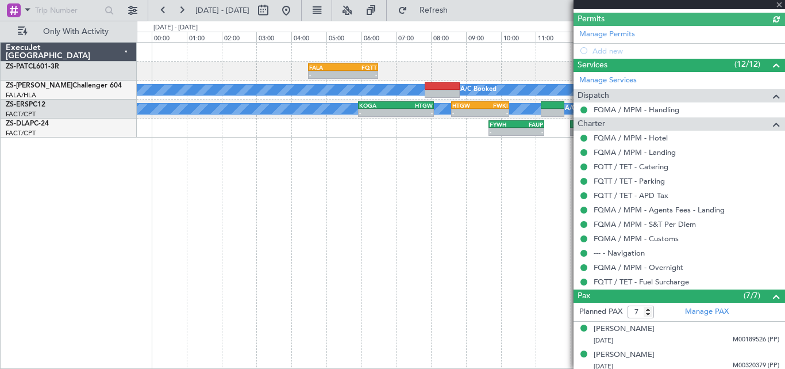
scroll to position [419, 0]
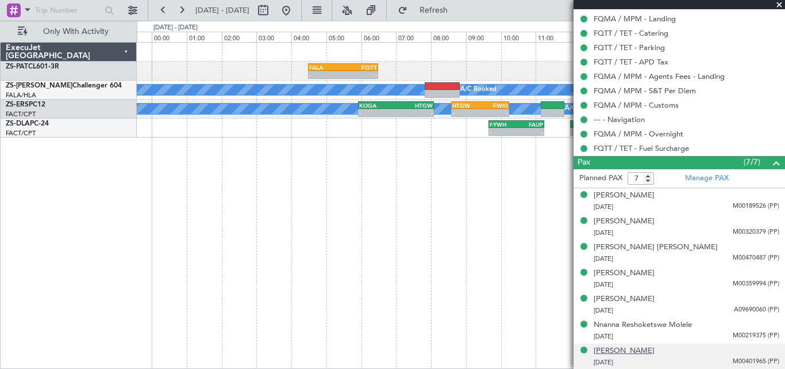
click at [627, 348] on div "[PERSON_NAME]" at bounding box center [624, 350] width 61 height 11
click at [778, 4] on span at bounding box center [779, 5] width 11 height 10
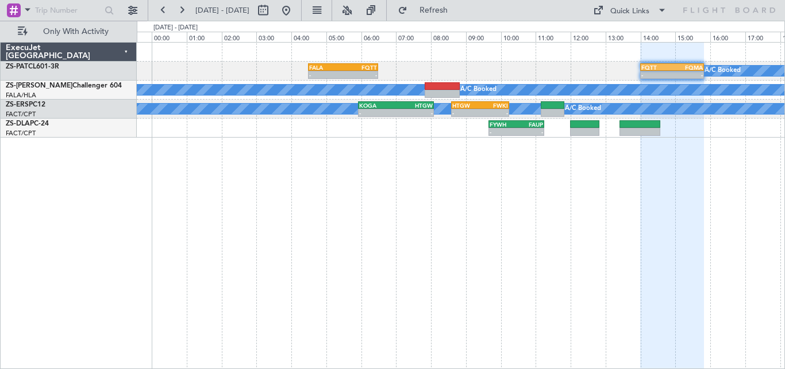
type input "0"
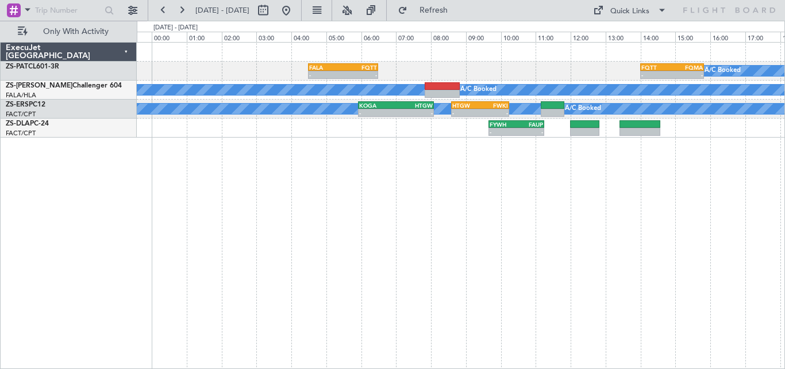
scroll to position [0, 0]
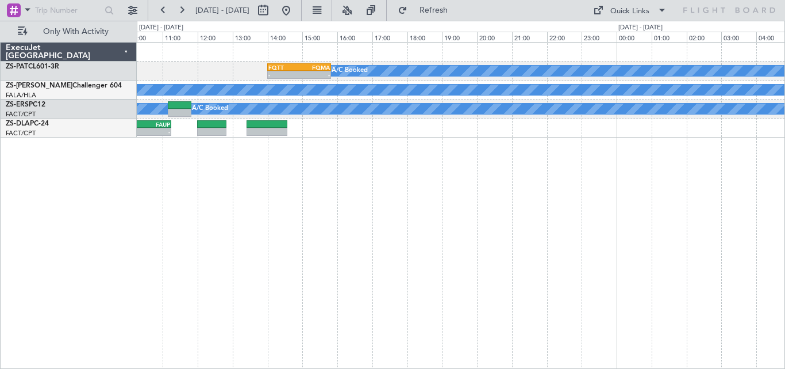
click at [228, 148] on div "A/C Booked - - FQTT 14:00 Z FQMA 15:50 Z FALA 04:30 Z FQTT 06:30 Z - - A/C Book…" at bounding box center [461, 205] width 649 height 327
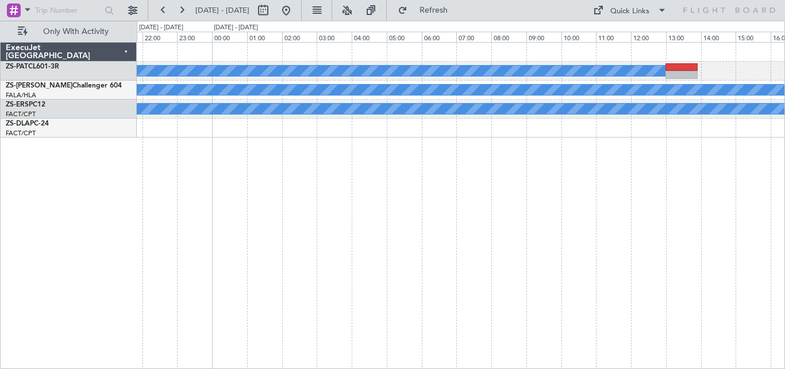
click at [343, 156] on div "A/C Booked A/C Booked A/C Booked A/C Booked A/C Booked A/C Booked A/C Booked A/…" at bounding box center [461, 205] width 649 height 327
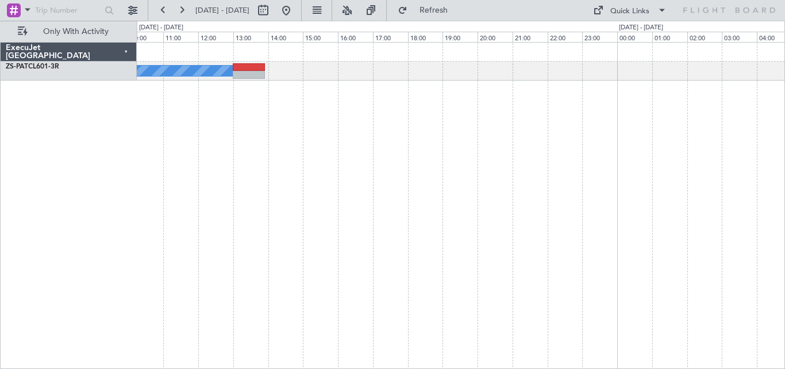
click at [217, 163] on div "A/C Booked" at bounding box center [461, 205] width 649 height 327
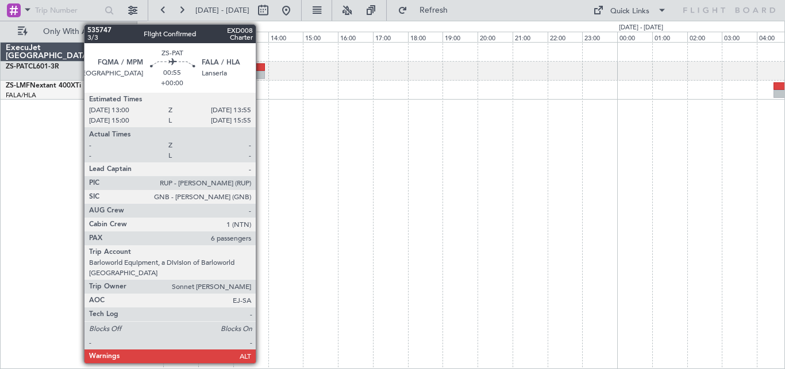
click at [261, 74] on div at bounding box center [249, 75] width 32 height 8
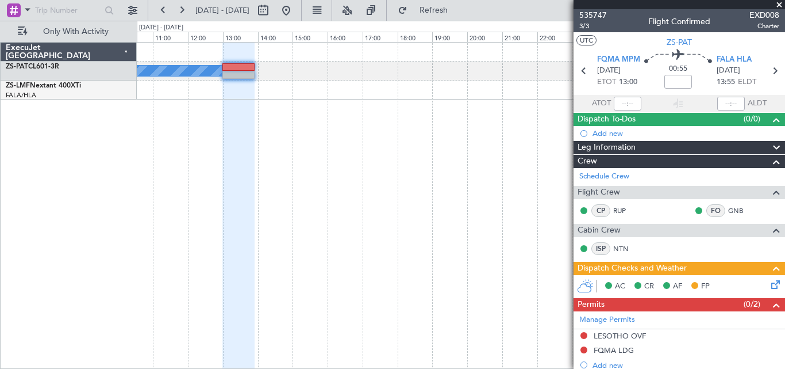
click at [777, 6] on span at bounding box center [779, 5] width 11 height 10
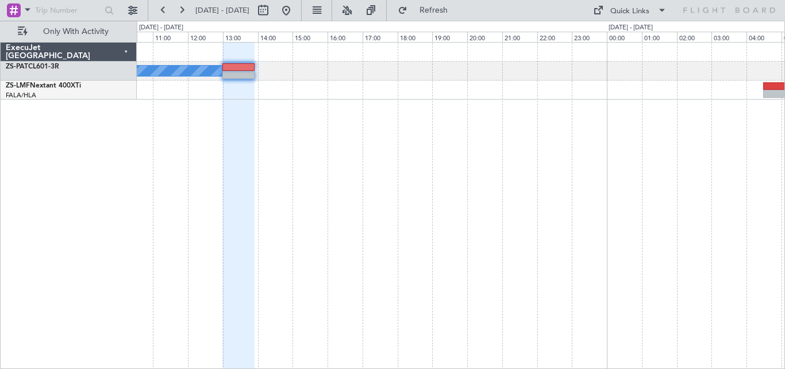
type input "0"
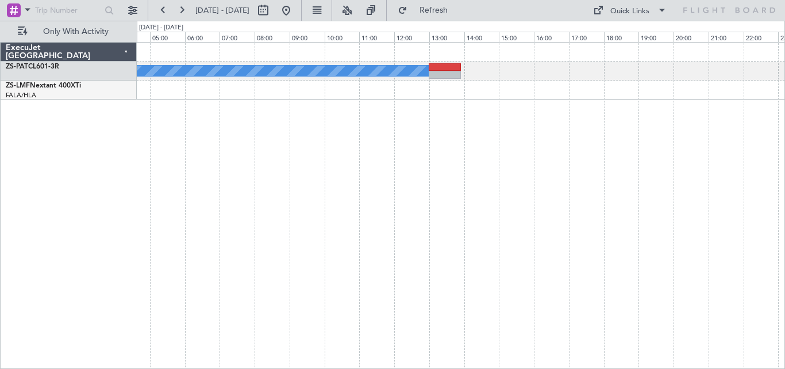
click at [550, 179] on div "A/C Booked" at bounding box center [461, 205] width 649 height 327
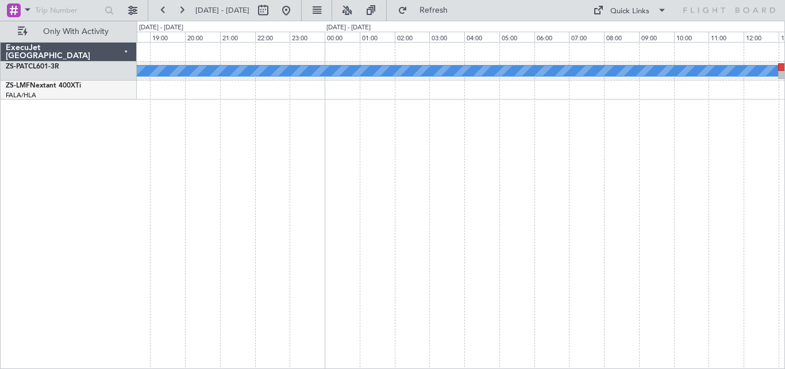
click at [768, 168] on div "A/C Booked FQTT 14:00 Z FQMA 15:50 Z - -" at bounding box center [461, 205] width 649 height 327
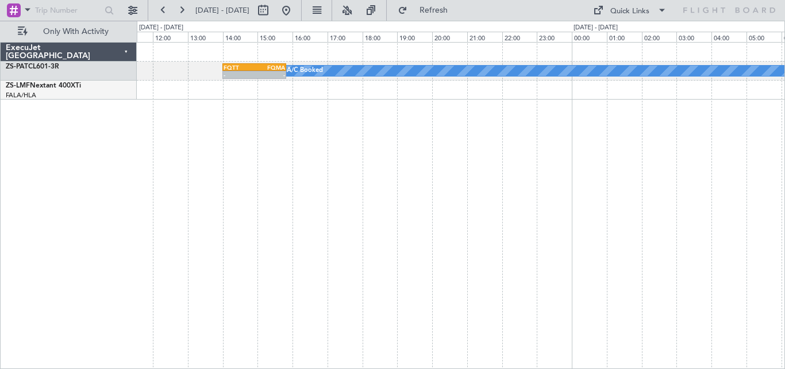
click at [785, 171] on div "A/C Booked FQTT 14:00 Z FQMA 15:50 Z - - ExecuJet [GEOGRAPHIC_DATA] ZS-PAT CL60…" at bounding box center [392, 195] width 785 height 348
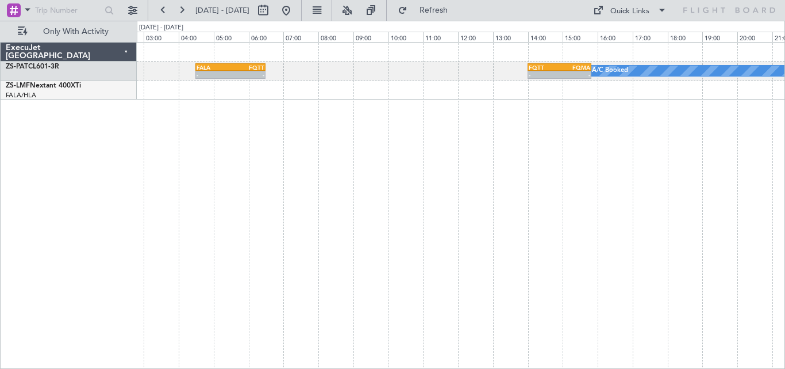
click at [626, 118] on div "A/C Booked FQTT 14:00 Z FQMA 15:50 Z - - FALA 04:30 Z FQTT 06:30 Z - -" at bounding box center [461, 205] width 649 height 327
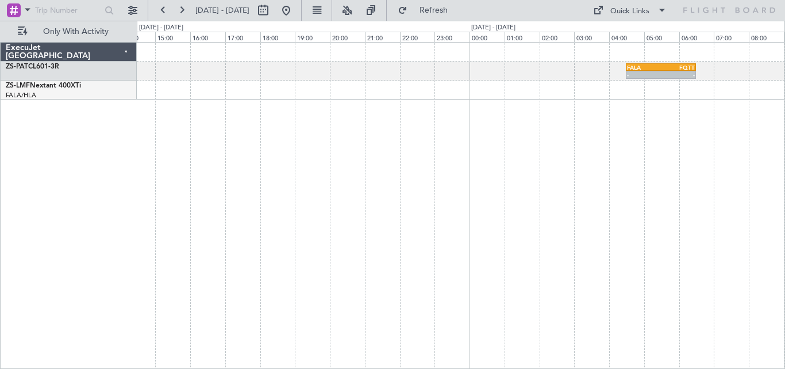
click at [614, 123] on div "FALA 04:30 Z FQTT 06:30 Z - -" at bounding box center [461, 205] width 649 height 327
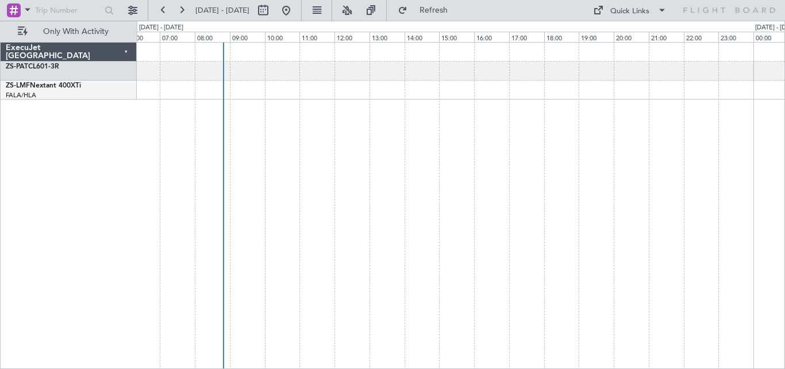
click at [520, 125] on div "FALA 04:30 Z FQTT 06:30 Z - -" at bounding box center [461, 205] width 649 height 327
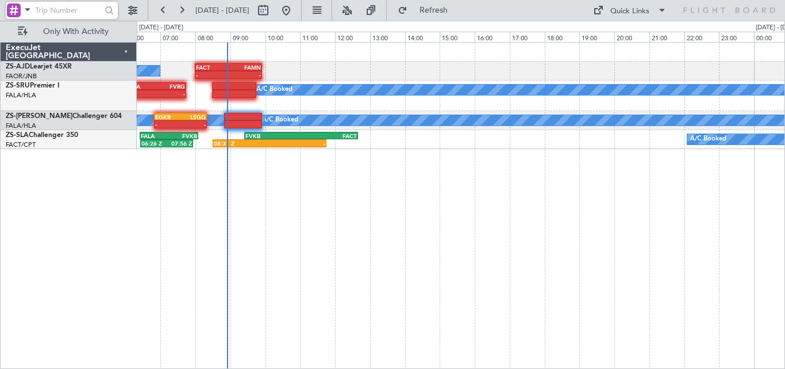
click at [45, 3] on input "text" at bounding box center [68, 10] width 66 height 17
paste input "537985"
click at [99, 11] on input "537985" at bounding box center [68, 10] width 66 height 17
drag, startPoint x: 99, startPoint y: 11, endPoint x: 106, endPoint y: 9, distance: 7.1
click at [101, 10] on div "537985" at bounding box center [62, 10] width 112 height 17
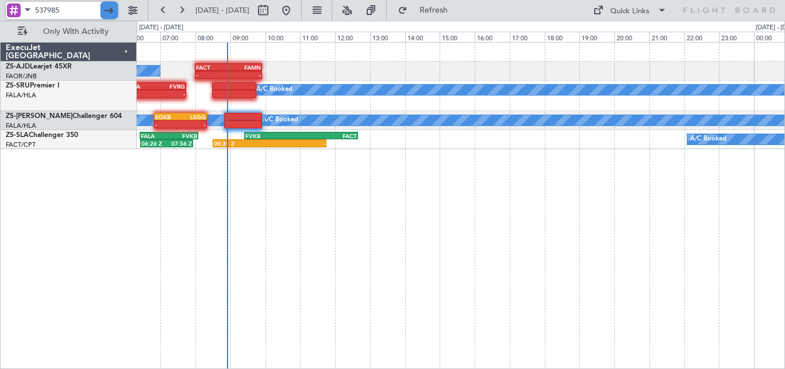
type input "537985"
click at [113, 9] on div at bounding box center [110, 11] width 18 height 18
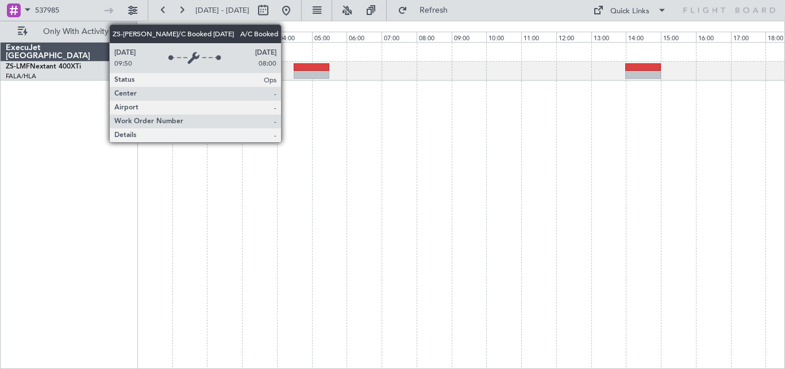
click at [466, 138] on div at bounding box center [461, 205] width 649 height 327
click at [280, 222] on div at bounding box center [461, 205] width 649 height 327
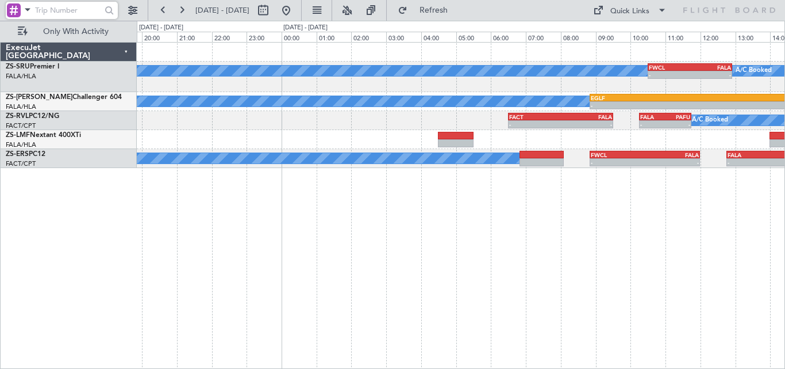
click at [419, 211] on div "A/C Booked A/C Booked A/C Booked A/C Booked A/C Booked - - FWCL 10:30 Z FALA 12…" at bounding box center [461, 205] width 649 height 327
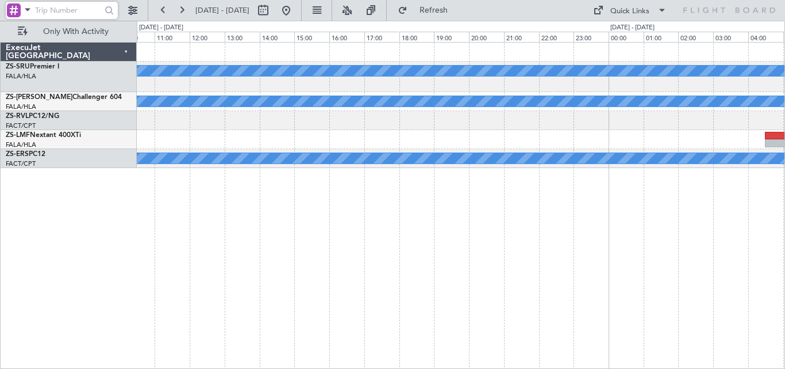
click at [574, 213] on div "A/C Booked A/C Booked A/C Booked A/C Booked EGLF 08:50 Z GLRB 15:50 Z - - - - F…" at bounding box center [461, 205] width 649 height 327
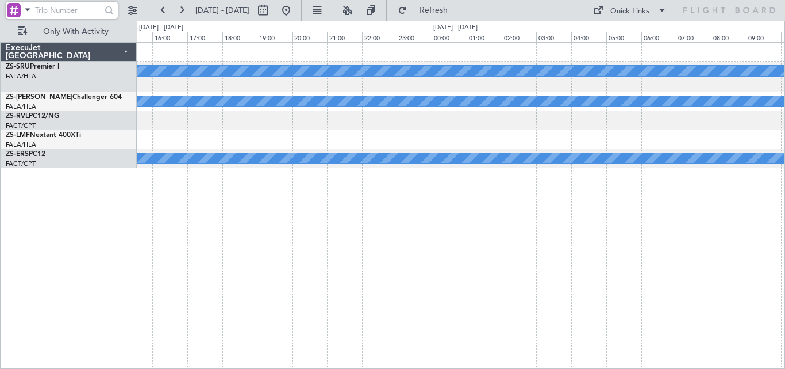
click at [761, 153] on div "A/C Booked A/C Booked A/C Booked A/C Booked A/C Booked A/C Booked A/C Booked A/…" at bounding box center [461, 158] width 648 height 19
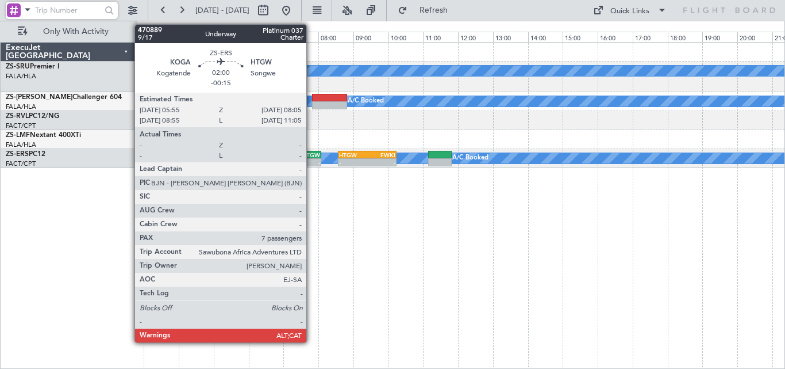
click at [321, 158] on div "- -" at bounding box center [283, 162] width 76 height 8
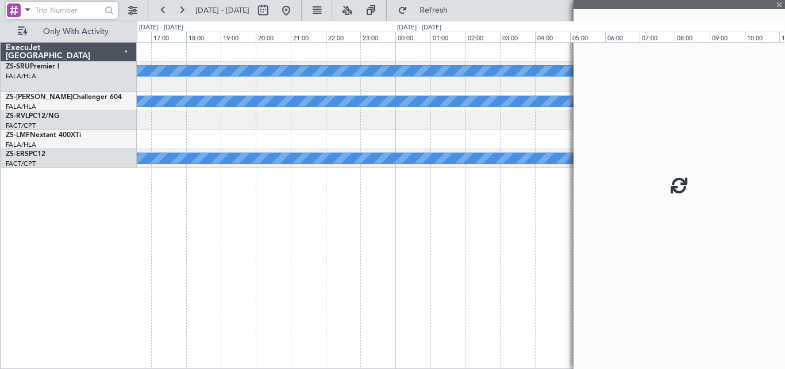
click at [715, 166] on fb-app "[DATE] - [DATE] Refresh Quick Links Only With Activity A/C Booked A/C Booked A/…" at bounding box center [392, 189] width 785 height 360
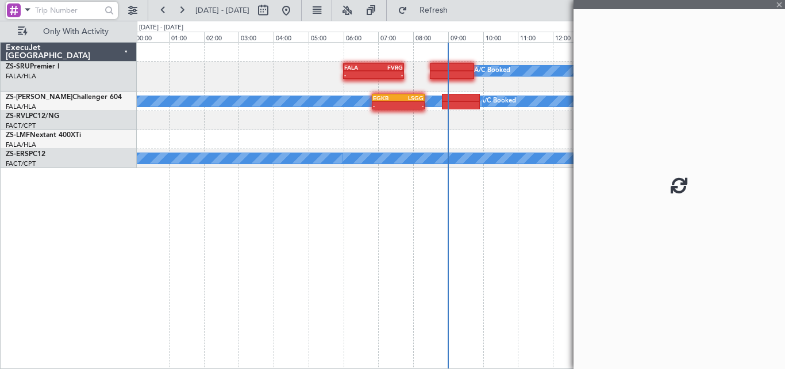
click at [469, 166] on div "A/C Booked A/C Booked A/C Booked A/C Booked A/C Booked A/C Booked A/C Booked A/…" at bounding box center [461, 158] width 648 height 19
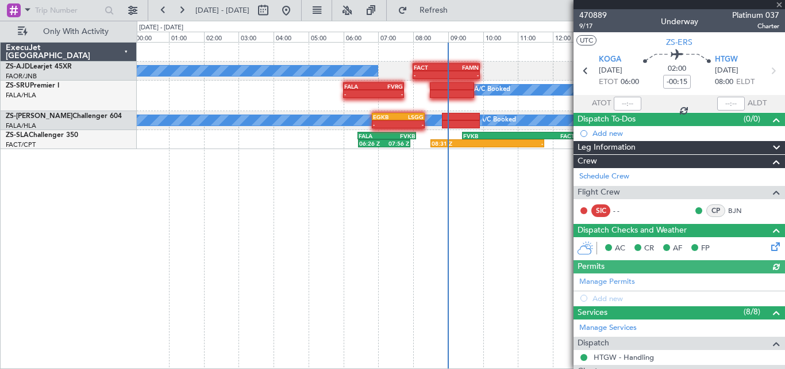
click at [780, 3] on div at bounding box center [680, 4] width 212 height 9
click at [779, 2] on span at bounding box center [779, 5] width 11 height 10
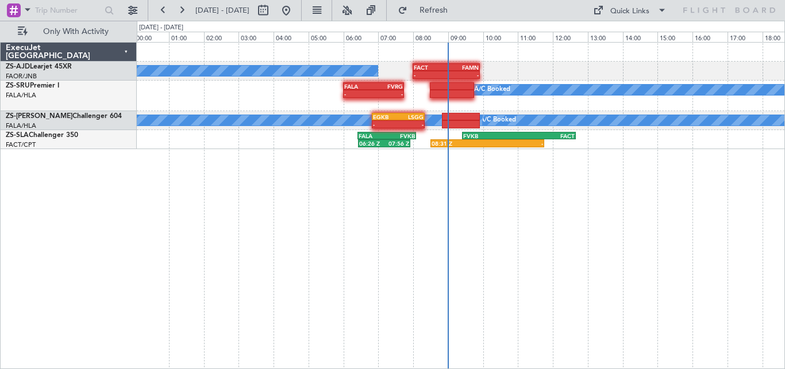
type input "0"
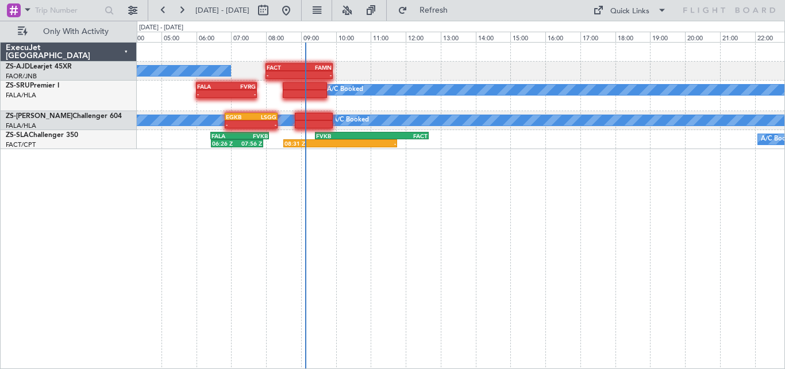
click at [300, 142] on div "A/C Booked - - FACT 08:00 Z FAMN 09:55 Z A/C Booked A/C Booked A/C Booked - - F…" at bounding box center [392, 195] width 785 height 348
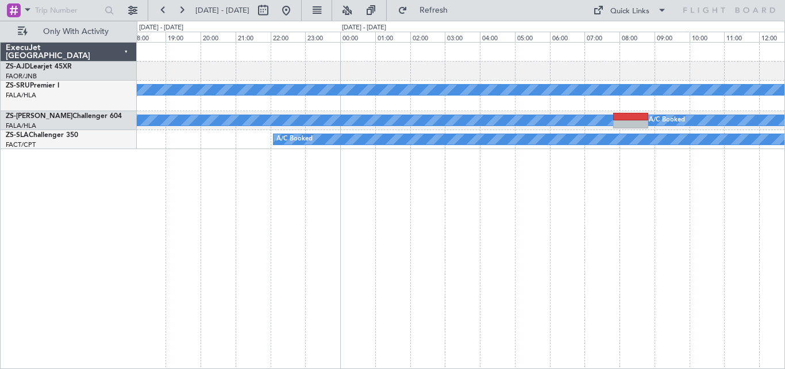
click at [352, 193] on div "A/C Booked A/C Booked A/C Booked A/C Booked A/C Booked A/C Booked" at bounding box center [461, 205] width 649 height 327
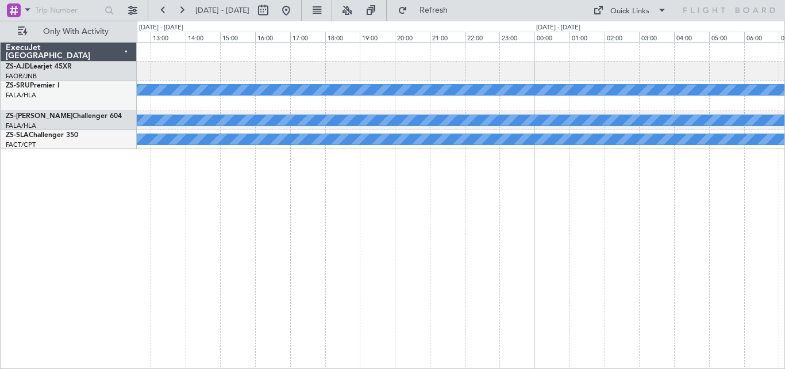
click at [298, 202] on div "A/C Booked A/C Booked A/C Booked A/C Booked A/C Booked A/C Booked" at bounding box center [461, 205] width 649 height 327
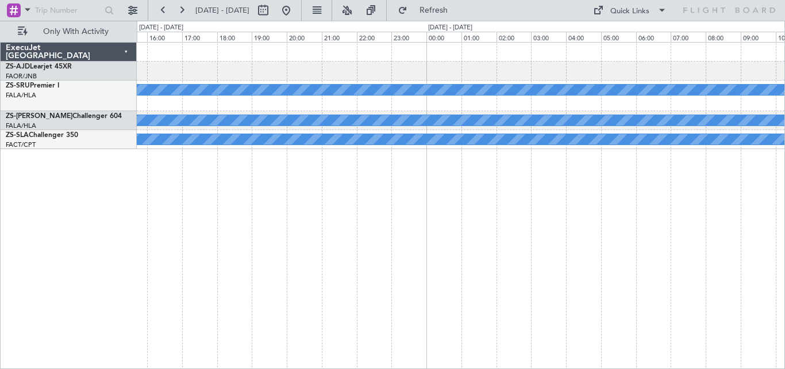
click at [327, 212] on div "A/C Booked A/C Booked A/C Booked A/C Booked A/C Booked" at bounding box center [461, 205] width 649 height 327
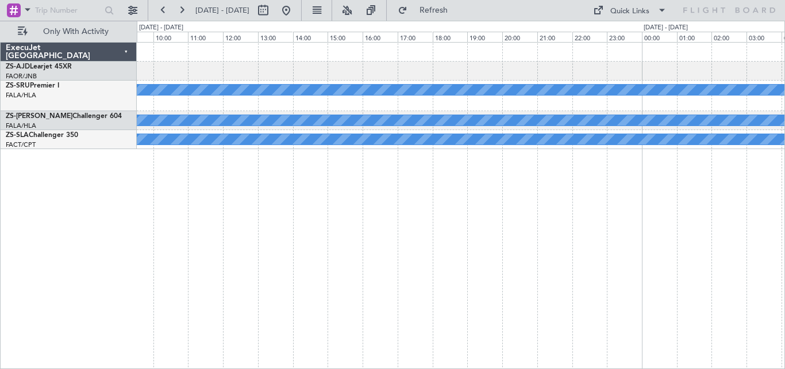
click at [337, 199] on div "A/C Booked A/C Booked A/C Booked A/C Booked A/C Booked" at bounding box center [461, 205] width 649 height 327
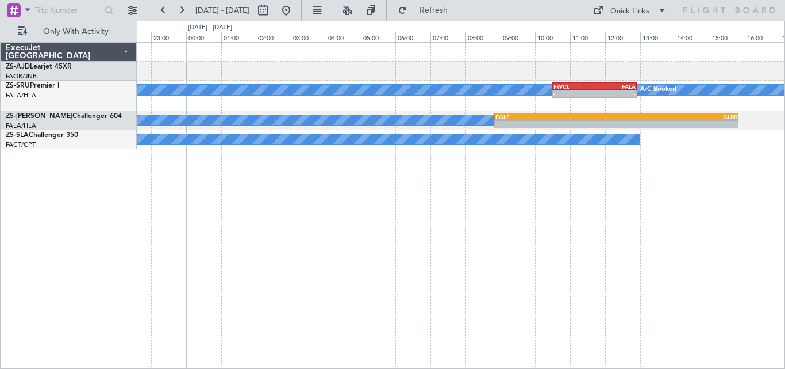
click at [252, 193] on div "A/C Booked A/C Booked A/C Booked FWCL 10:30 Z FALA 12:55 Z - - A/C Booked A/C B…" at bounding box center [461, 205] width 649 height 327
